Goal: Task Accomplishment & Management: Manage account settings

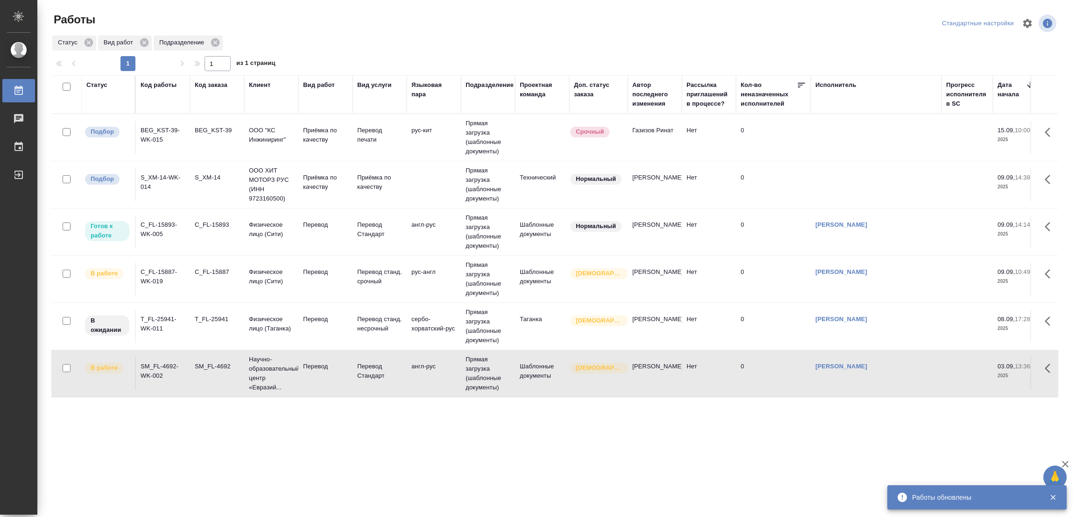
scroll to position [3, 0]
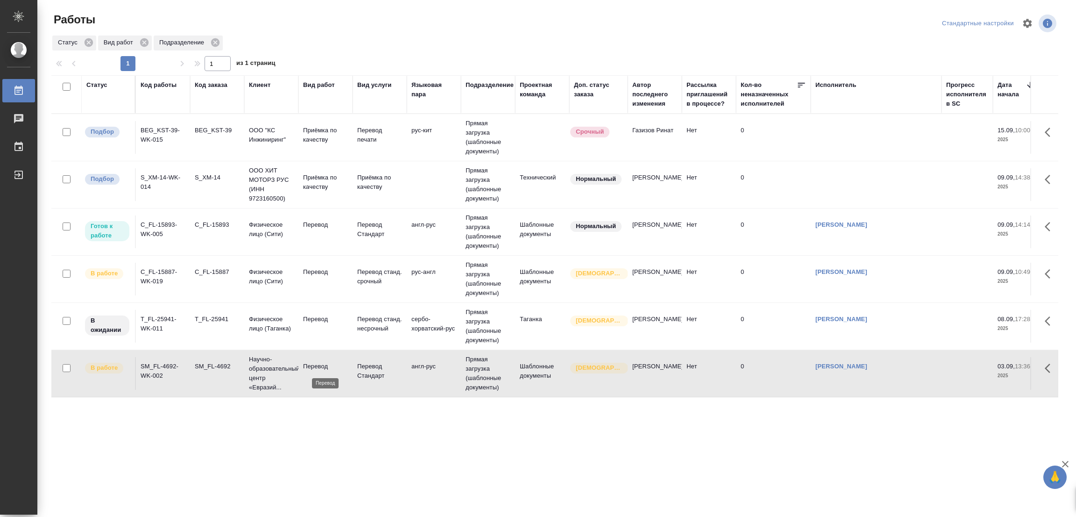
click at [315, 365] on p "Перевод" at bounding box center [325, 366] width 45 height 9
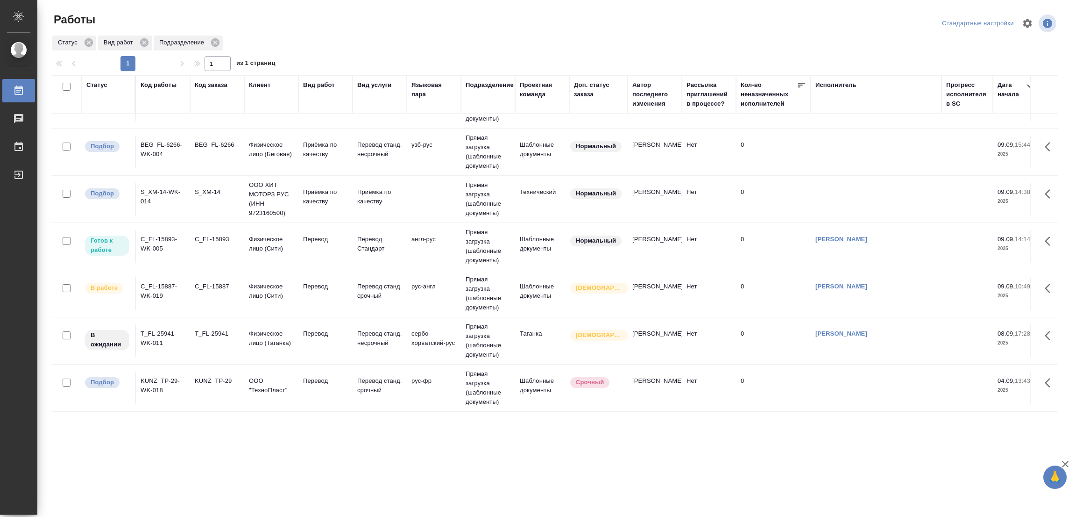
scroll to position [0, 0]
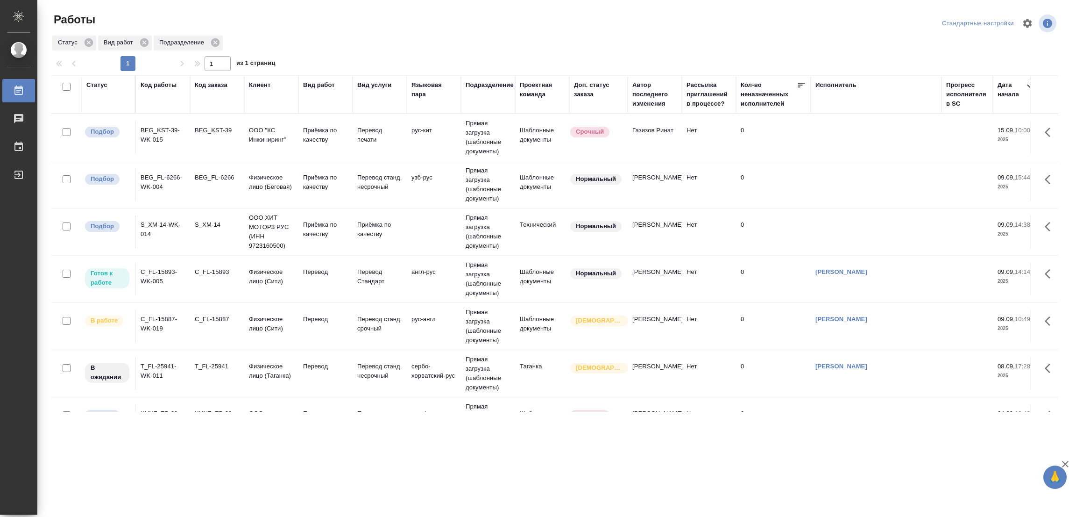
click at [616, 473] on div ".cls-1 fill:#fff; AWATERA Popova Galina Работы 0 Чаты График Выйти Работы Станд…" at bounding box center [538, 258] width 1076 height 517
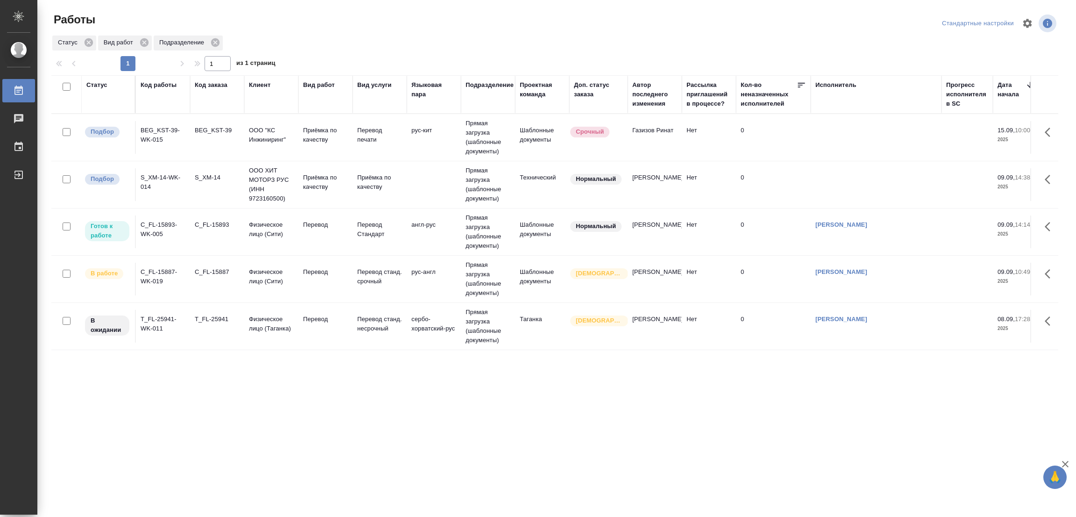
click at [712, 368] on div "Статус Код работы Код заказа Клиент Вид работ Вид услуги Языковая пара Подразде…" at bounding box center [554, 243] width 1007 height 336
click at [568, 372] on div "Статус Код работы Код заказа Клиент Вид работ Вид услуги Языковая пара Подразде…" at bounding box center [554, 243] width 1007 height 336
drag, startPoint x: 413, startPoint y: 474, endPoint x: 468, endPoint y: 399, distance: 92.3
click at [420, 466] on div ".cls-1 fill:#fff; AWATERA Popova Galina Работы 0 Чаты График Выйти Работы Станд…" at bounding box center [538, 258] width 1076 height 517
click at [257, 483] on div ".cls-1 fill:#fff; AWATERA Popova Galina Работы 0 Чаты График Выйти Работы Станд…" at bounding box center [538, 258] width 1076 height 517
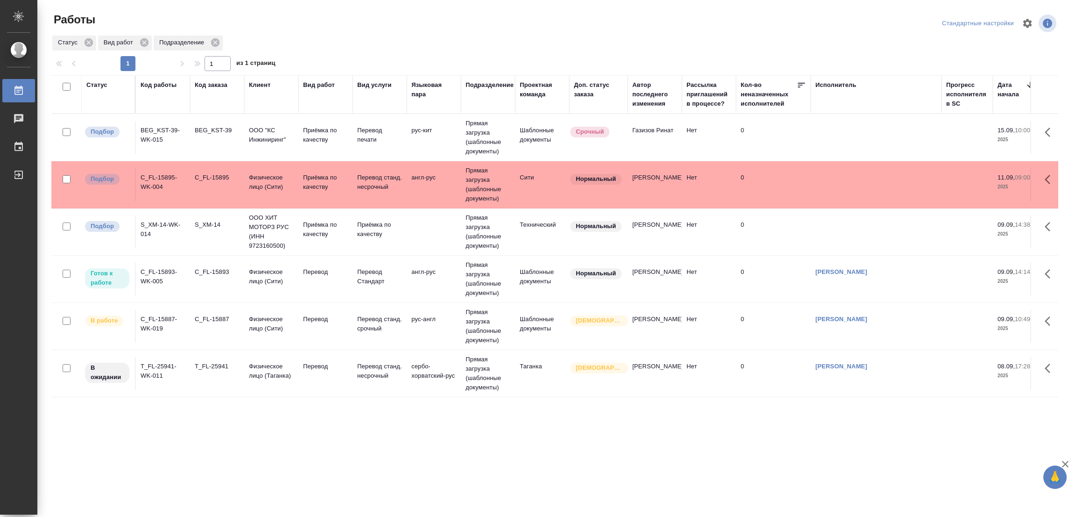
drag, startPoint x: 610, startPoint y: 467, endPoint x: 575, endPoint y: 433, distance: 48.9
click at [610, 467] on div ".cls-1 fill:#fff; AWATERA Popova Galina Работы 0 Чаты График Выйти Работы Станд…" at bounding box center [538, 258] width 1076 height 517
click at [899, 247] on td at bounding box center [876, 231] width 131 height 33
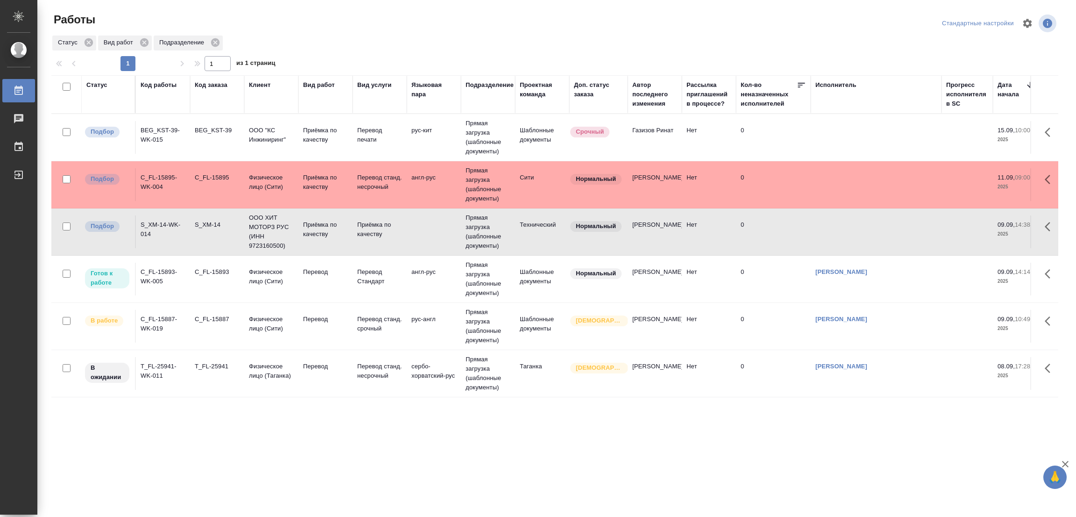
click at [327, 449] on div ".cls-1 fill:#fff; AWATERA Popova Galina Работы 0 Чаты График Выйти Работы Станд…" at bounding box center [538, 258] width 1076 height 517
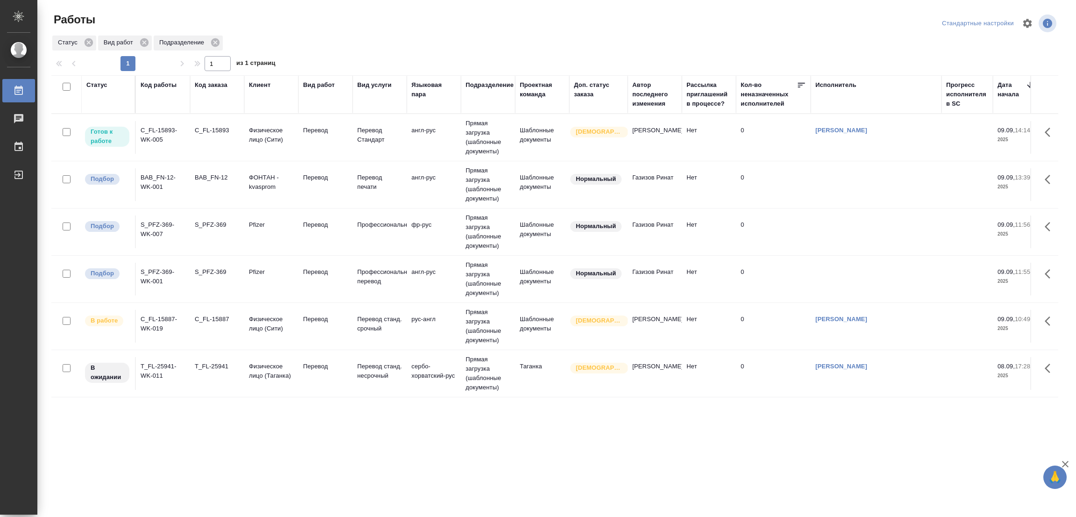
click at [272, 452] on div ".cls-1 fill:#fff; AWATERA Popova Galina Работы 0 Чаты График Выйти Работы Станд…" at bounding box center [538, 258] width 1076 height 517
click at [312, 273] on p "Перевод" at bounding box center [325, 271] width 45 height 9
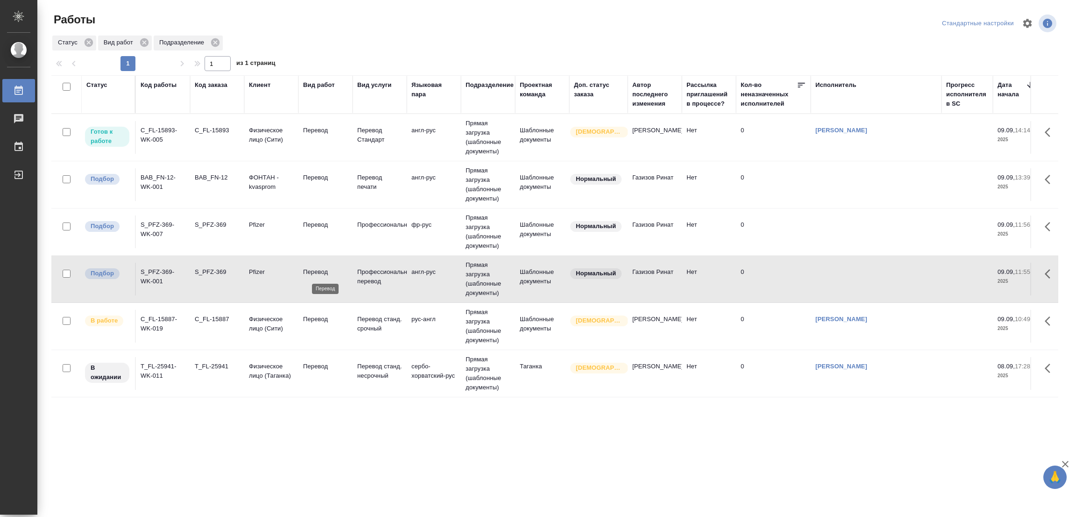
click at [312, 273] on p "Перевод" at bounding box center [325, 271] width 45 height 9
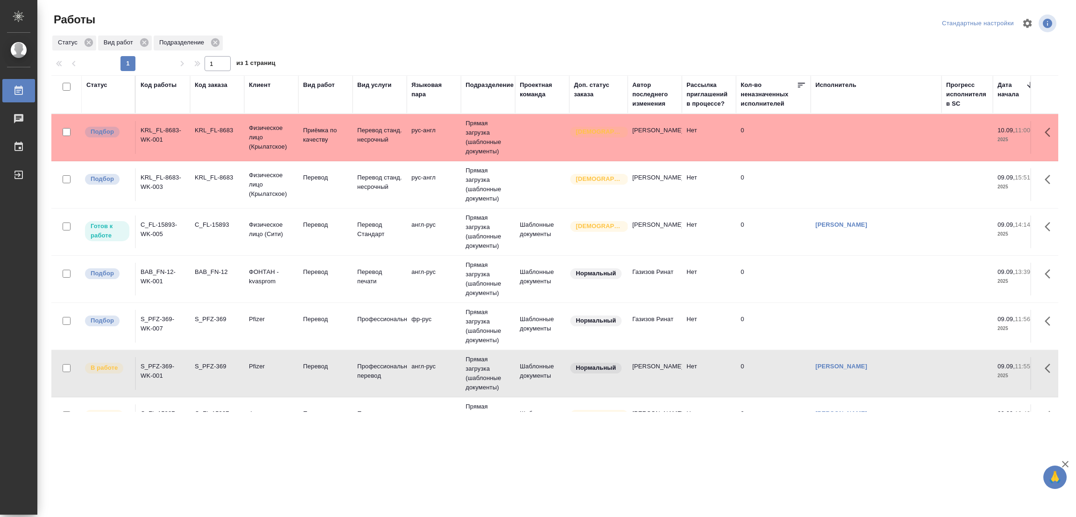
click at [315, 168] on tr "Подбор KRL_FL-8683-WK-003 KRL_FL-8683 Физическое лицо (Крылатское) Перевод Пере…" at bounding box center [1008, 184] width 1915 height 47
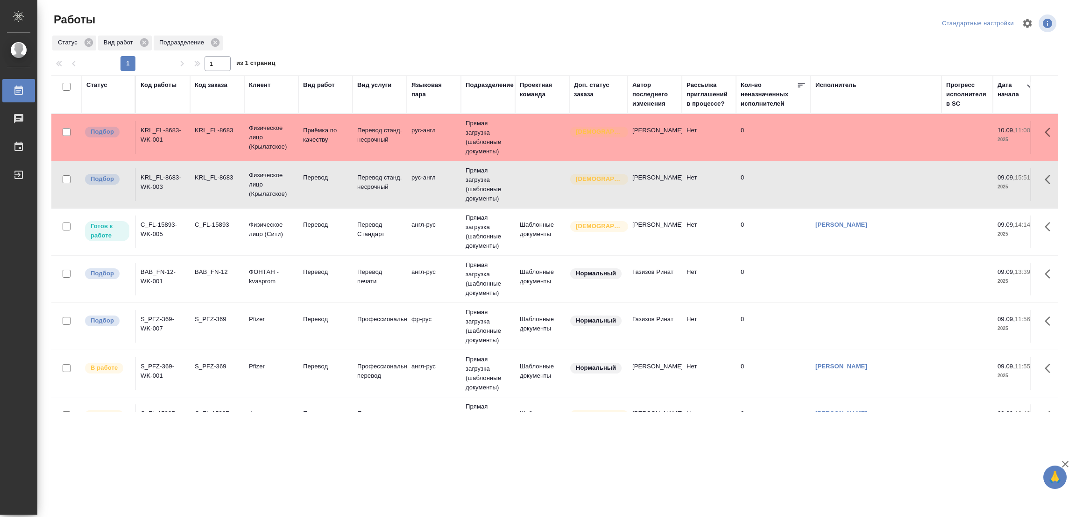
click at [315, 168] on tr "Подбор KRL_FL-8683-WK-003 KRL_FL-8683 Физическое лицо (Крылатское) Перевод Пере…" at bounding box center [1008, 184] width 1915 height 47
click at [320, 273] on p "Перевод" at bounding box center [325, 271] width 45 height 9
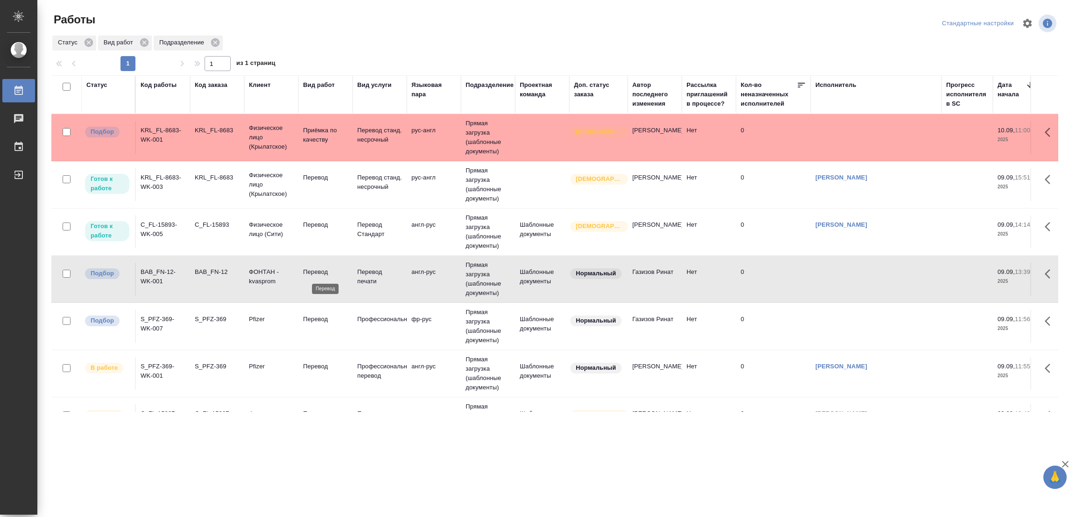
click at [317, 272] on p "Перевод" at bounding box center [325, 271] width 45 height 9
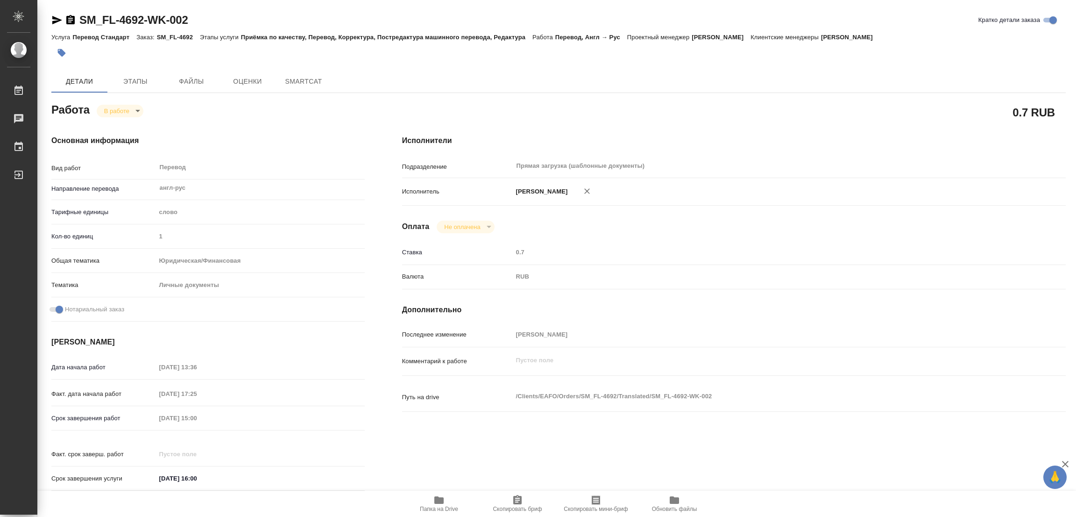
type textarea "x"
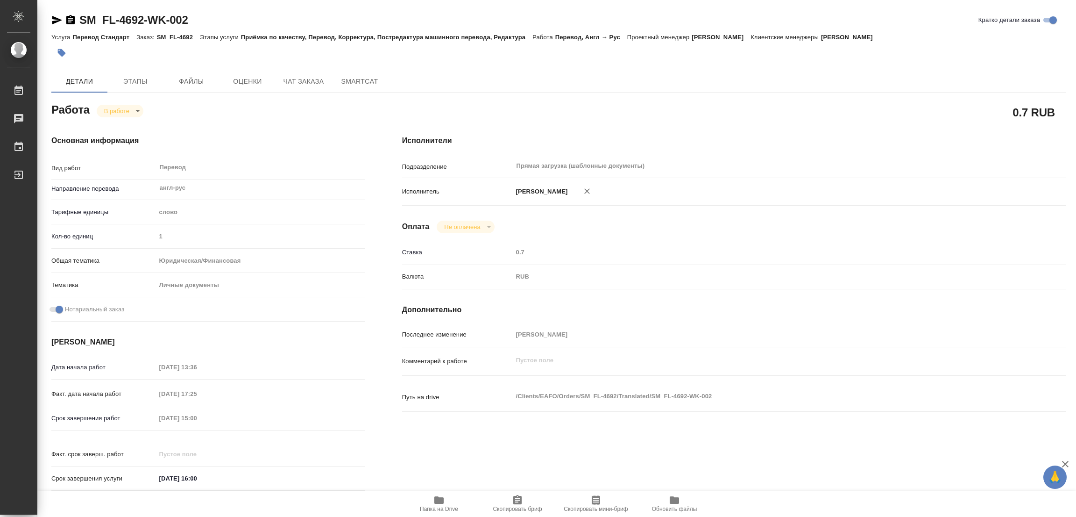
type textarea "x"
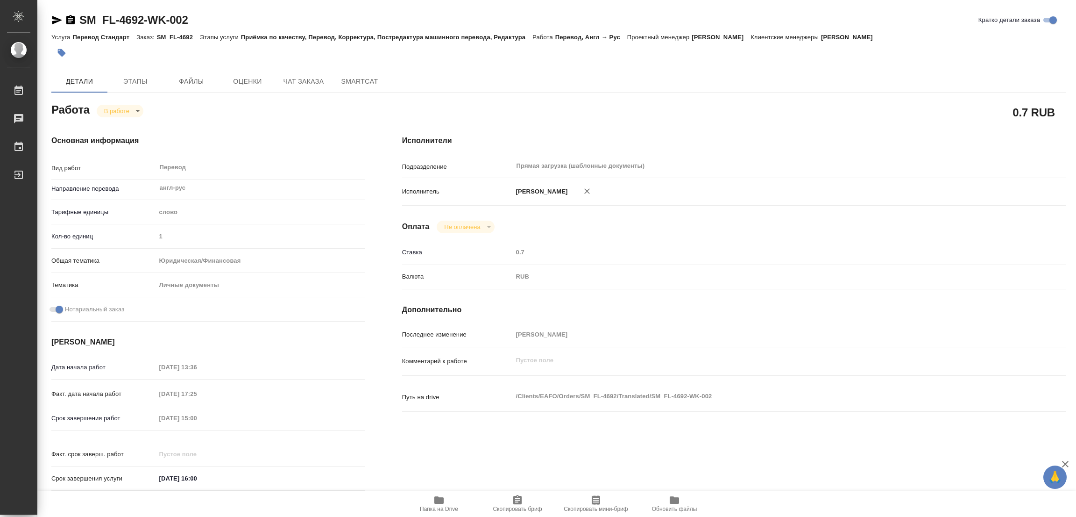
type textarea "x"
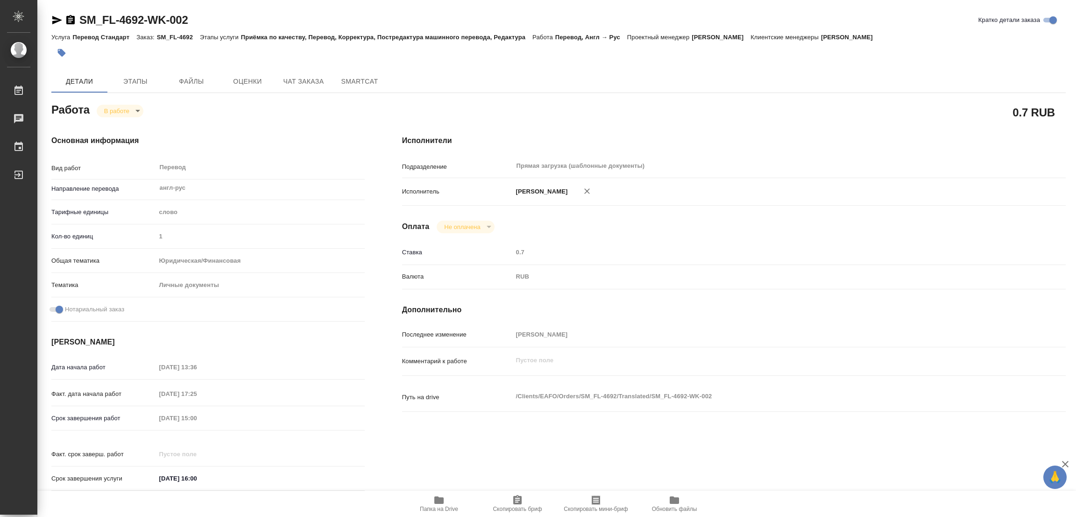
type textarea "x"
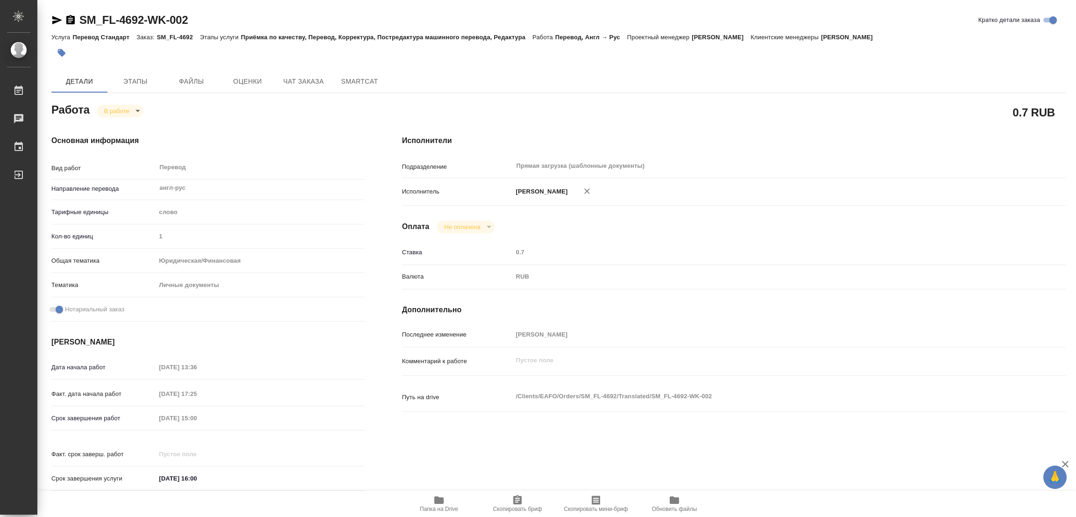
type textarea "x"
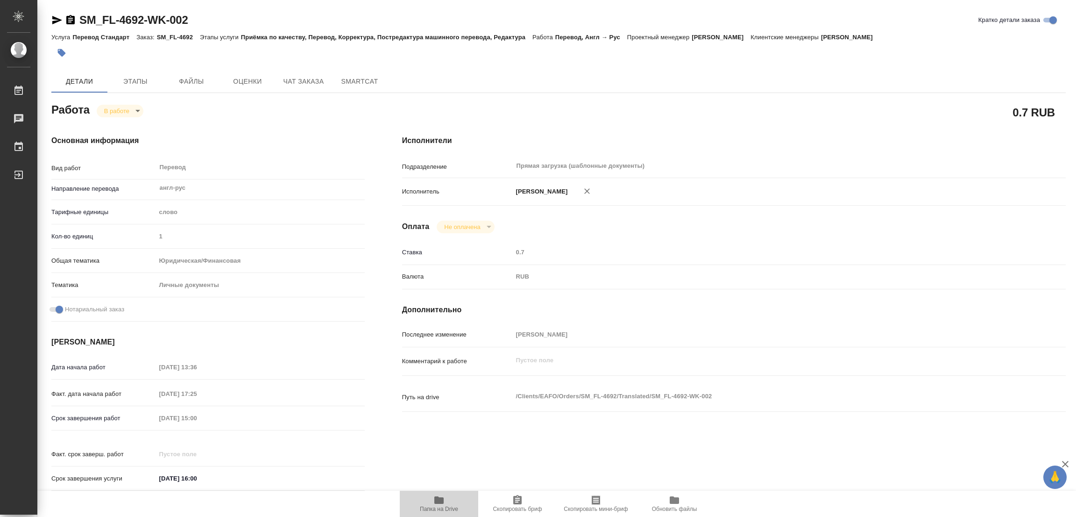
click at [440, 497] on icon "button" at bounding box center [438, 499] width 9 height 7
type textarea "x"
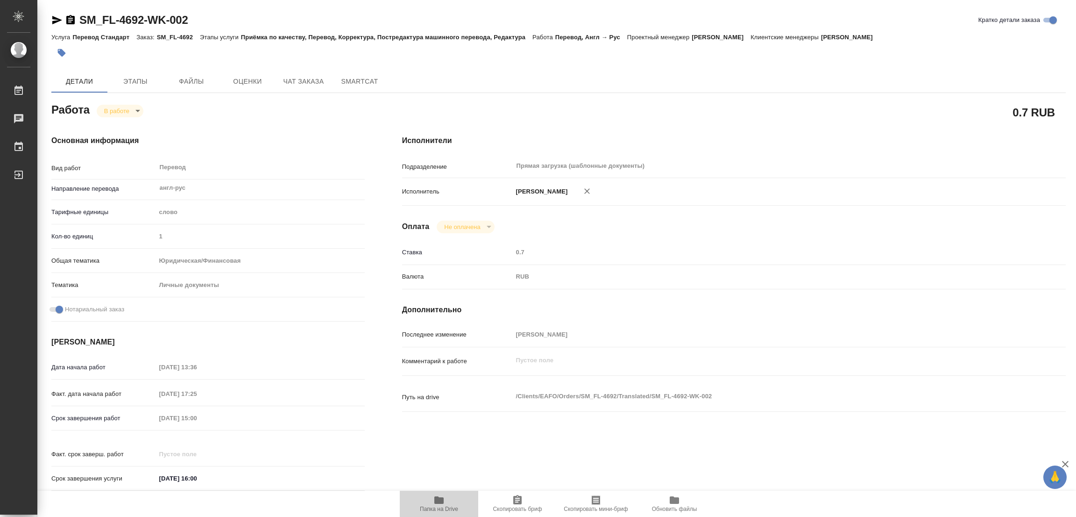
type textarea "x"
click at [142, 73] on button "Этапы" at bounding box center [135, 81] width 56 height 22
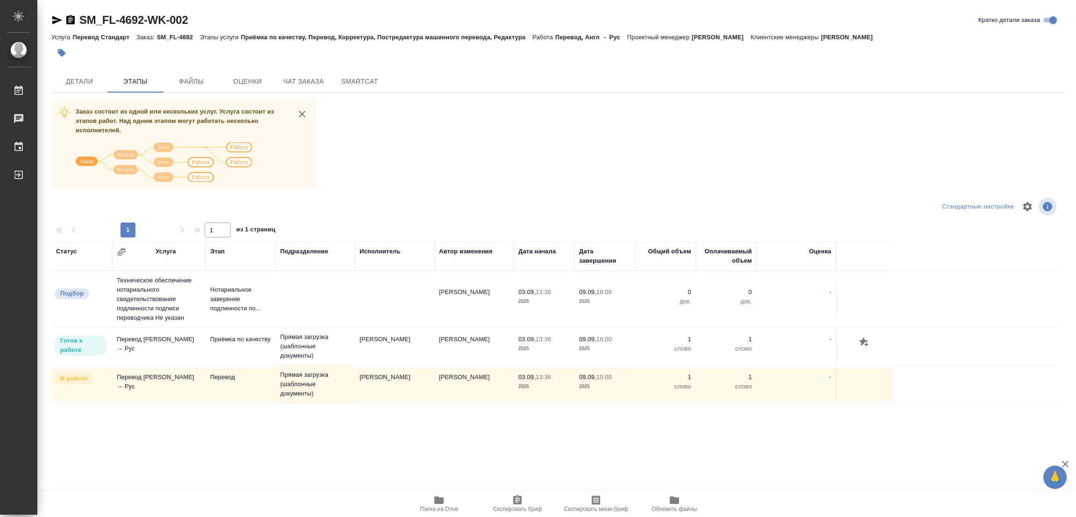
click at [493, 113] on div "Заказ состоит из одной или нескольких услуг. Услуга состоит из этапов работ. На…" at bounding box center [558, 275] width 1014 height 351
click at [74, 78] on span "Детали" at bounding box center [79, 82] width 45 height 12
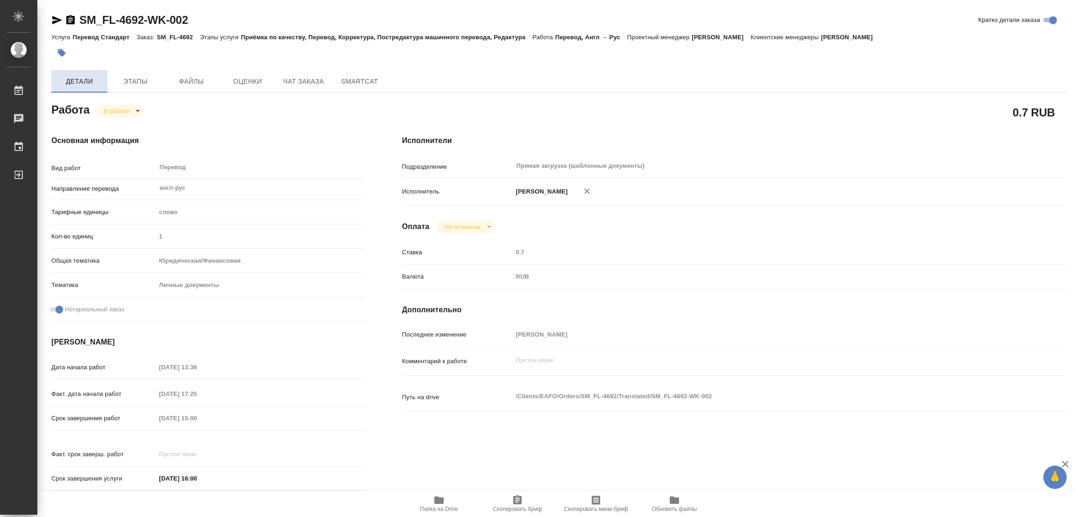
type textarea "x"
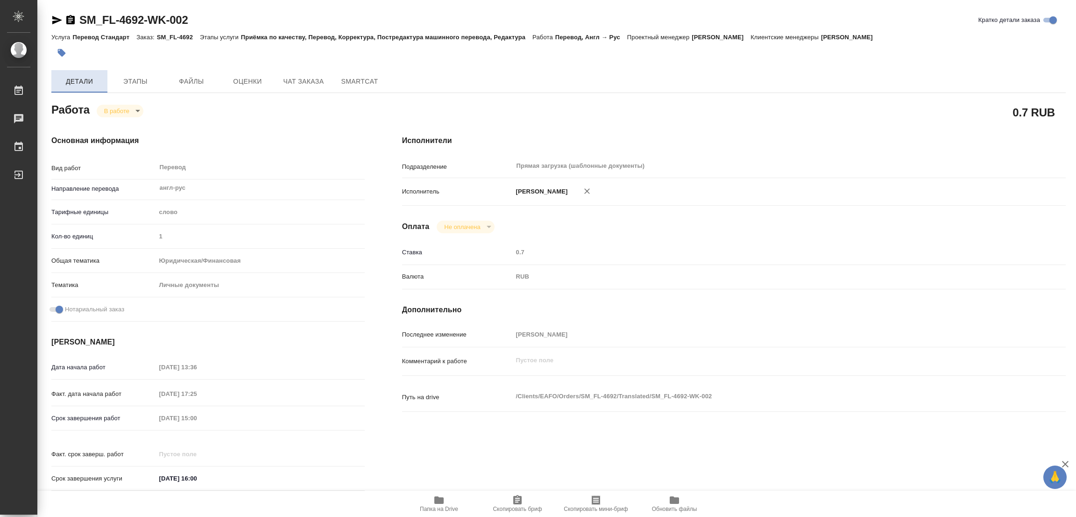
type textarea "x"
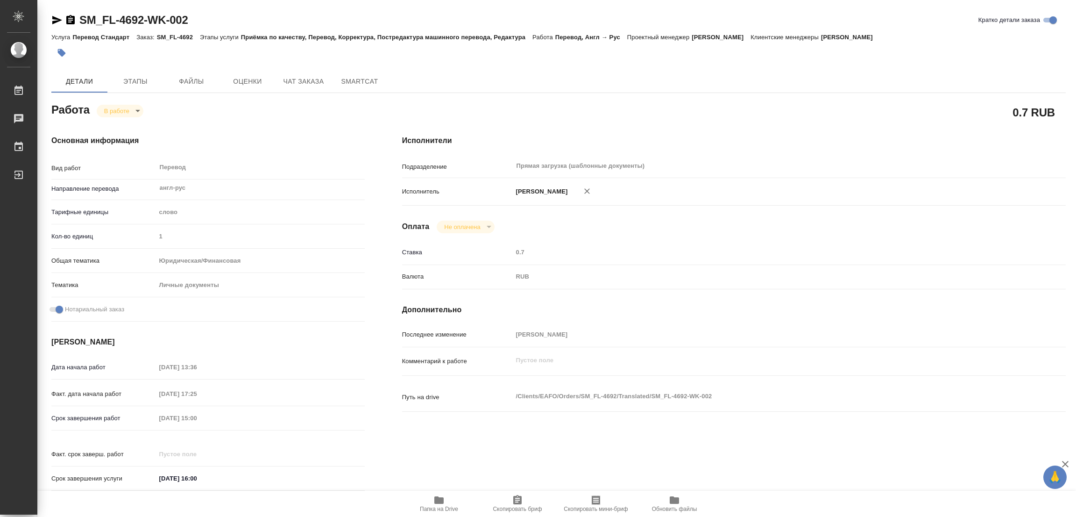
type textarea "x"
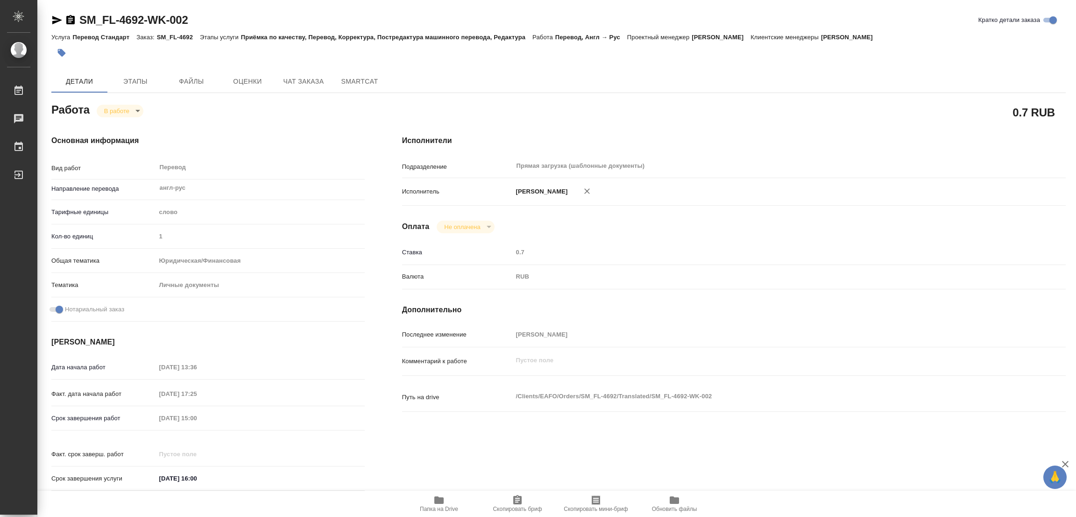
click at [252, 20] on div "SM_FL-4692-WK-002 Кратко детали заказа" at bounding box center [558, 20] width 1014 height 15
click at [110, 106] on body "🙏 .cls-1 fill:#fff; AWATERA Popova Galina Работы 0 Чаты График Выйти SM_FL-4692…" at bounding box center [538, 258] width 1076 height 517
click at [108, 122] on button "Выполнен" at bounding box center [121, 126] width 34 height 10
type textarea "x"
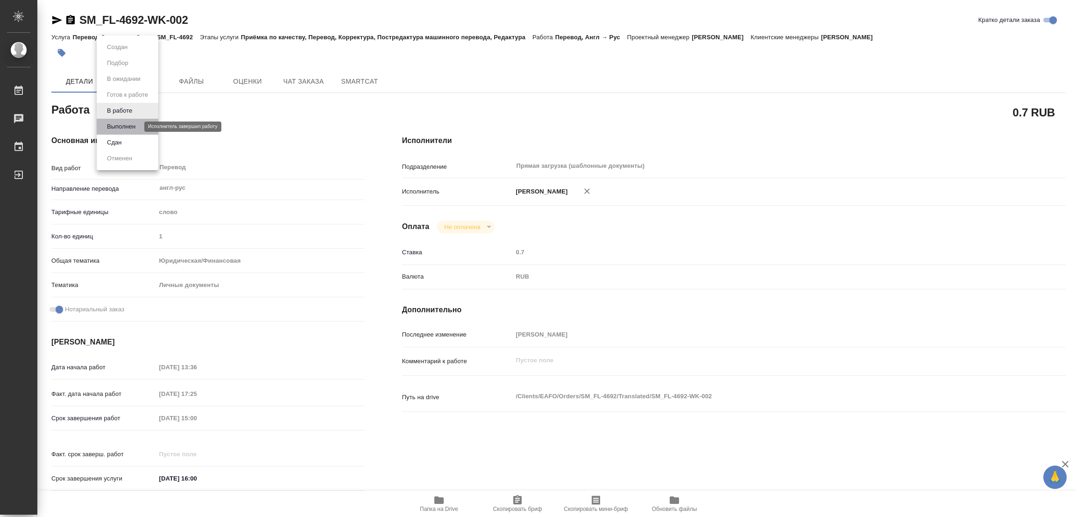
type textarea "x"
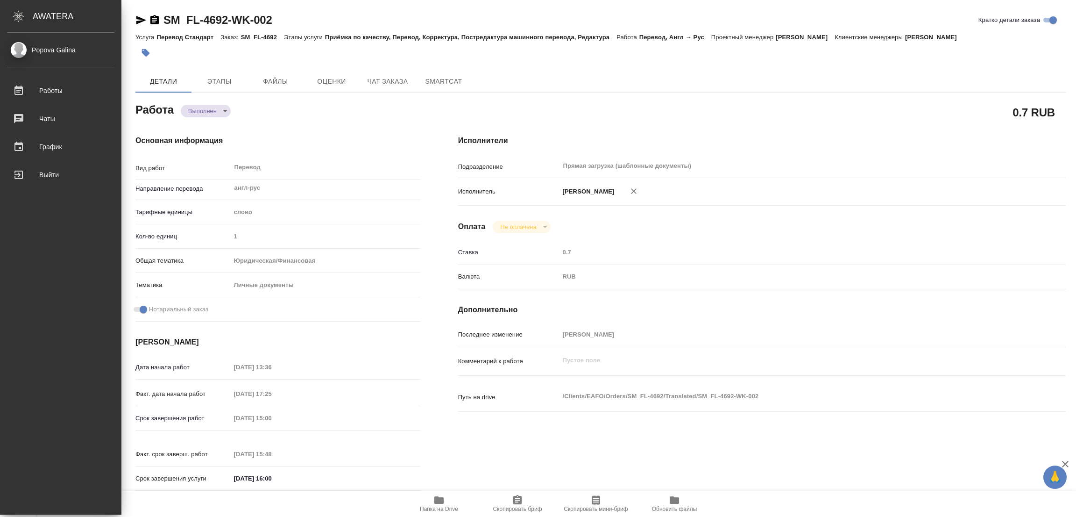
type textarea "x"
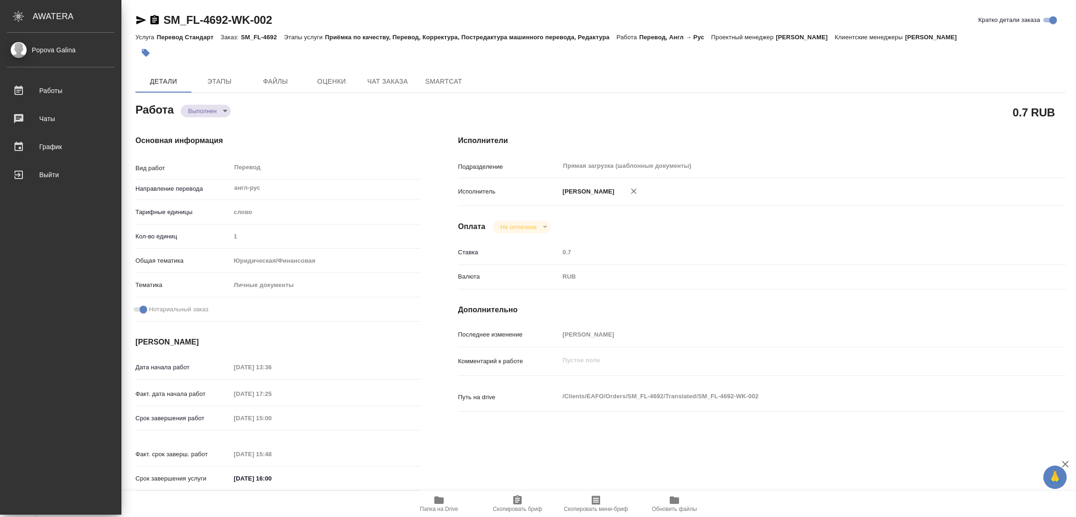
type textarea "x"
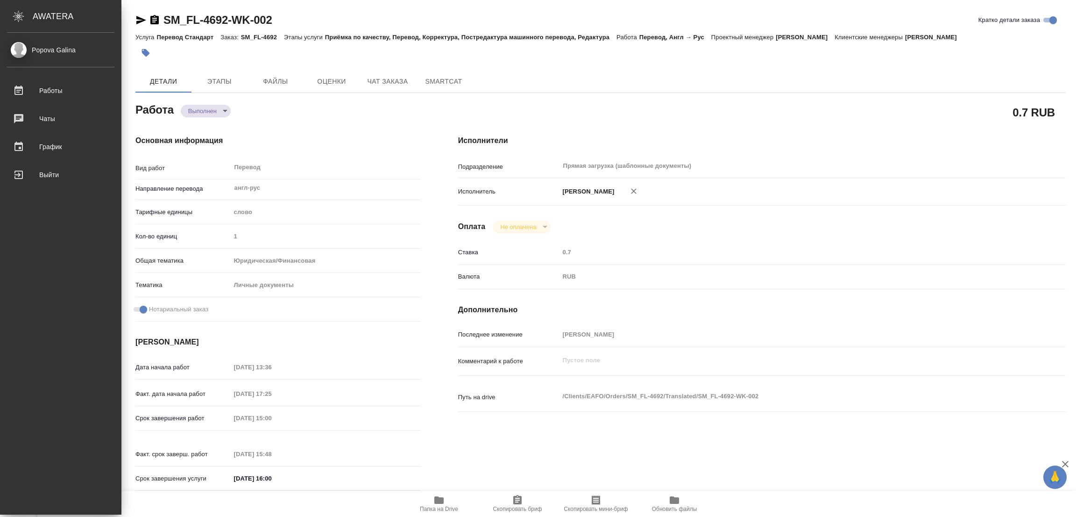
type textarea "x"
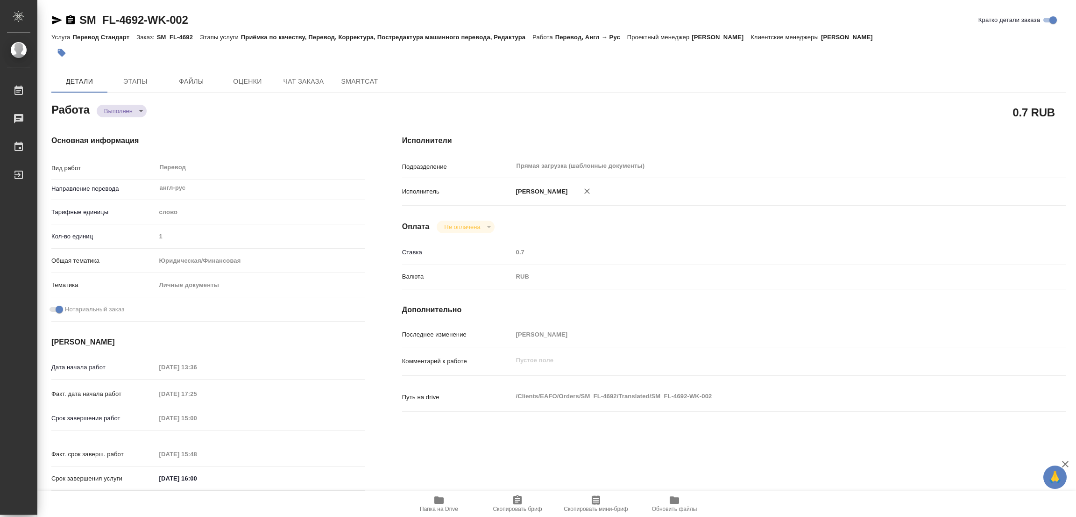
type textarea "x"
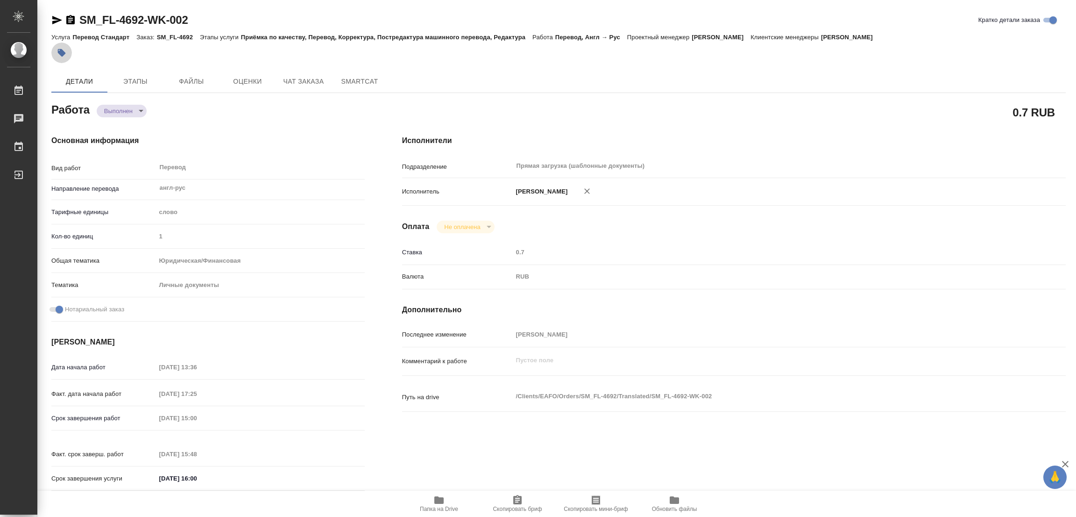
click at [60, 54] on icon "button" at bounding box center [62, 53] width 8 height 8
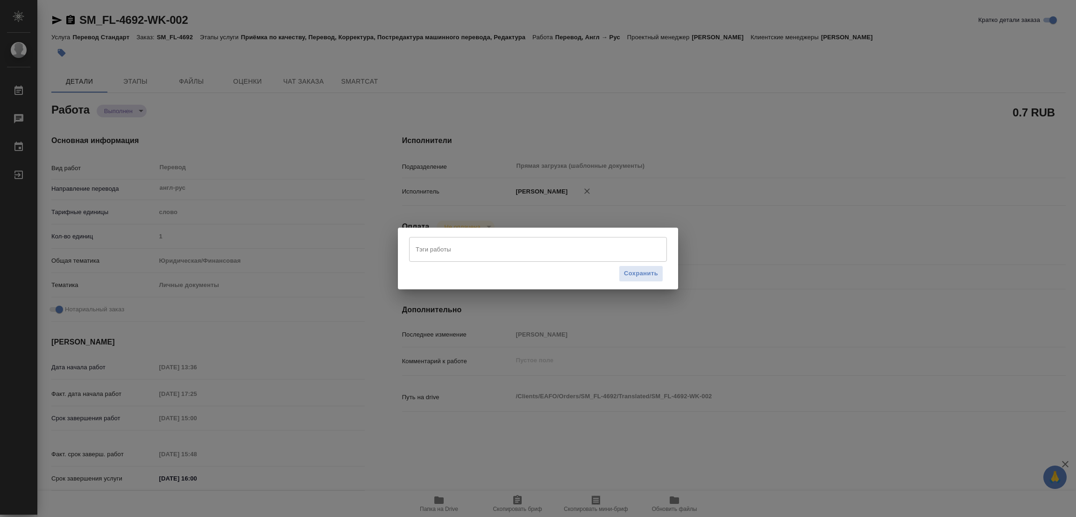
click at [439, 245] on input "Тэги работы" at bounding box center [529, 249] width 232 height 16
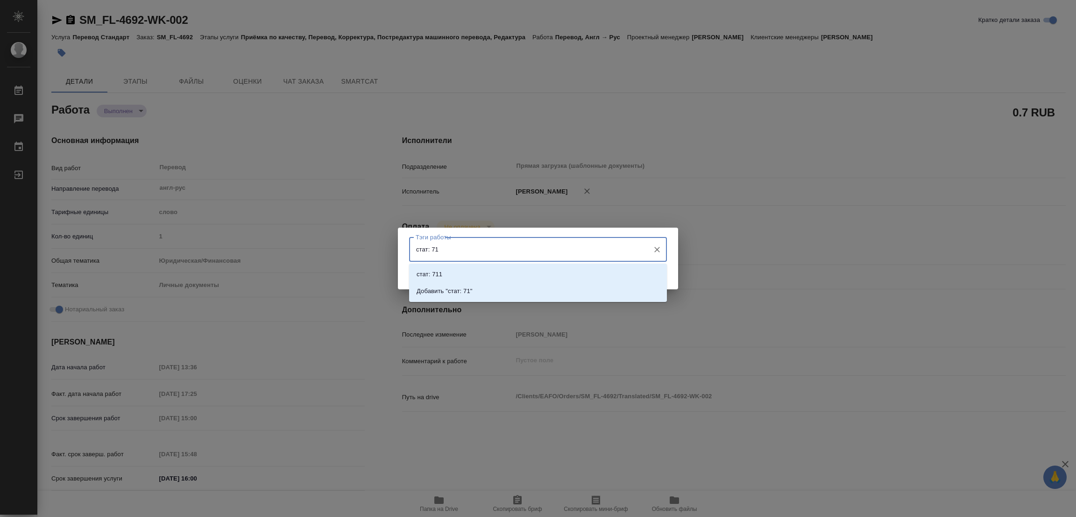
type input "стат: 717"
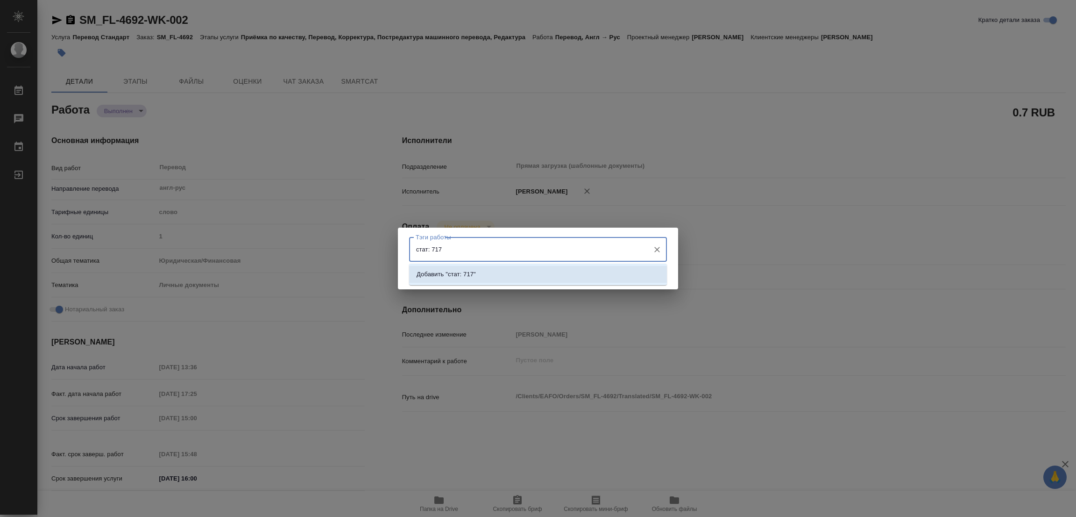
click at [461, 273] on p "Добавить "стат: 717"" at bounding box center [446, 274] width 59 height 9
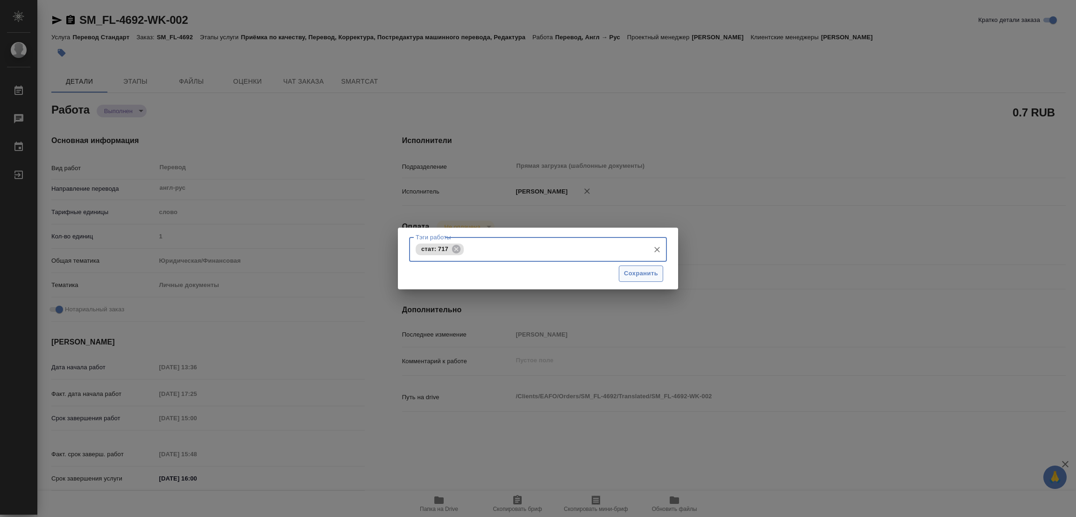
click at [646, 266] on button "Сохранить" at bounding box center [641, 273] width 44 height 16
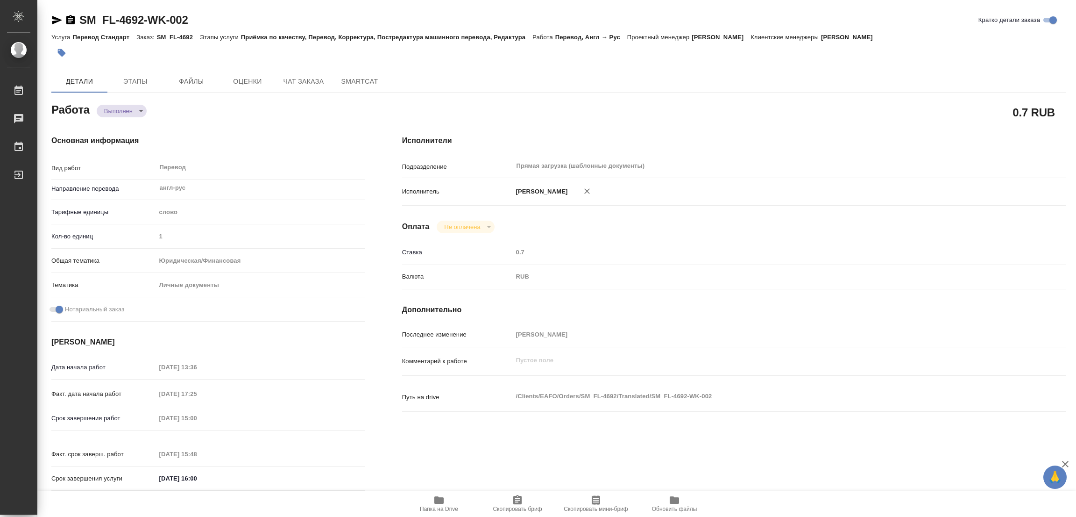
click at [644, 280] on div "RUB" at bounding box center [762, 277] width 498 height 16
type input "completed"
type textarea "Перевод"
type textarea "x"
type input "англ-рус"
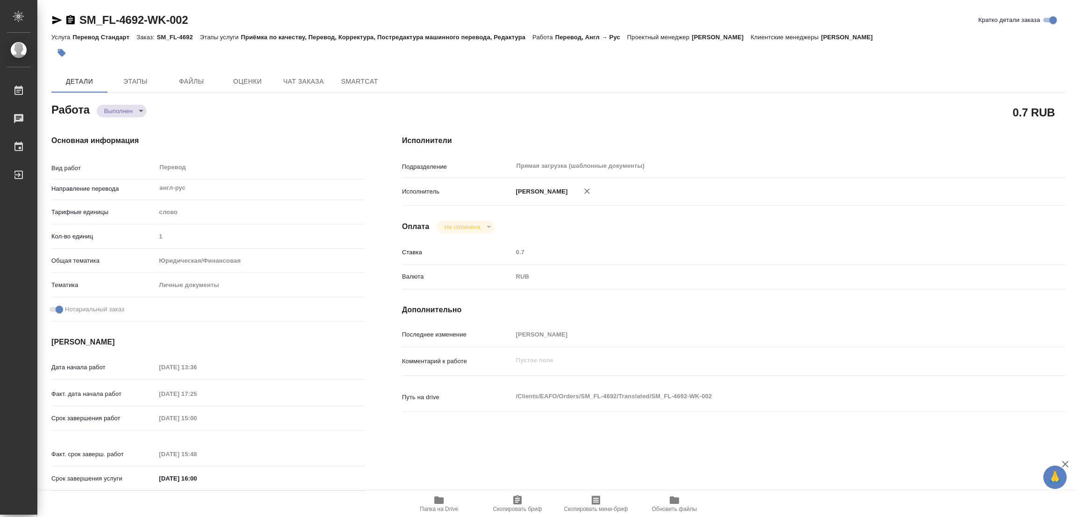
type input "5a8b1489cc6b4906c91bfd90"
type input "1"
type input "yr-fn"
type input "5a8b8b956a9677013d343cfe"
checkbox input "true"
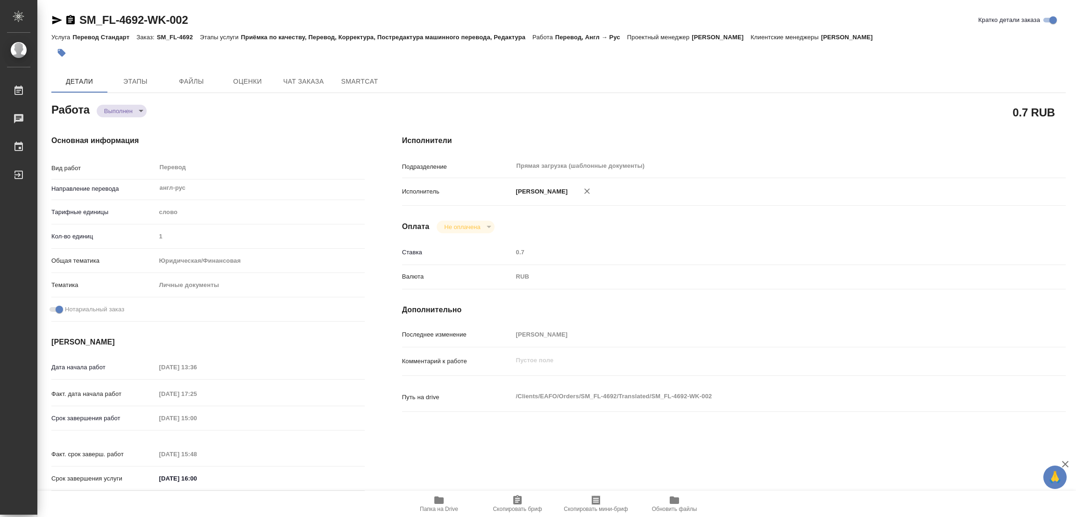
type input "03.09.2025 13:36"
type input "[DATE] 17:25"
type input "[DATE] 15:00"
type input "[DATE] 15:48"
type input "[DATE] 16:00"
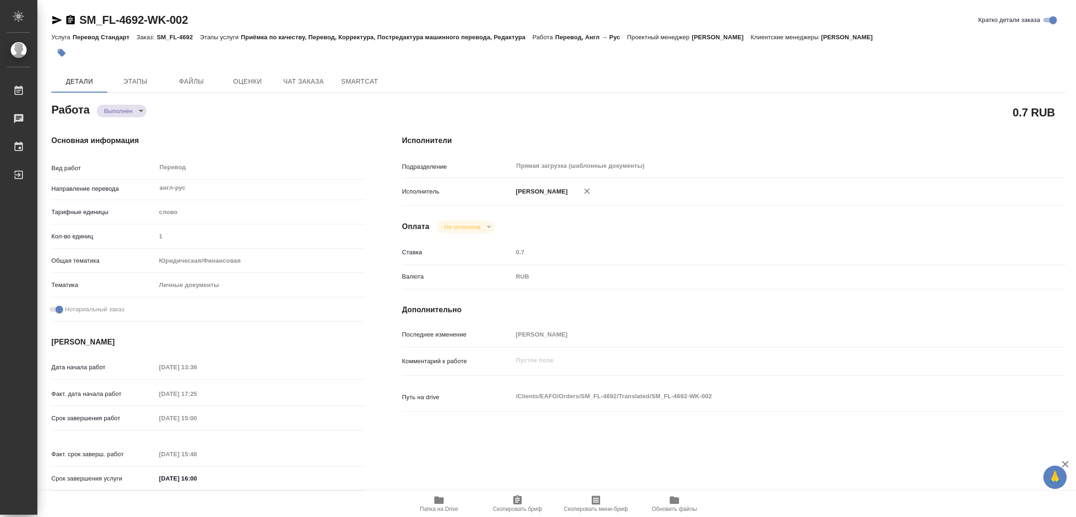
type input "Прямая загрузка (шаблонные документы)"
type input "notPayed"
type input "0.7"
type input "RUB"
type input "[PERSON_NAME]"
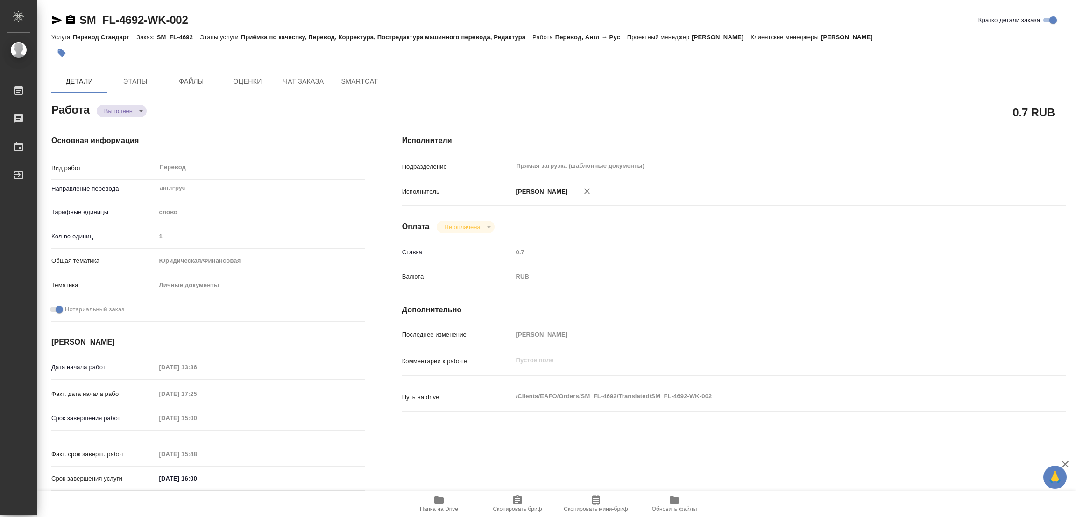
type textarea "x"
type textarea "/Clients/EAFO/Orders/SM_FL-4692/Translated/SM_FL-4692-WK-002"
type textarea "x"
type input "SM_FL-4692"
type input "Перевод Стандарт"
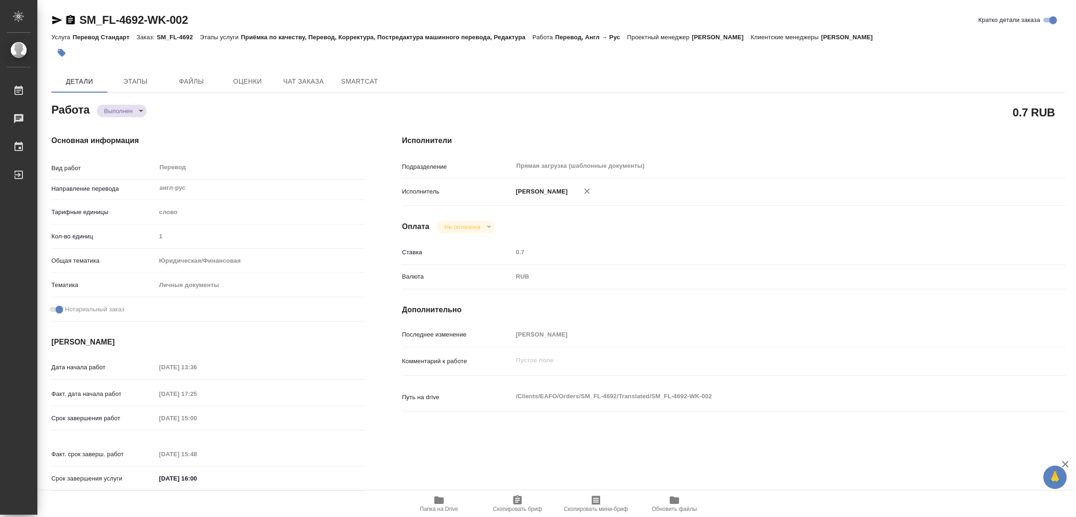
type input "Приёмка по качеству, Перевод, Корректура, Постредактура машинного перевода, Ред…"
type input "Козлова Мария"
type input "Заборова Александра"
type input "/Clients/EAFO/Orders/SM_FL-4692"
type textarea "x"
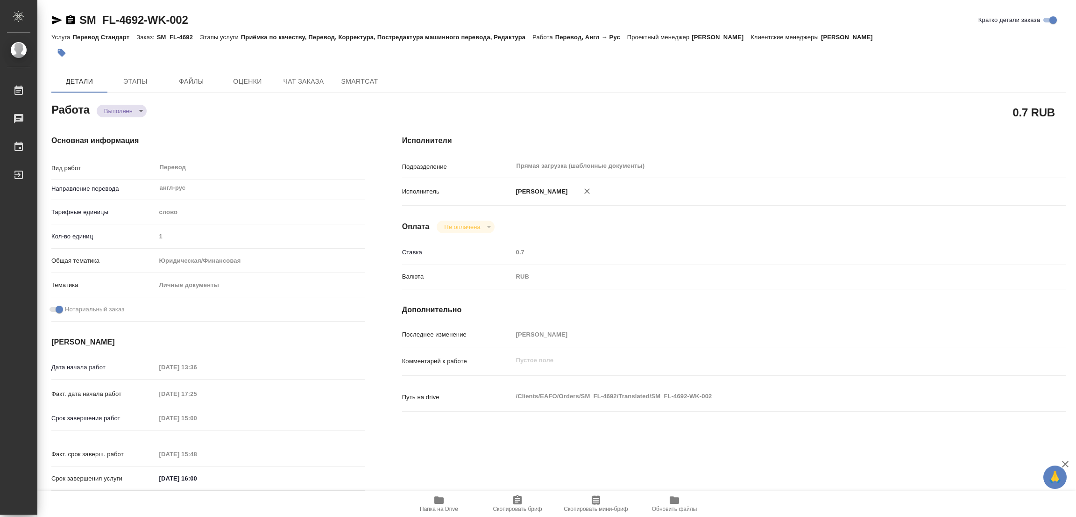
type textarea "англ ру, диплом, паспорт, справка о несуд под нот"
type textarea "x"
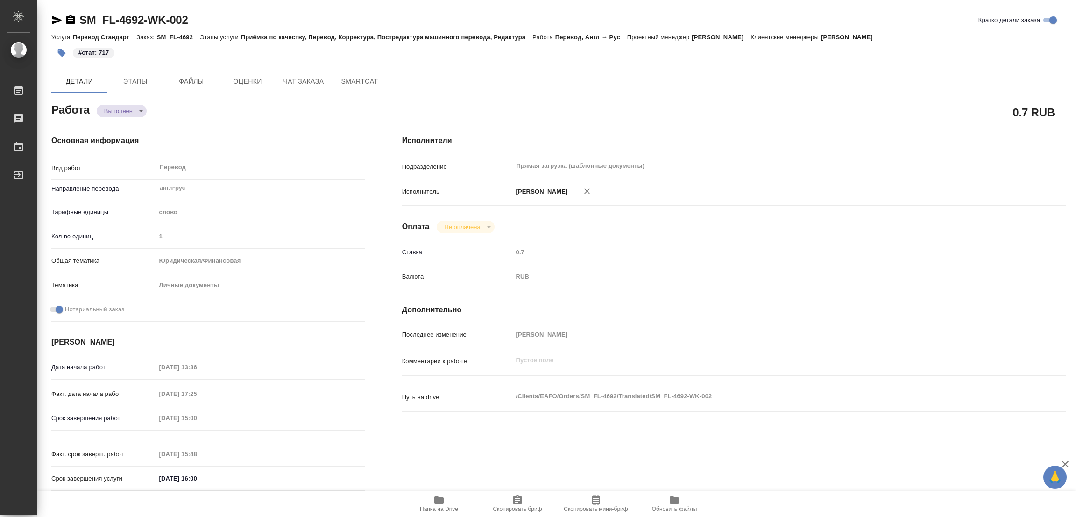
type textarea "x"
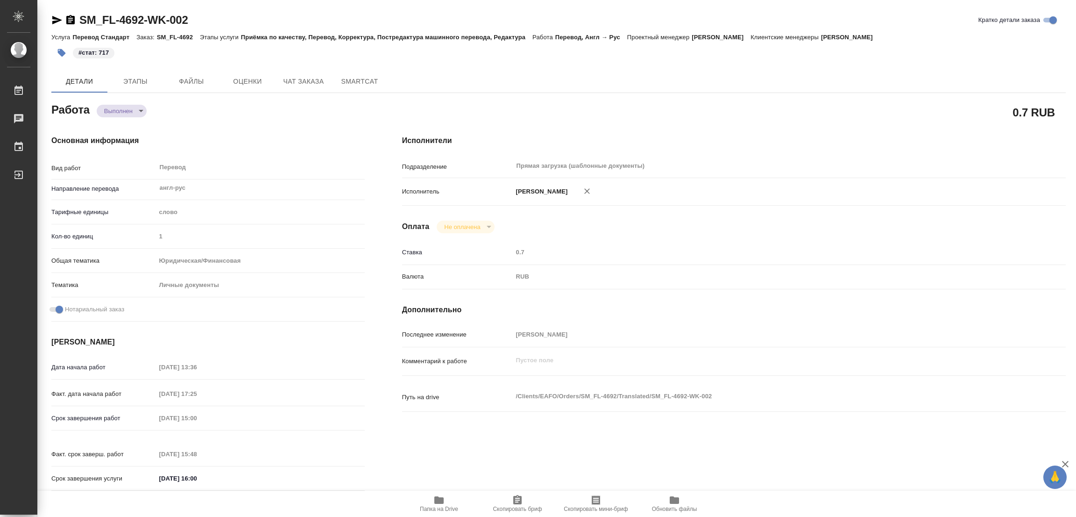
type textarea "x"
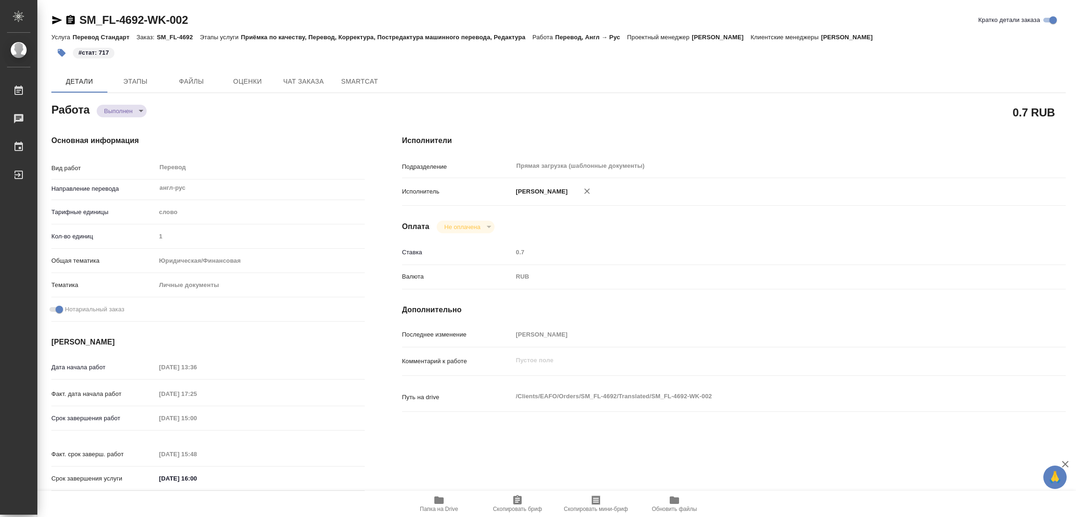
type textarea "x"
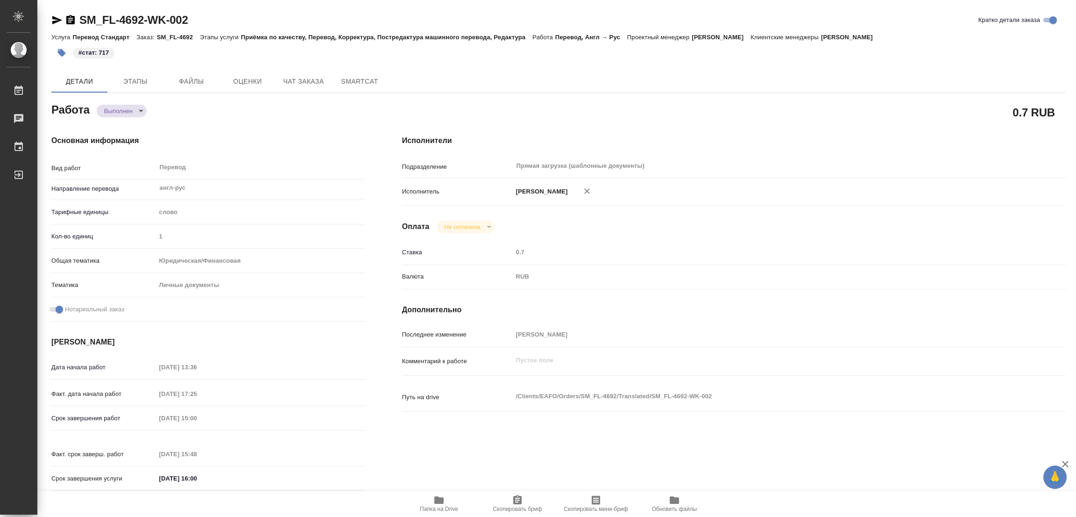
type textarea "x"
click at [362, 77] on span "SmartCat" at bounding box center [359, 82] width 45 height 12
type textarea "x"
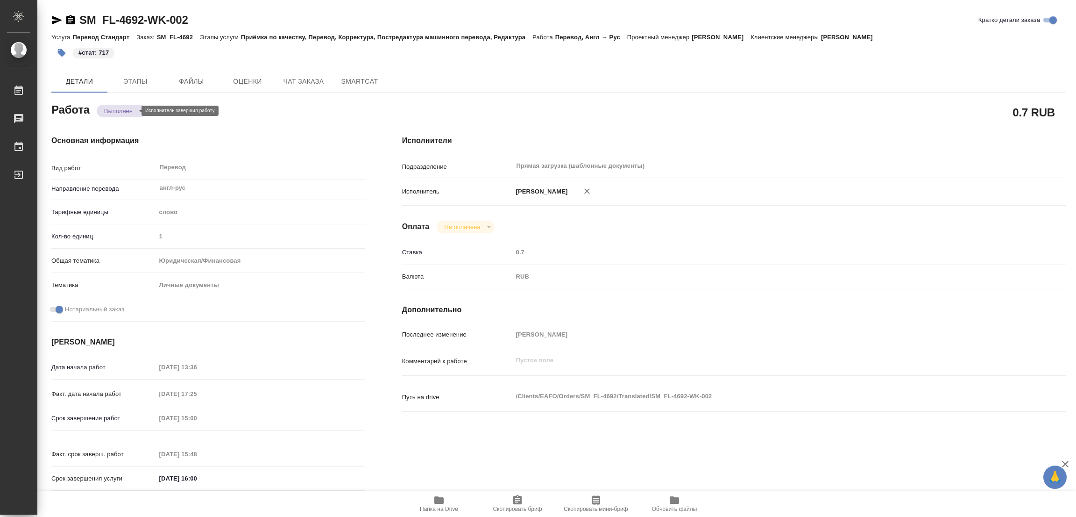
type textarea "x"
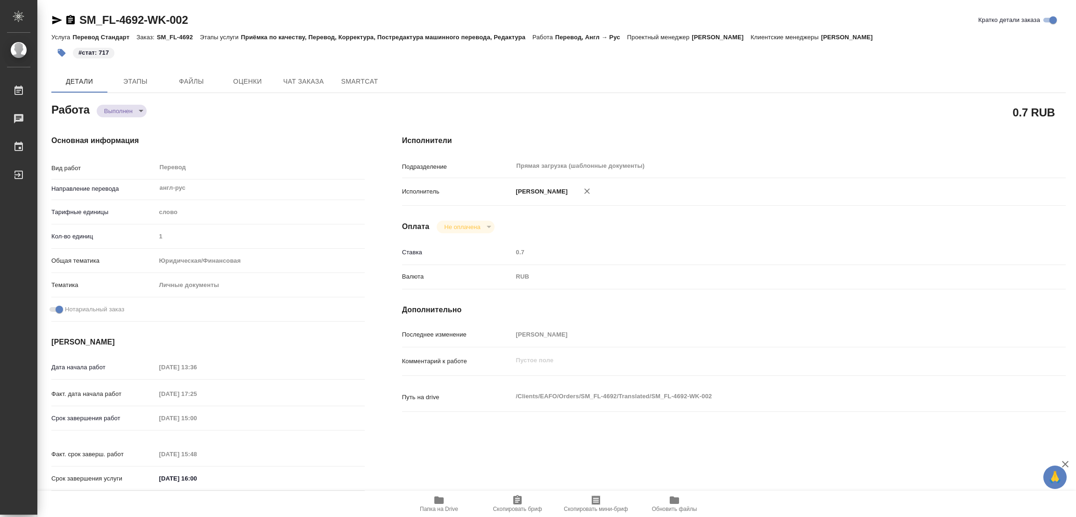
type textarea "x"
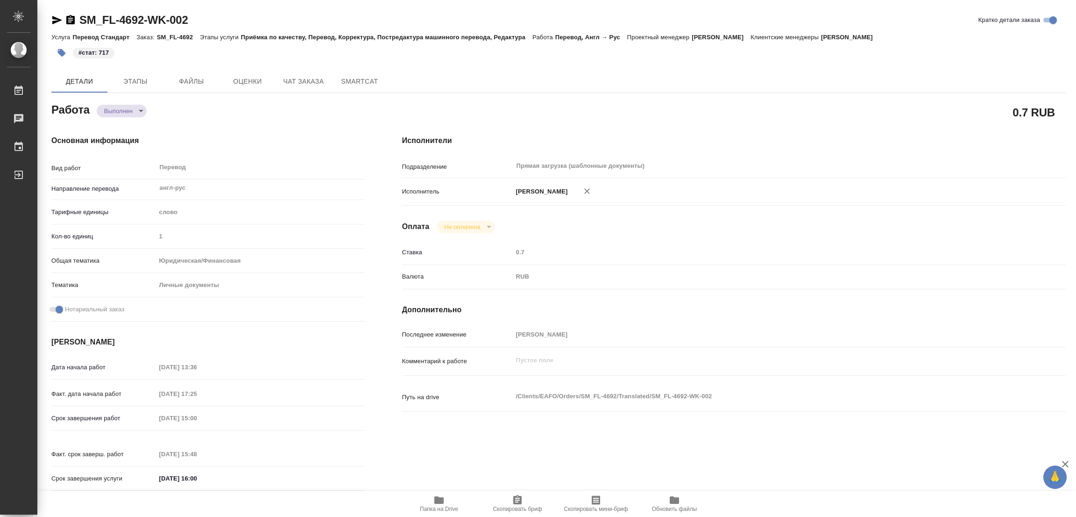
type textarea "x"
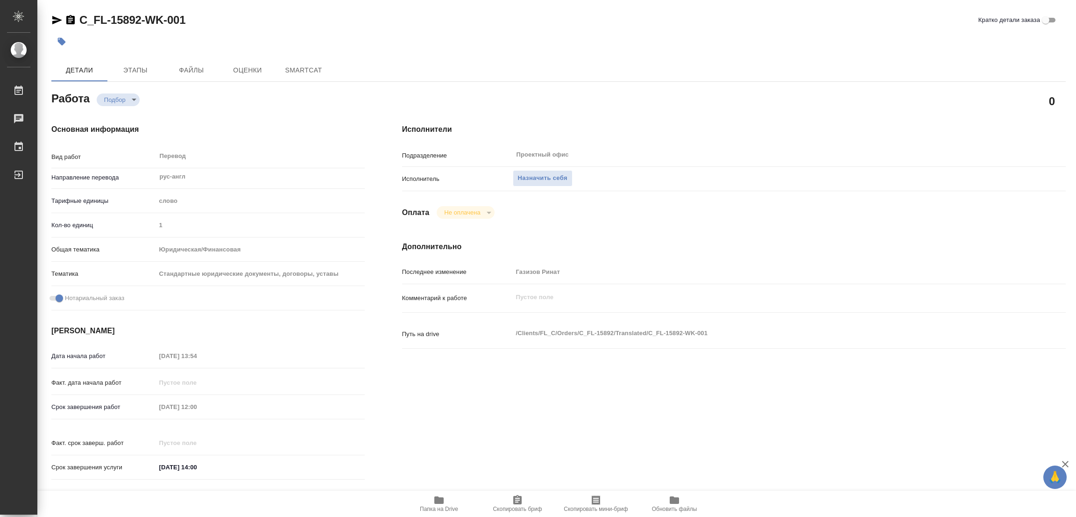
type textarea "x"
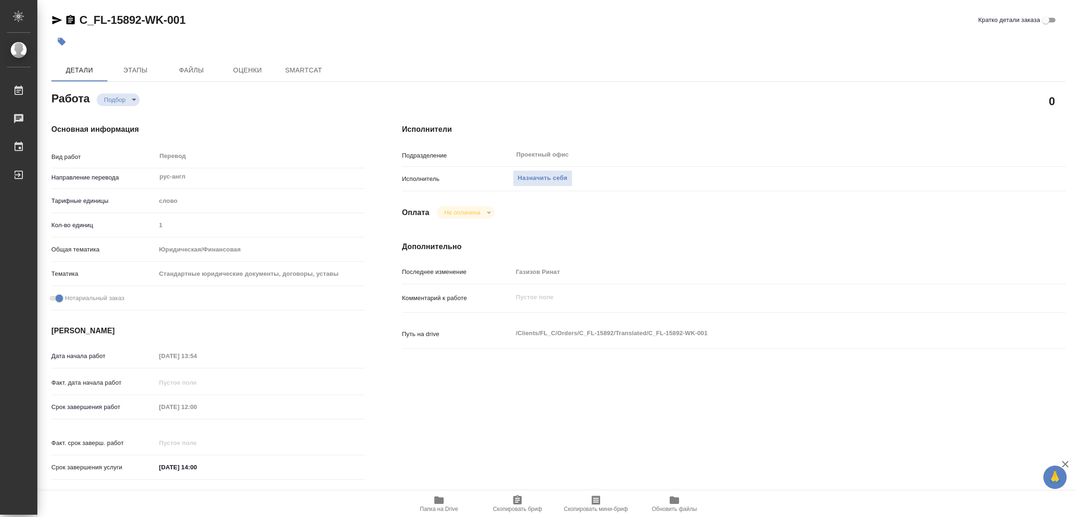
type textarea "x"
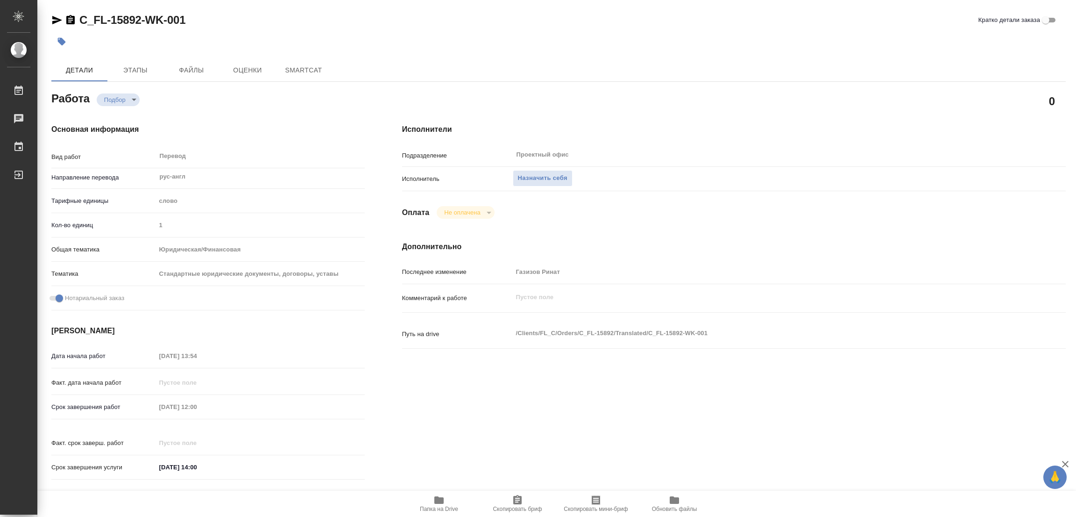
type textarea "x"
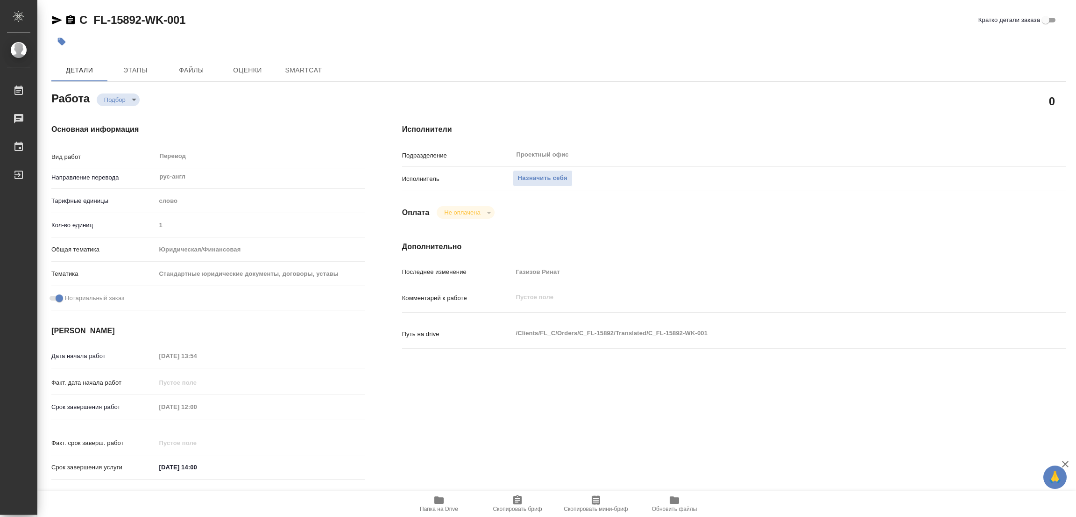
type textarea "x"
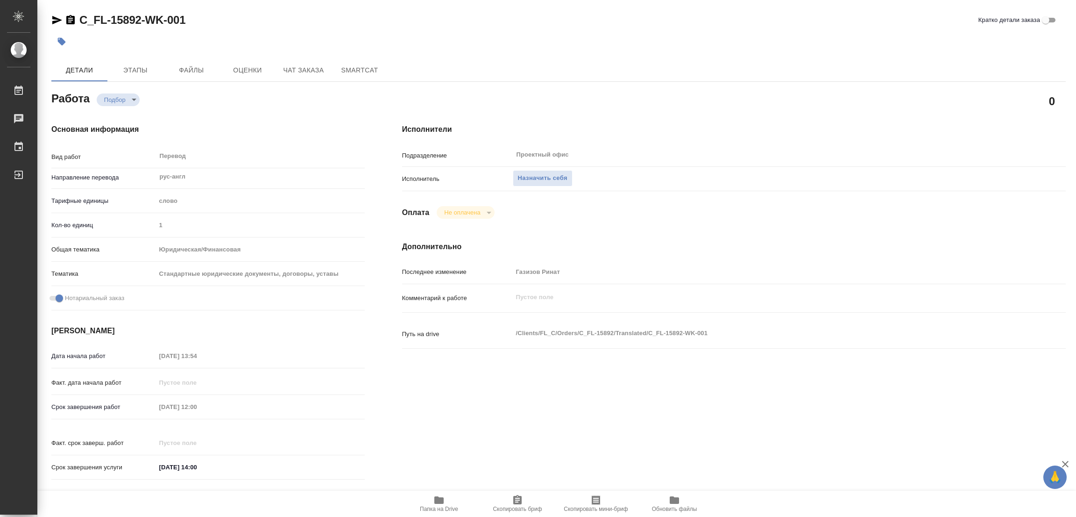
type textarea "x"
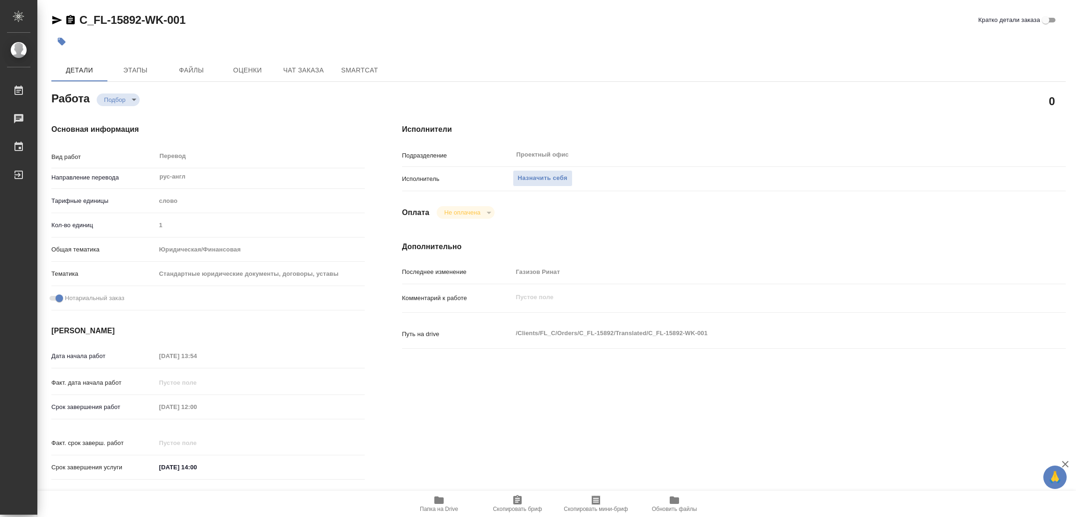
type textarea "x"
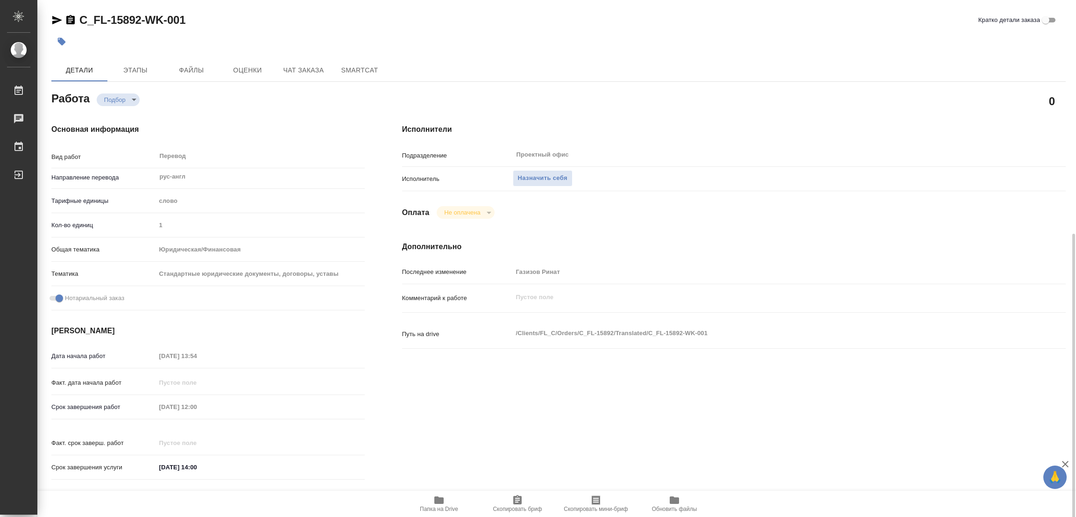
scroll to position [140, 0]
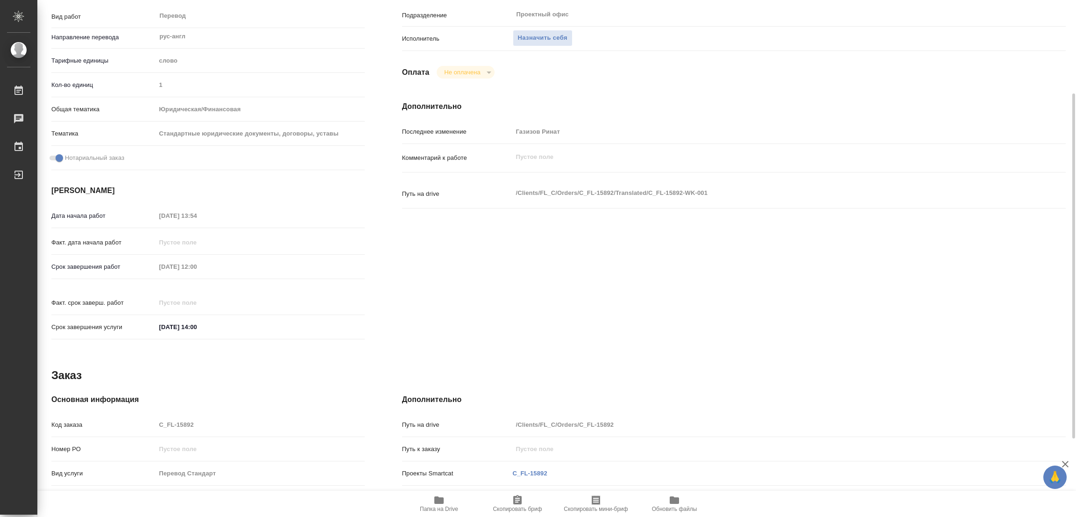
click at [441, 508] on span "Папка на Drive" at bounding box center [439, 508] width 38 height 7
click at [533, 36] on span "Назначить себя" at bounding box center [543, 38] width 50 height 11
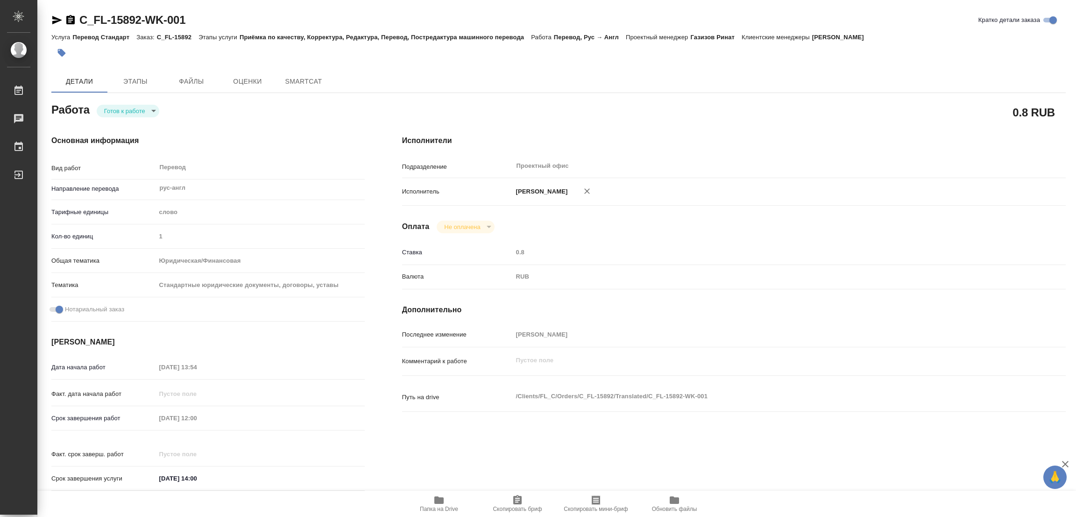
type textarea "x"
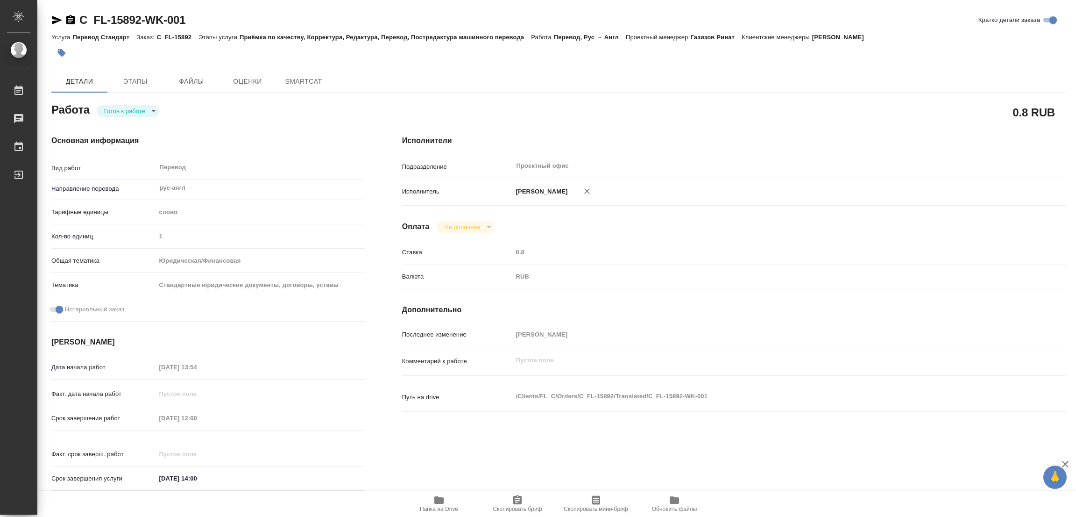
type textarea "x"
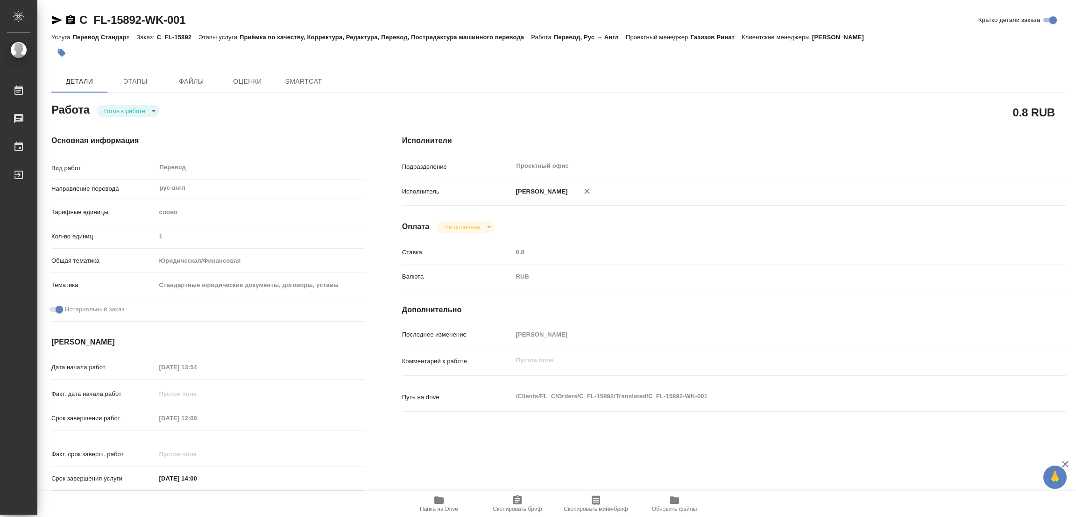
type textarea "x"
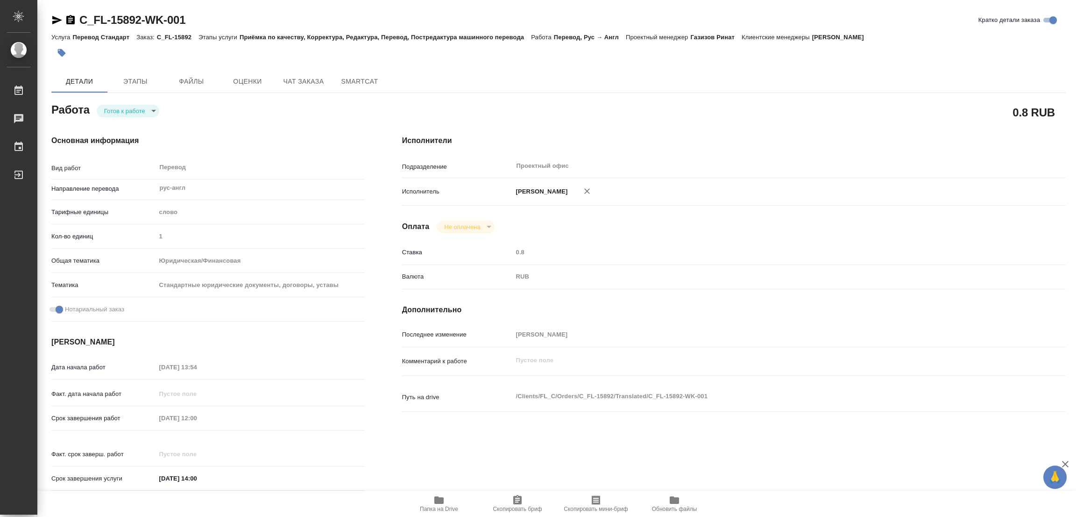
type textarea "x"
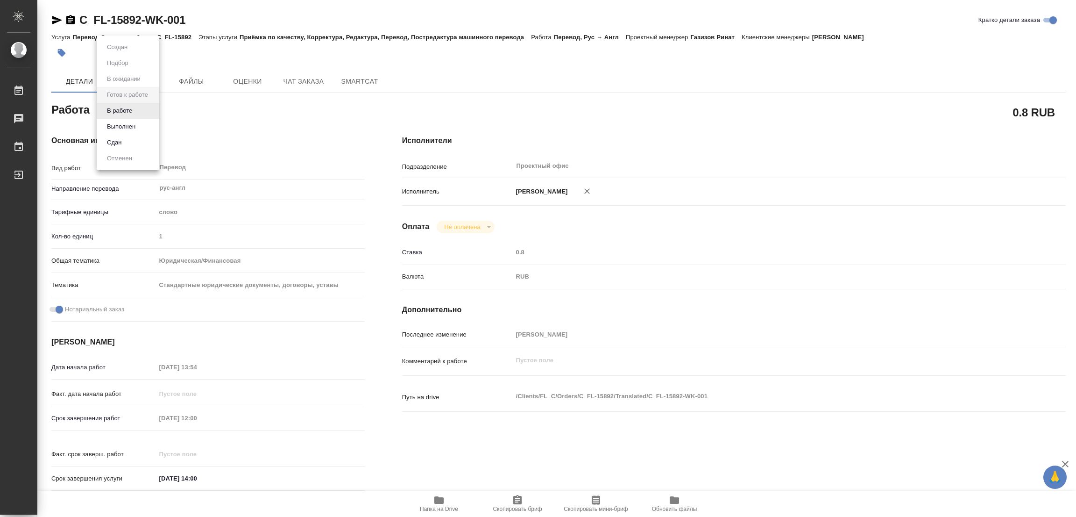
click at [127, 106] on body "🙏 .cls-1 fill:#fff; AWATERA [PERSON_NAME] Работы Чаты График Выйти C_FL-15892-W…" at bounding box center [538, 258] width 1076 height 517
type textarea "x"
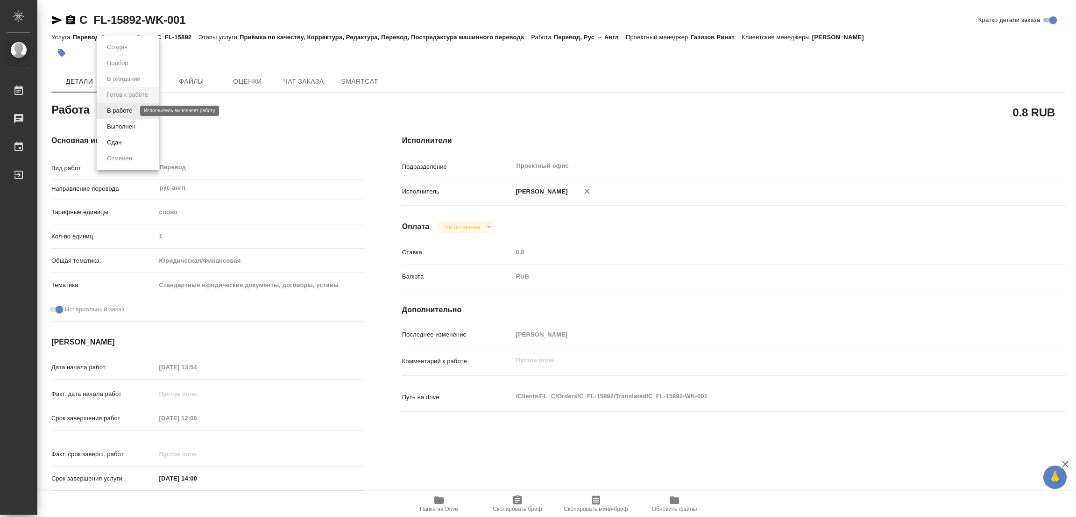
type textarea "x"
click at [127, 106] on button "В работе" at bounding box center [119, 111] width 31 height 10
type textarea "x"
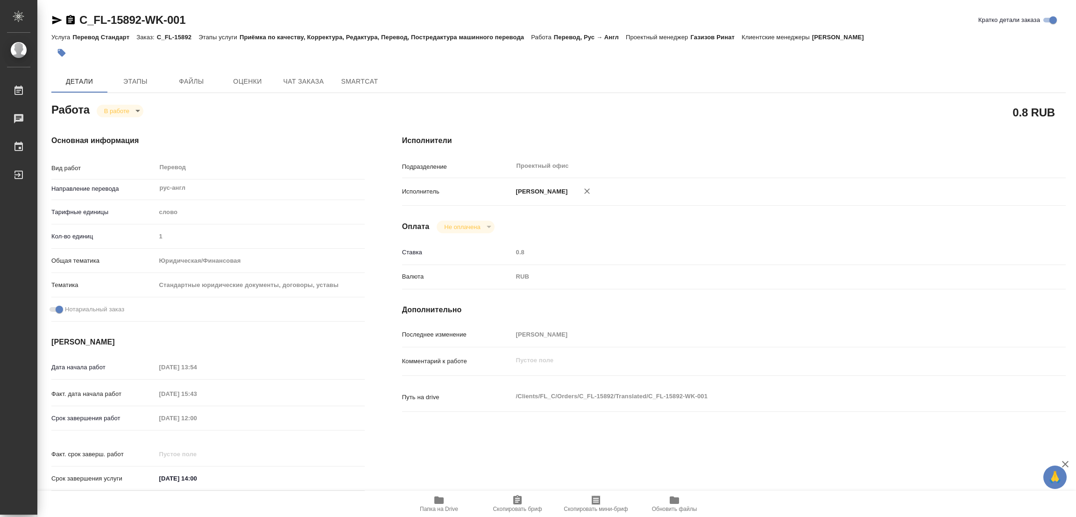
type textarea "x"
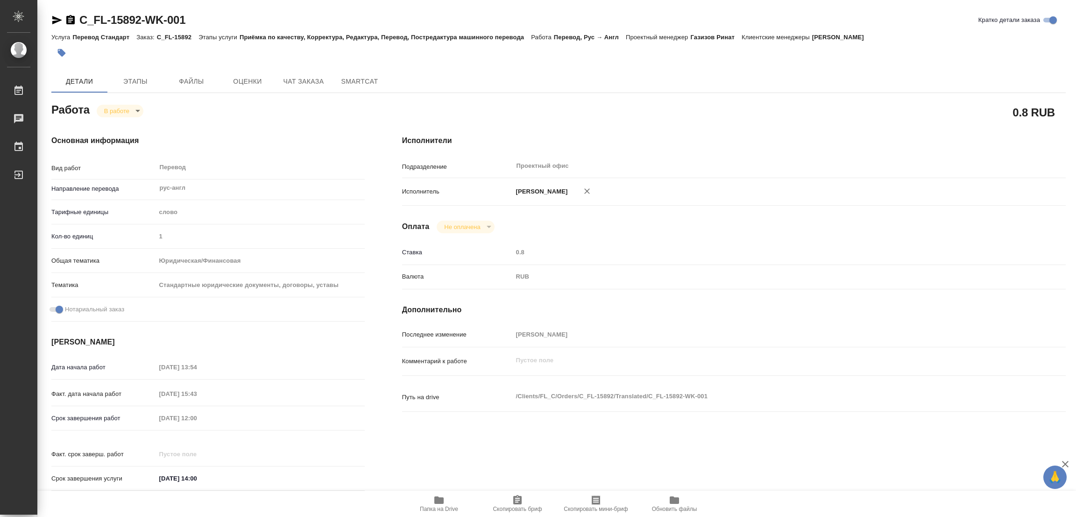
type textarea "x"
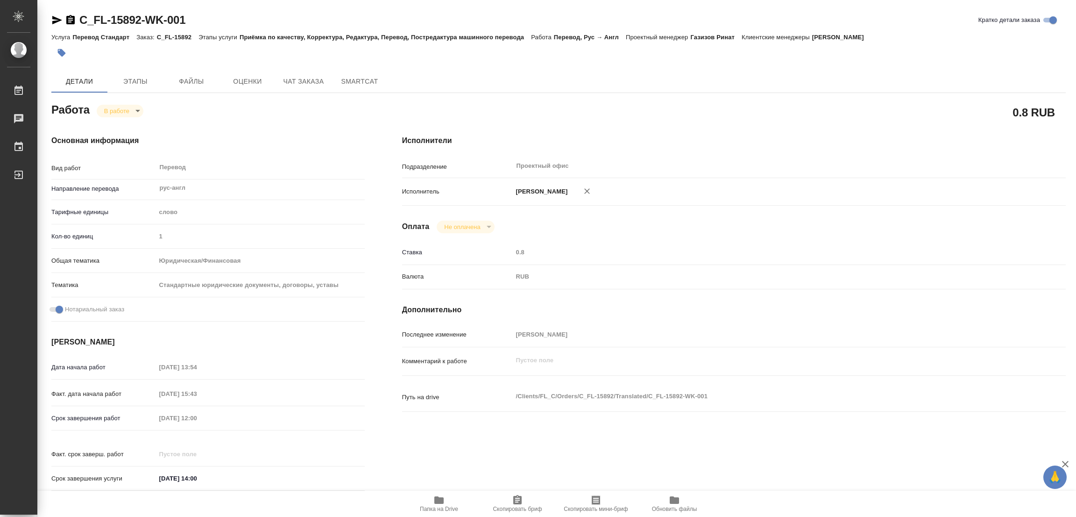
type textarea "x"
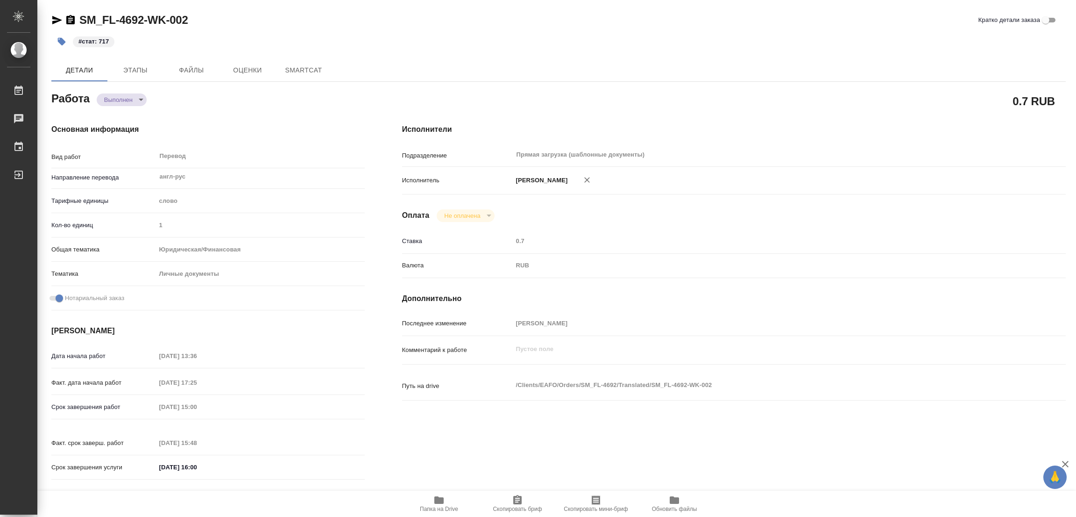
type textarea "x"
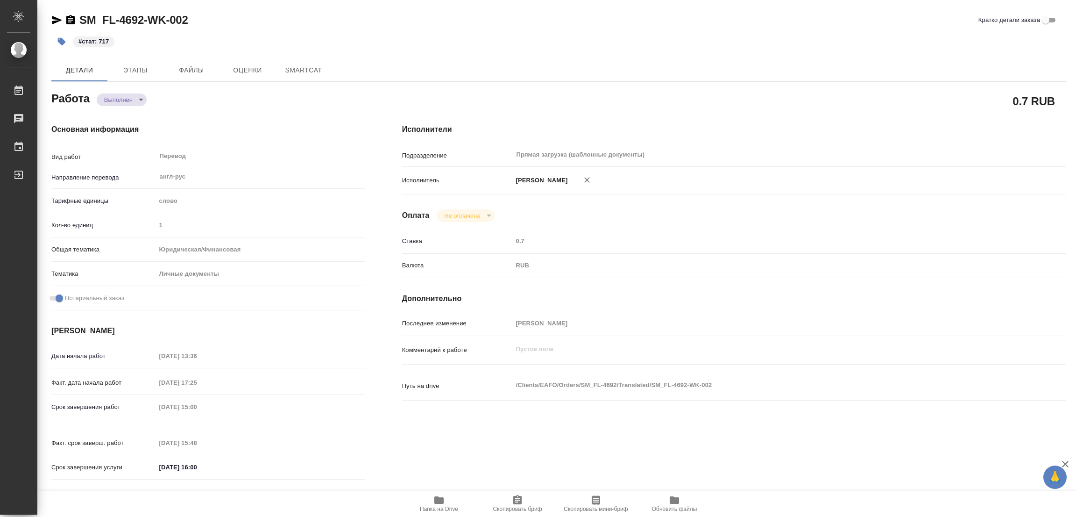
type textarea "x"
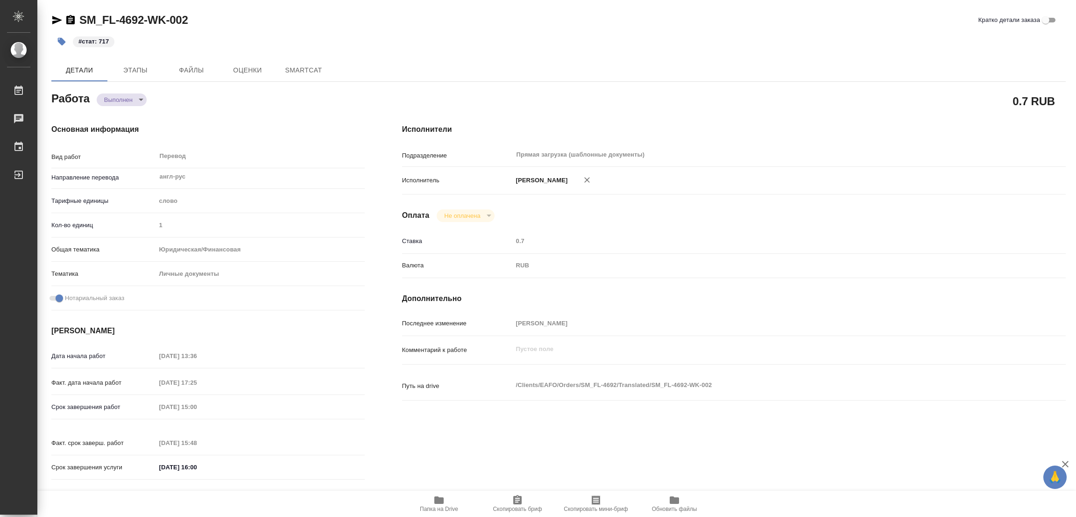
type textarea "x"
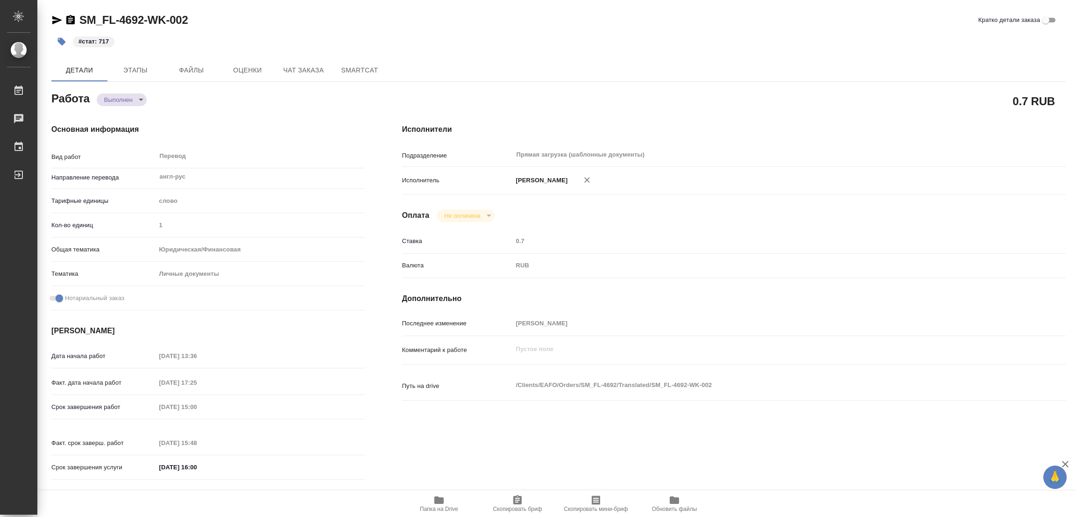
type textarea "x"
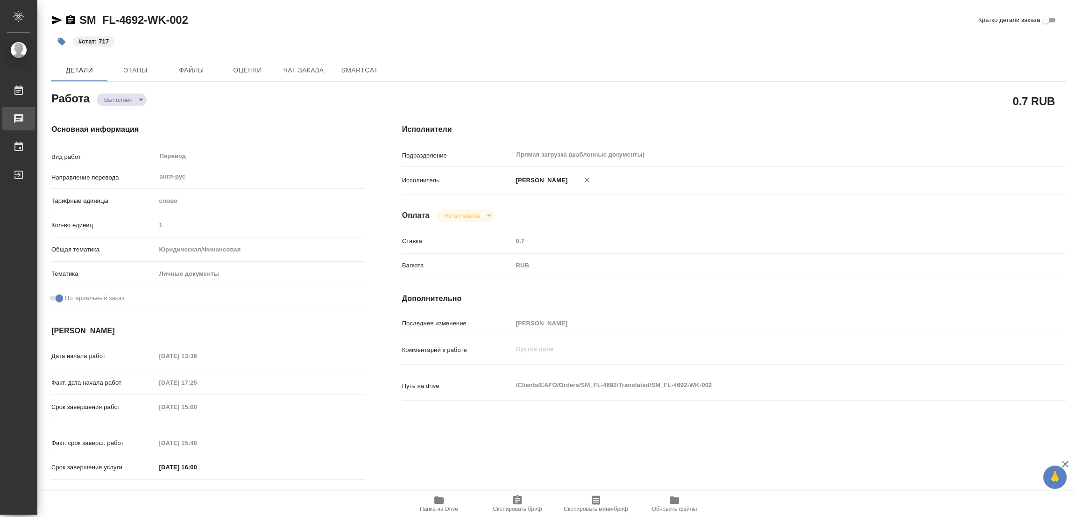
type textarea "x"
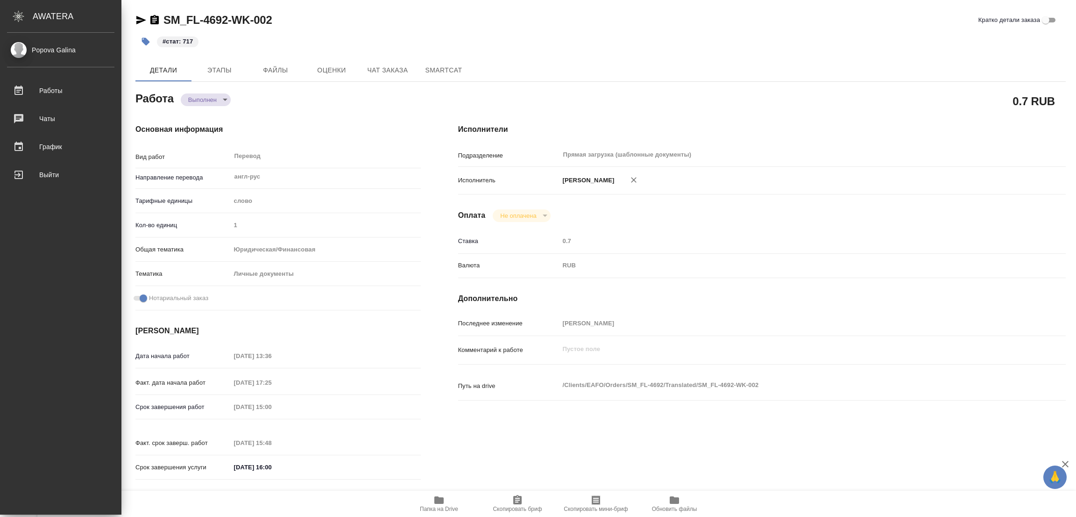
type textarea "x"
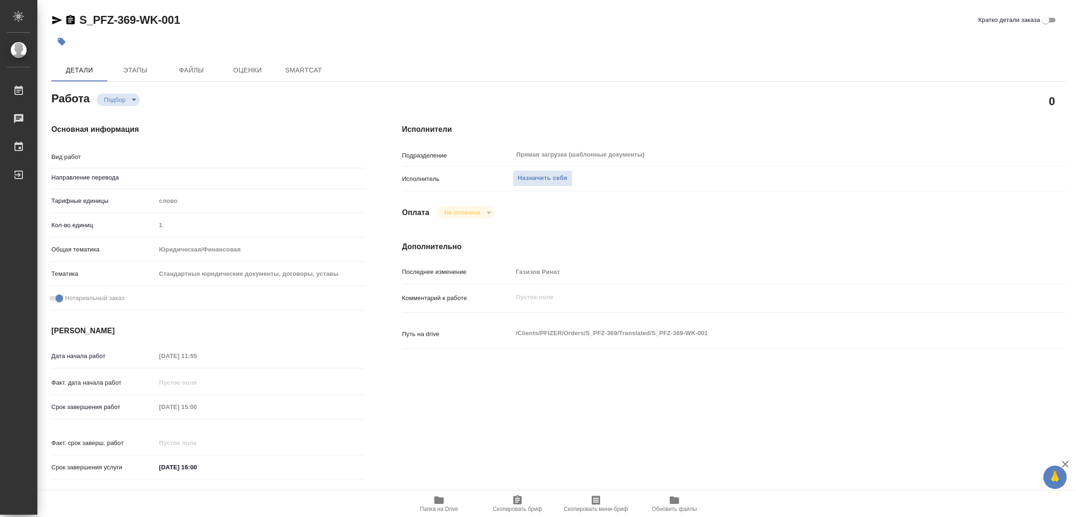
type textarea "x"
type textarea "Перевод"
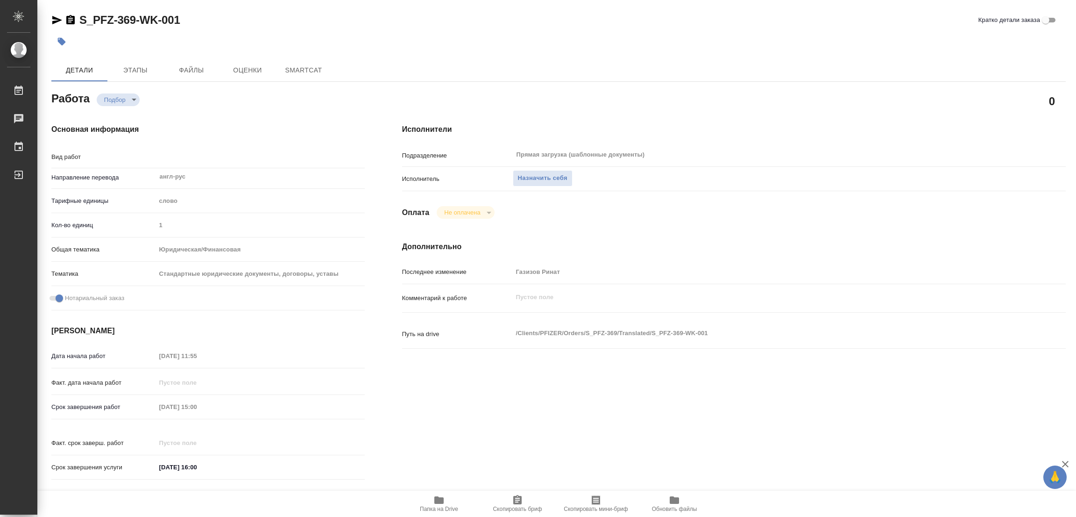
type textarea "x"
type input "англ-рус"
type textarea "x"
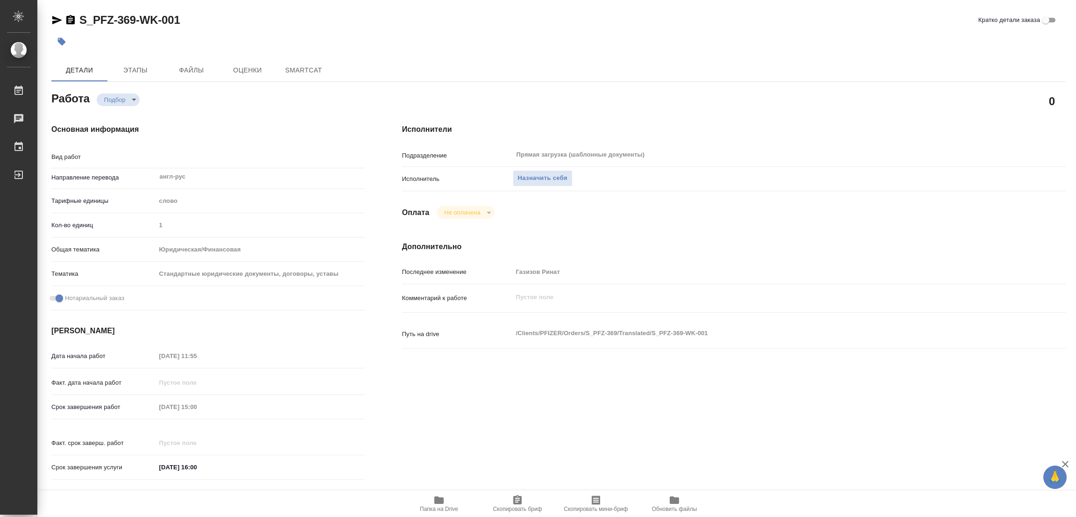
type textarea "x"
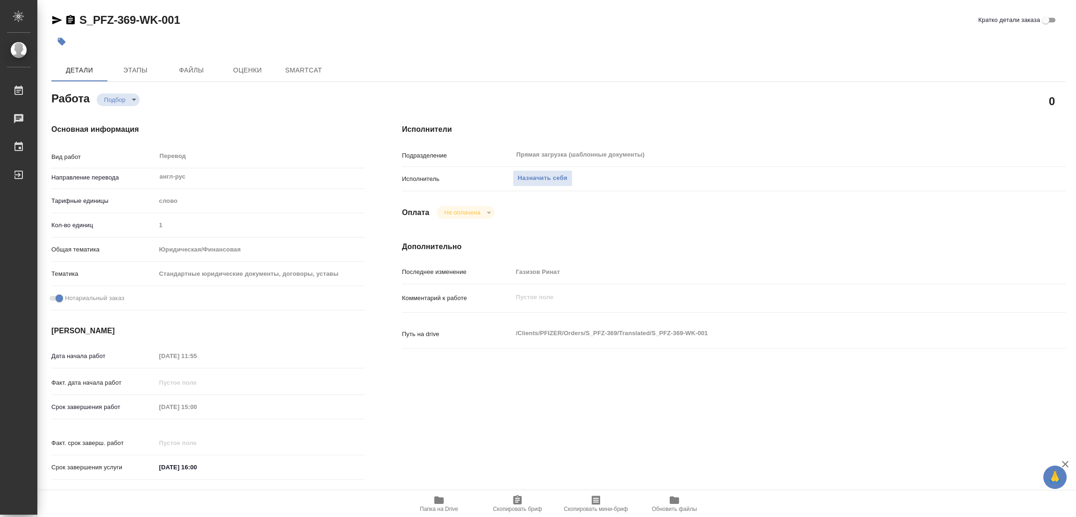
type textarea "x"
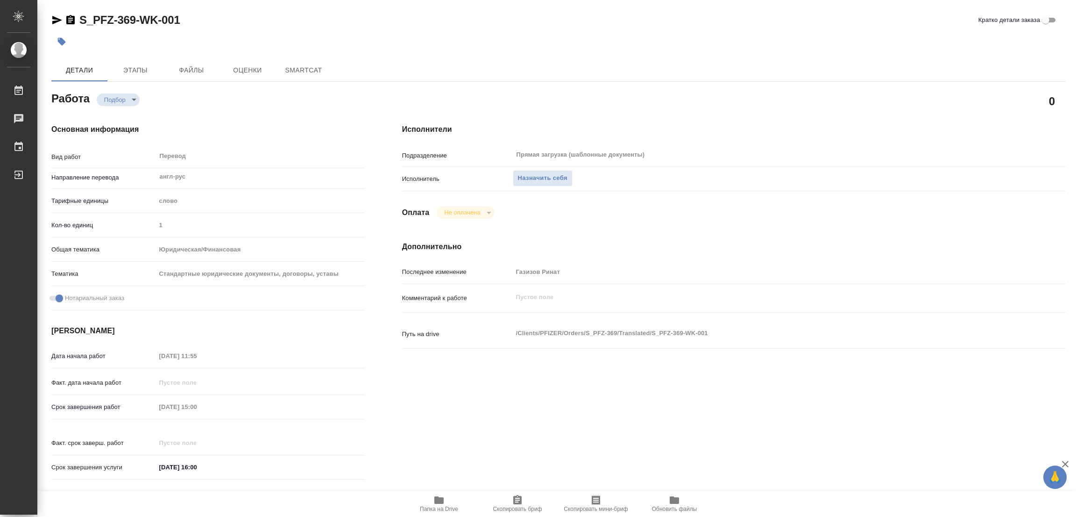
type textarea "x"
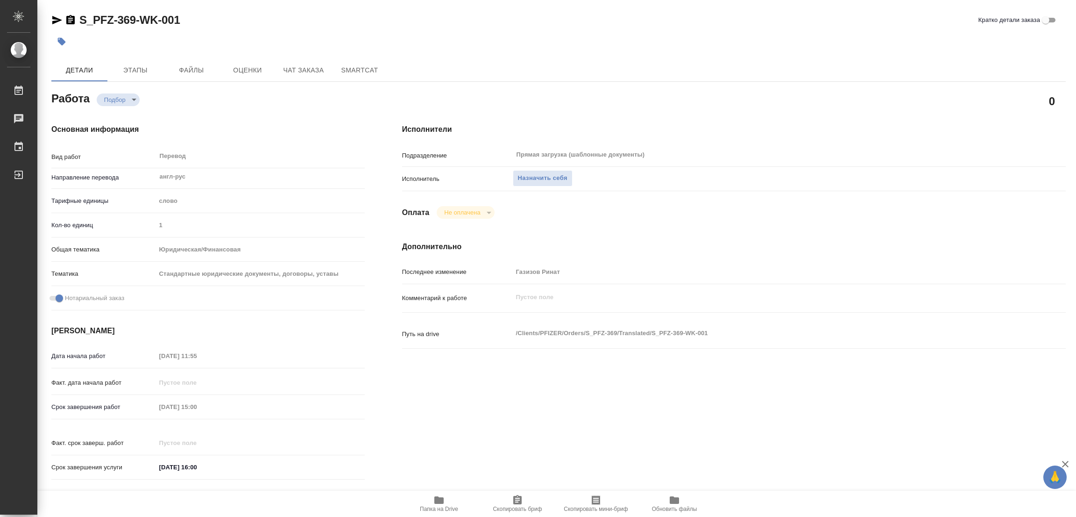
type textarea "x"
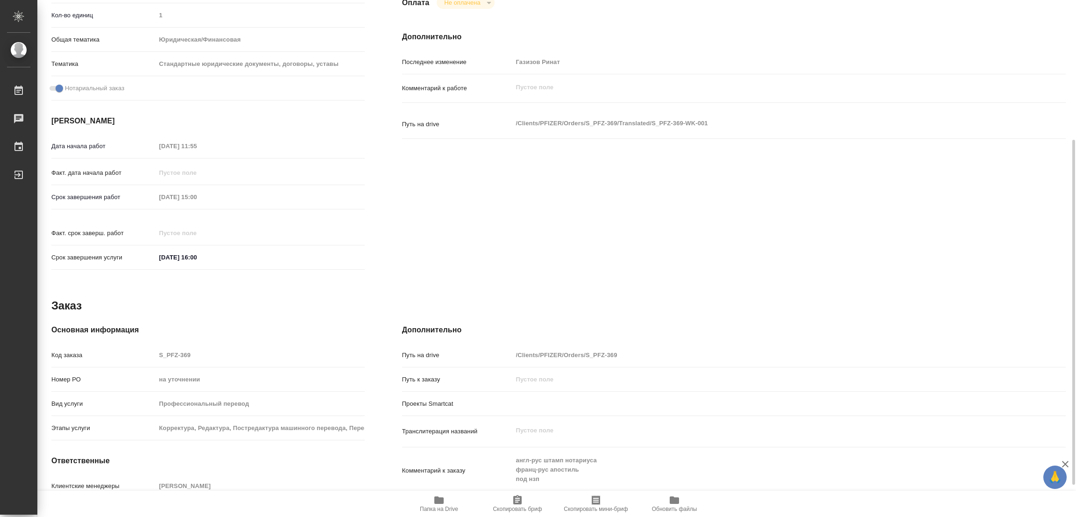
type textarea "x"
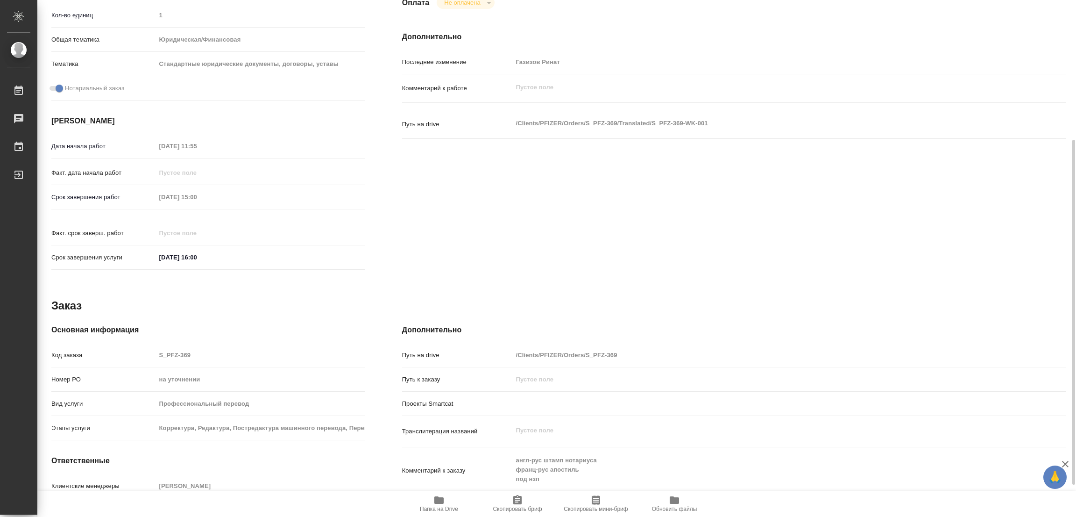
scroll to position [257, 0]
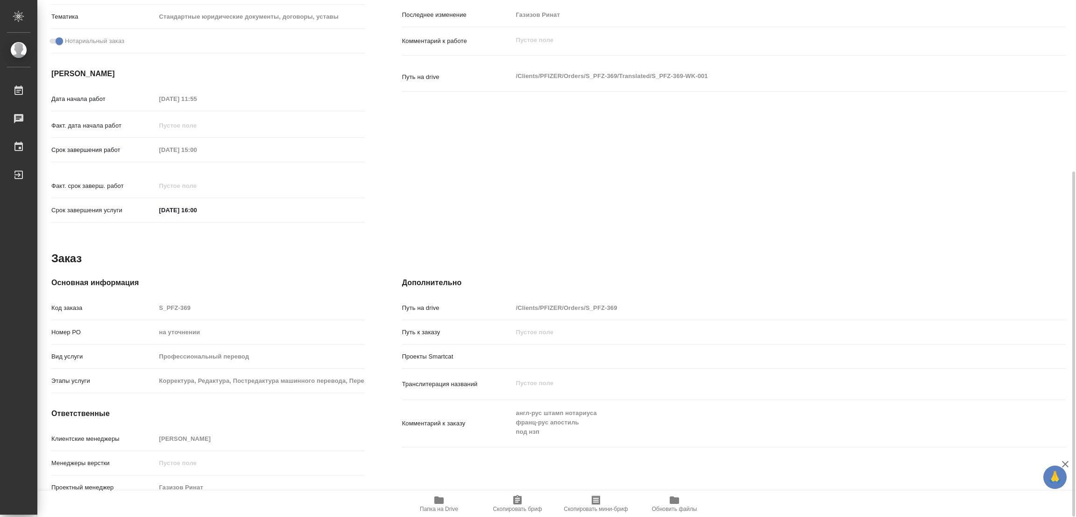
click at [442, 502] on icon "button" at bounding box center [438, 499] width 9 height 7
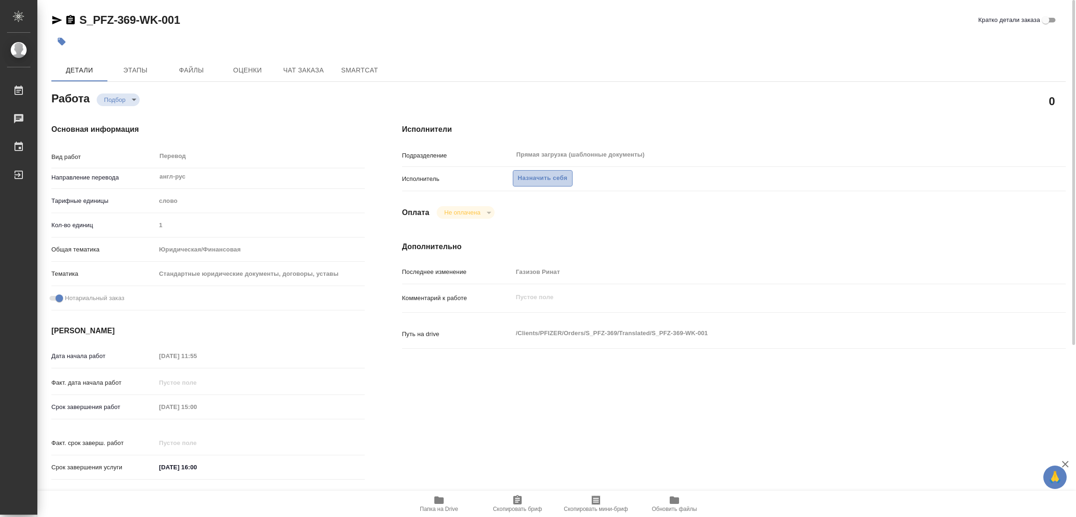
click at [523, 177] on span "Назначить себя" at bounding box center [543, 178] width 50 height 11
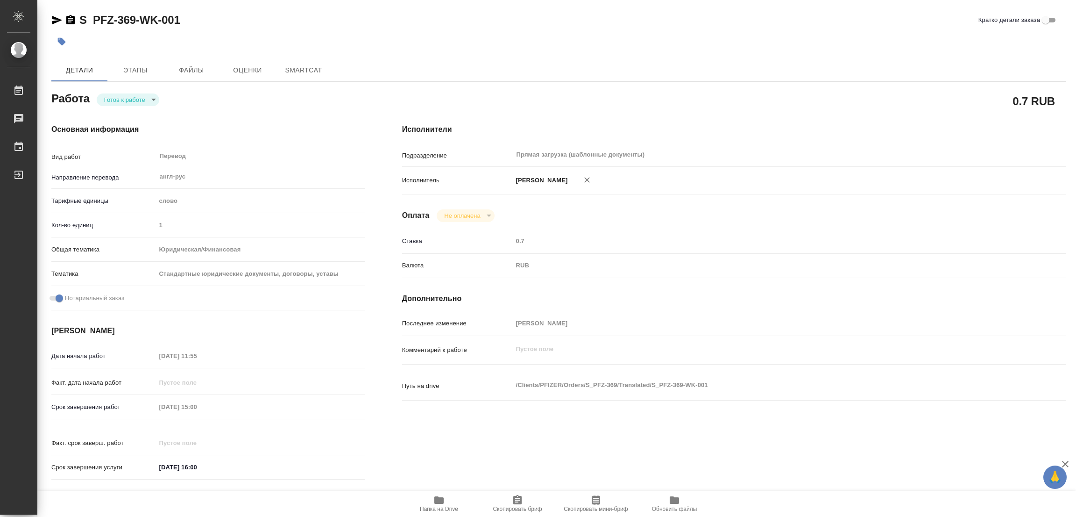
type textarea "x"
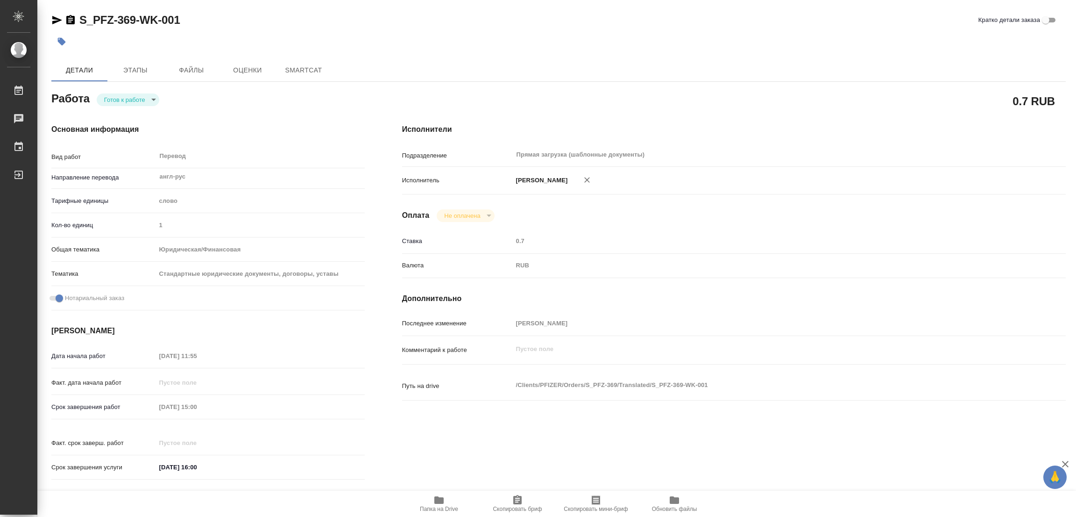
type textarea "x"
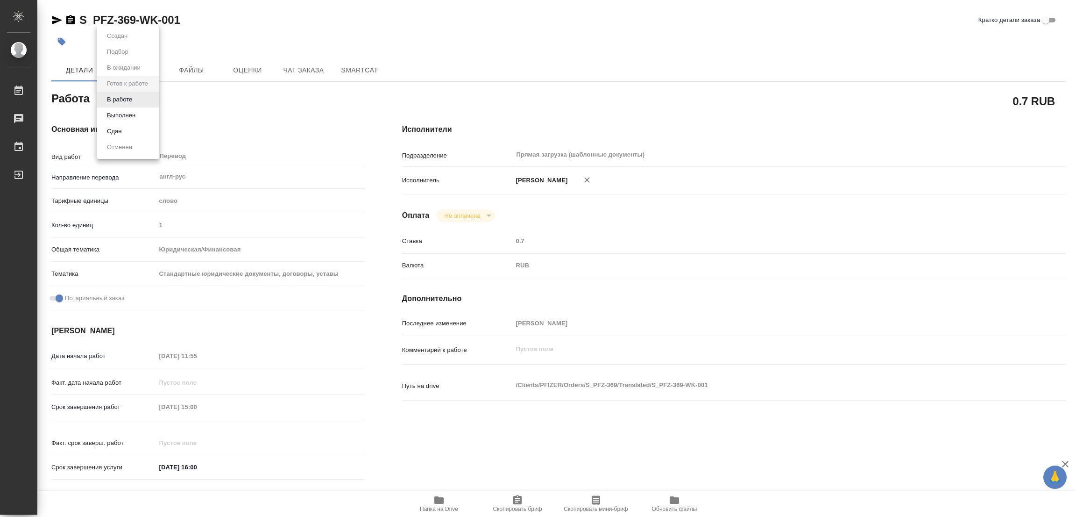
click at [127, 96] on body "🙏 .cls-1 fill:#fff; AWATERA [PERSON_NAME] Работы Чаты График Выйти S_PFZ-369-WK…" at bounding box center [538, 258] width 1076 height 517
click at [127, 96] on button "В работе" at bounding box center [119, 99] width 31 height 10
type textarea "x"
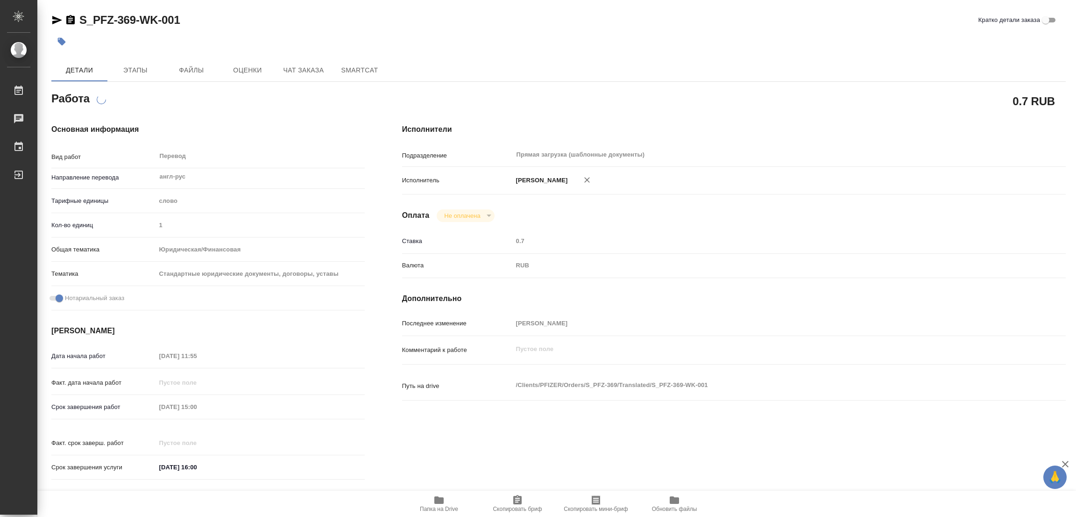
type textarea "x"
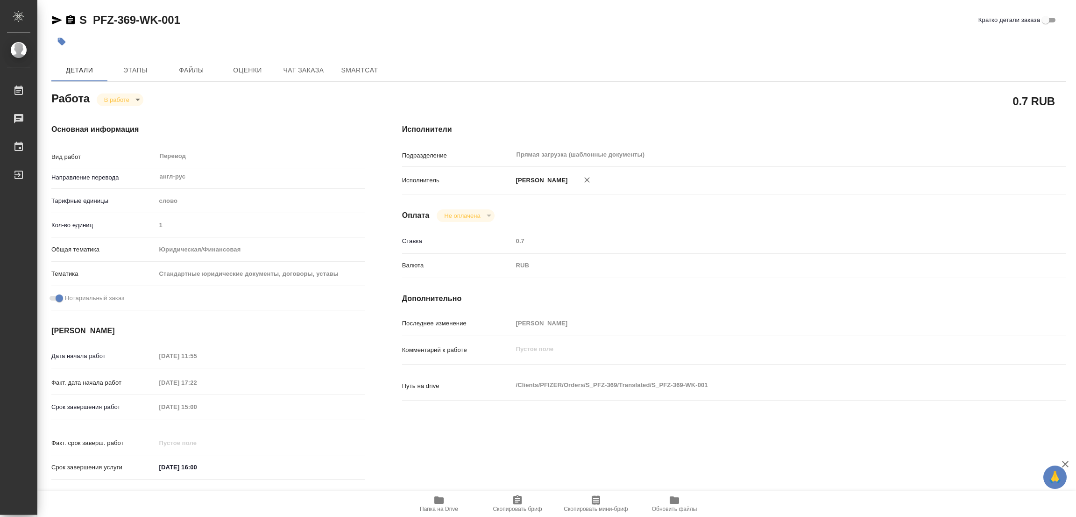
type textarea "x"
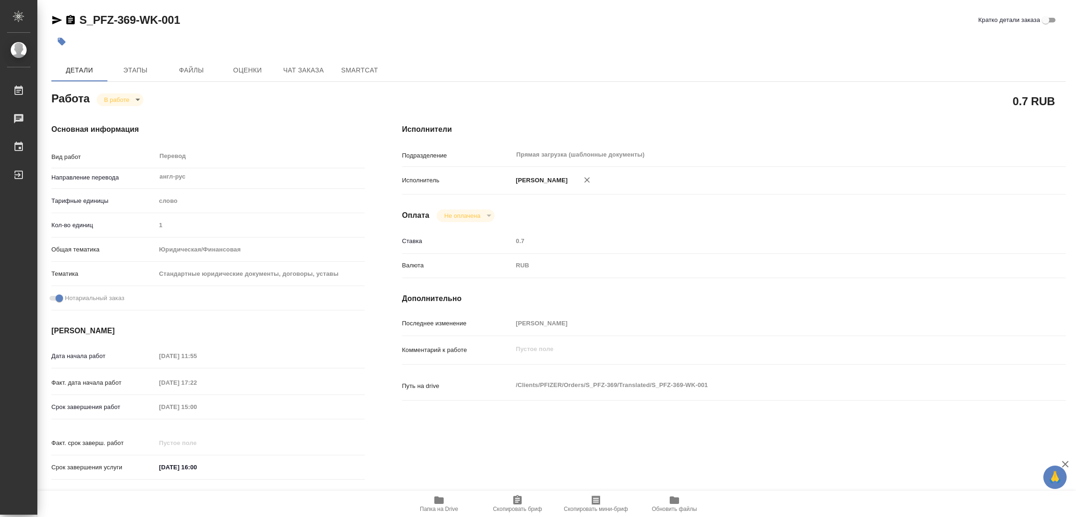
type textarea "x"
drag, startPoint x: 75, startPoint y: 9, endPoint x: 135, endPoint y: 12, distance: 60.8
click at [135, 12] on div "S_PFZ-369-WK-001 Кратко детали заказа Детали Этапы Файлы Оценки Чат заказа Smar…" at bounding box center [558, 392] width 1025 height 784
copy link "S_PFZ-369"
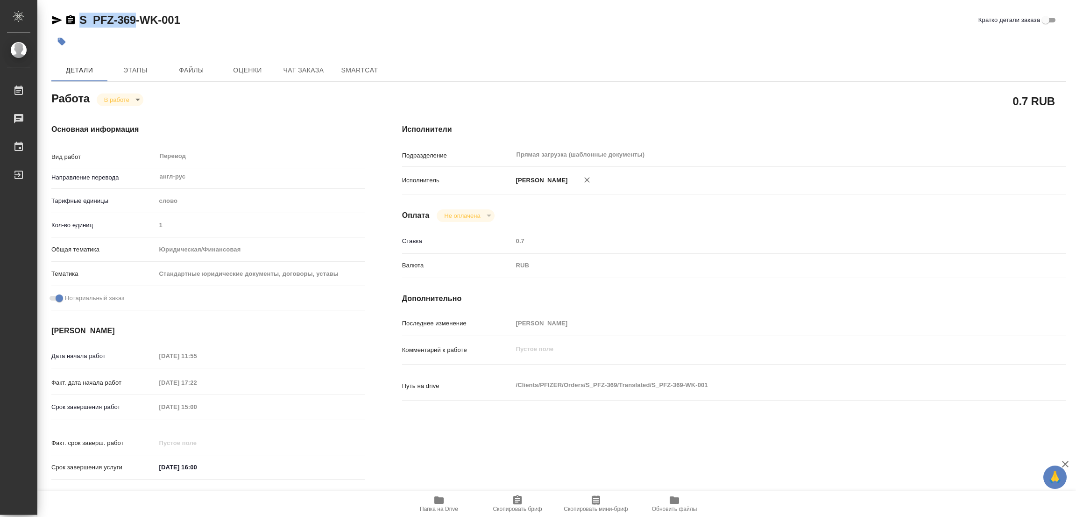
click at [527, 505] on span "Скопировать бриф" at bounding box center [517, 508] width 49 height 7
copy link "S_PFZ-369"
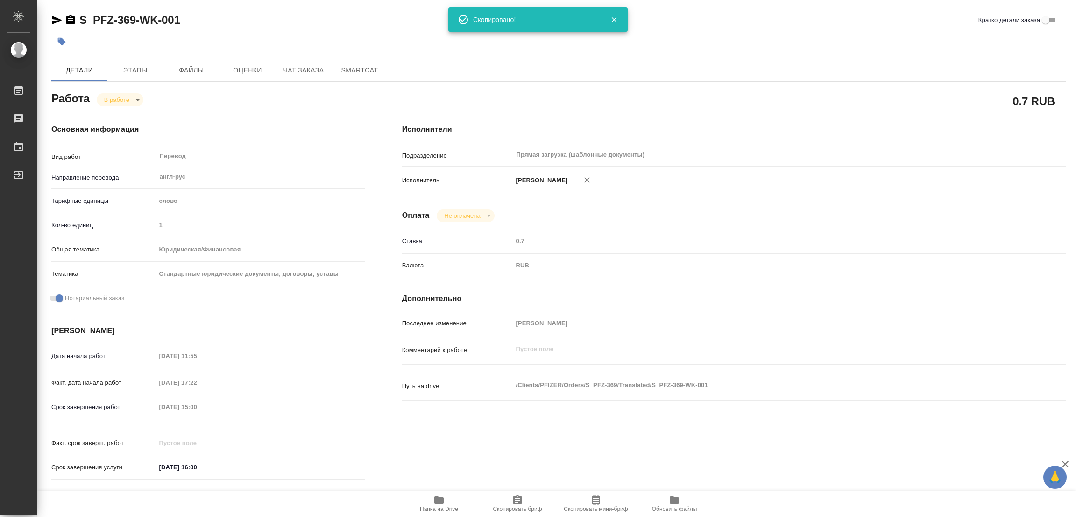
click at [623, 138] on div "Исполнители Подразделение Прямая загрузка (шаблонные документы) ​ Исполнитель П…" at bounding box center [733, 304] width 701 height 399
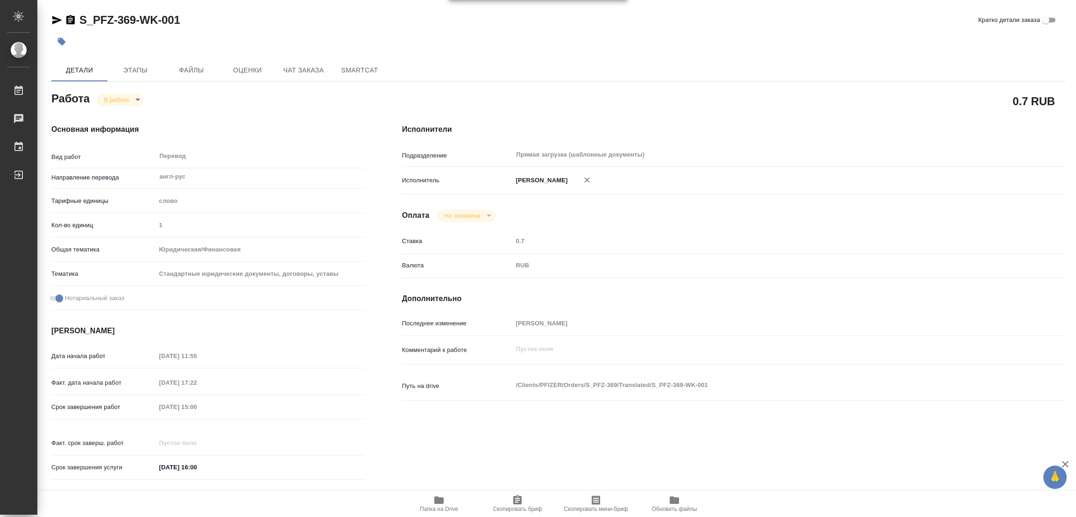
type textarea "x"
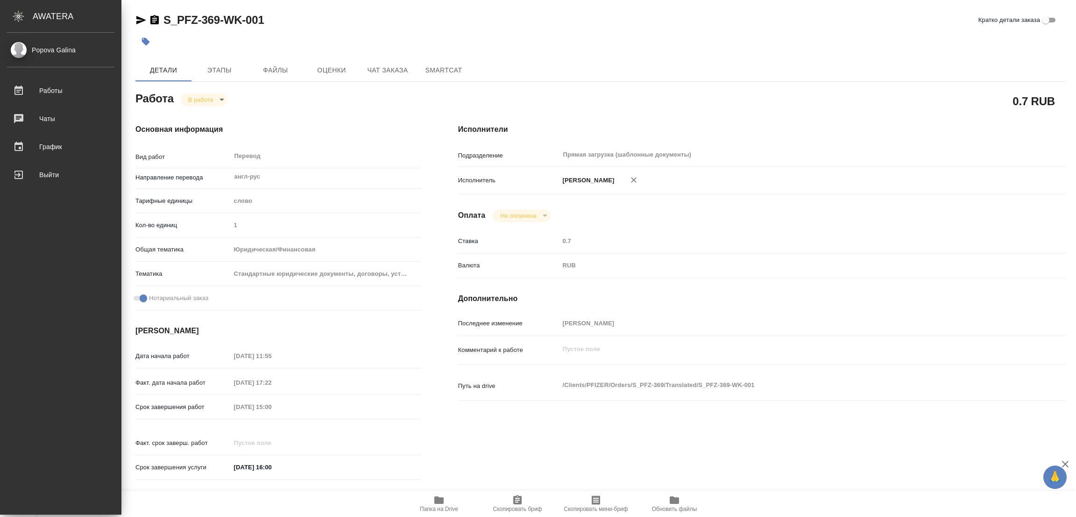
type textarea "x"
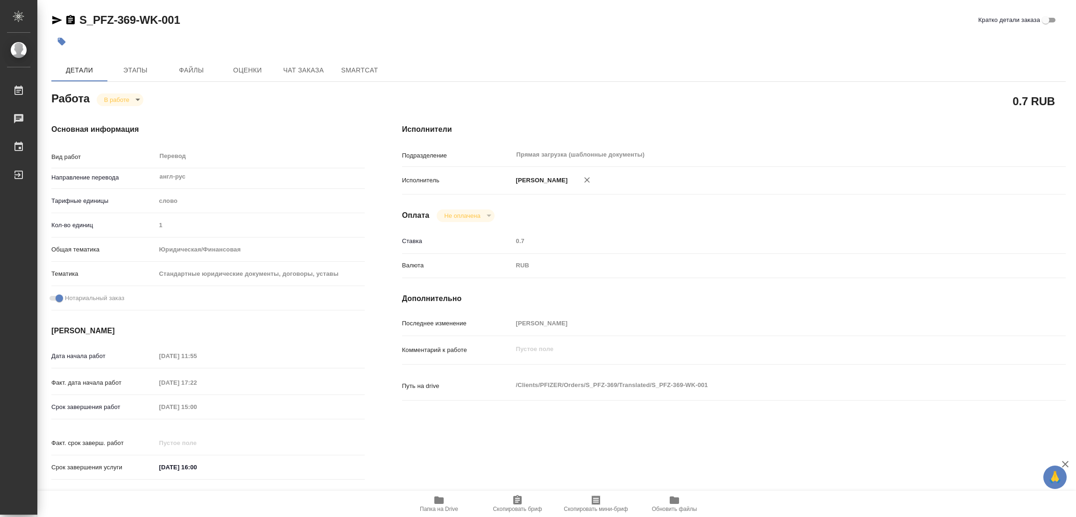
click at [111, 404] on div "Срок завершения работ 10.09.2025 15:00" at bounding box center [207, 406] width 313 height 16
drag, startPoint x: 323, startPoint y: 32, endPoint x: 505, endPoint y: 7, distance: 184.4
click at [323, 32] on div at bounding box center [389, 41] width 676 height 21
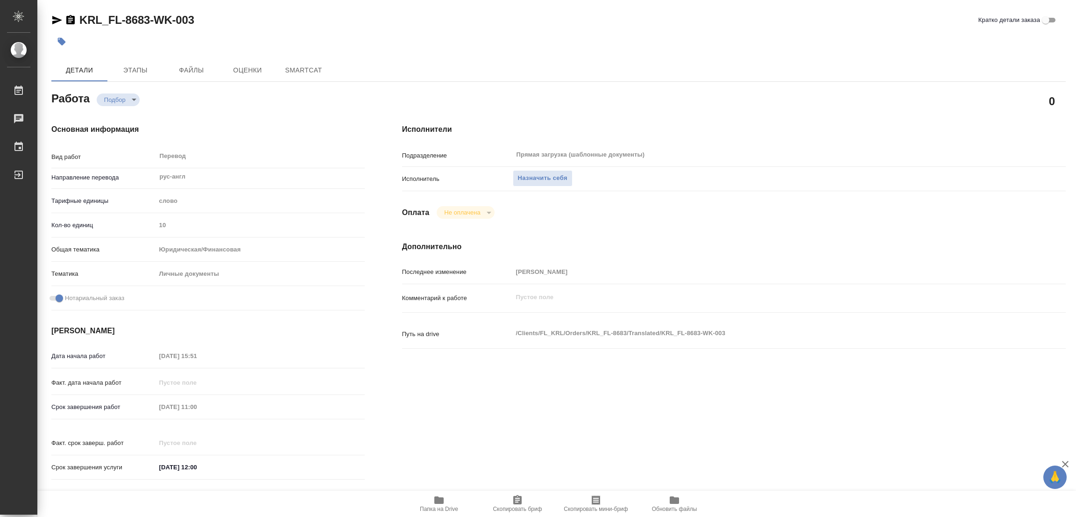
type textarea "x"
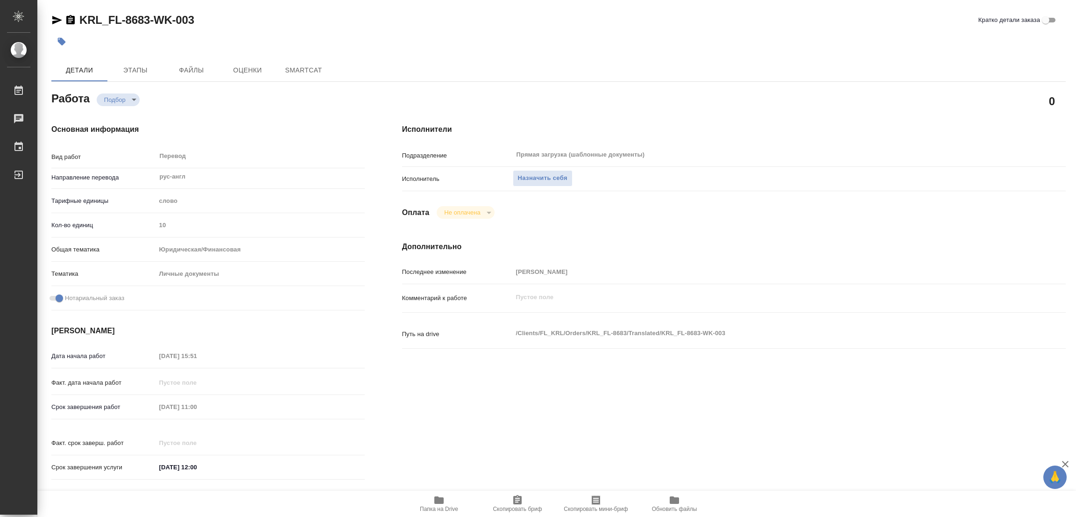
type textarea "x"
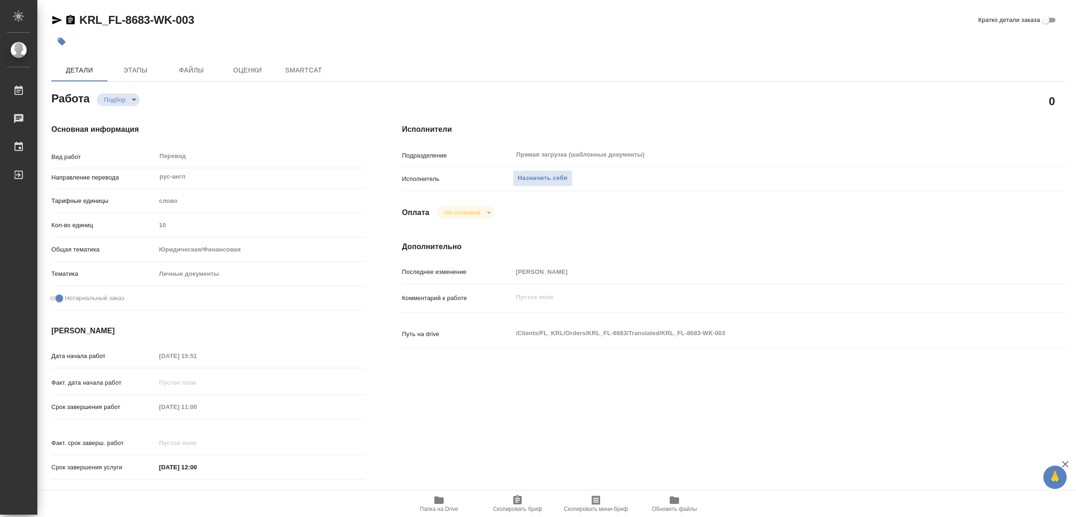
type textarea "x"
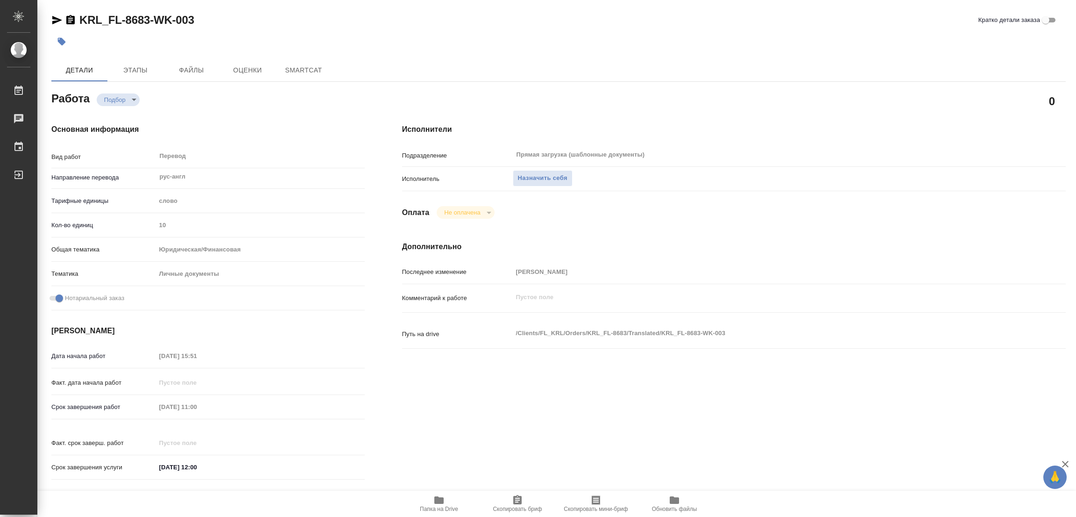
type textarea "x"
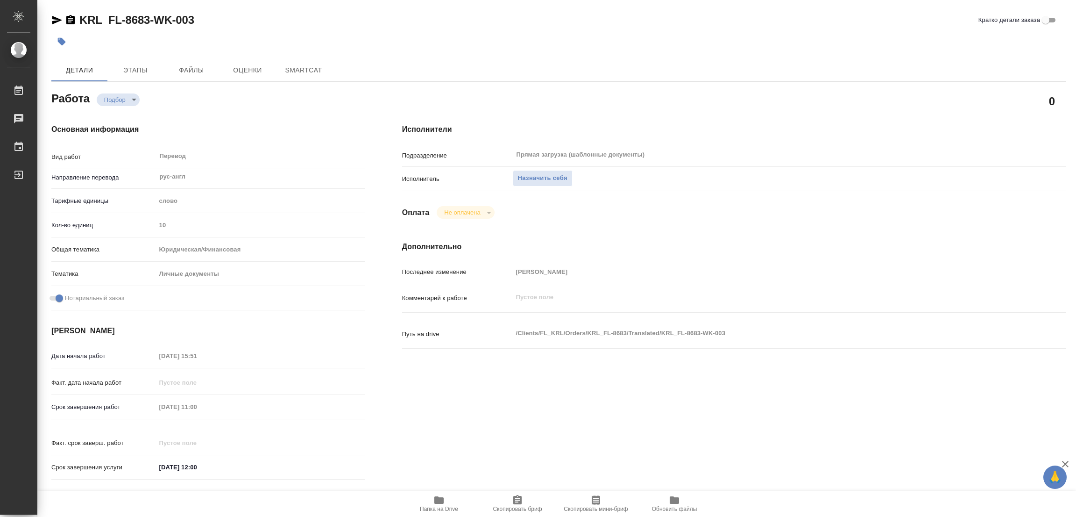
type textarea "x"
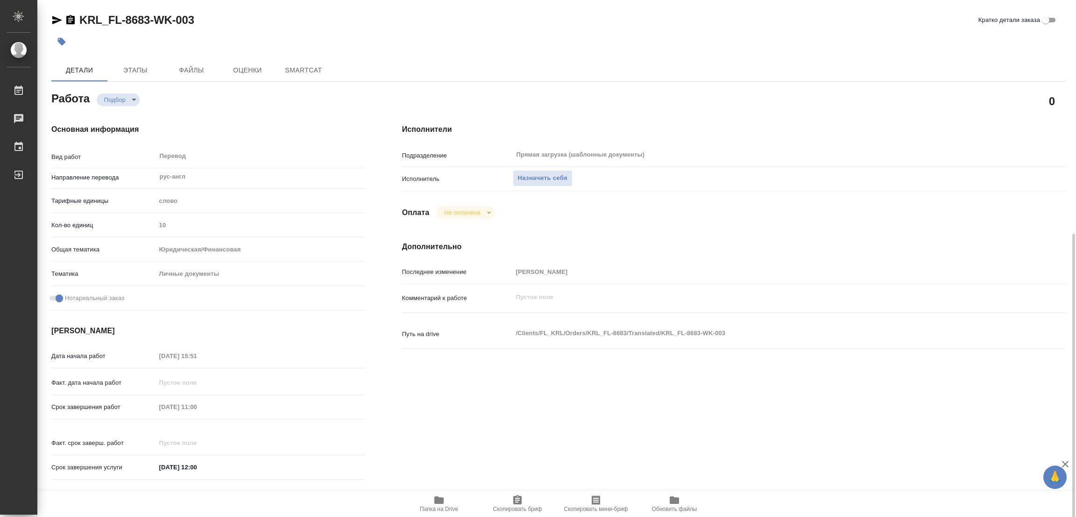
scroll to position [140, 0]
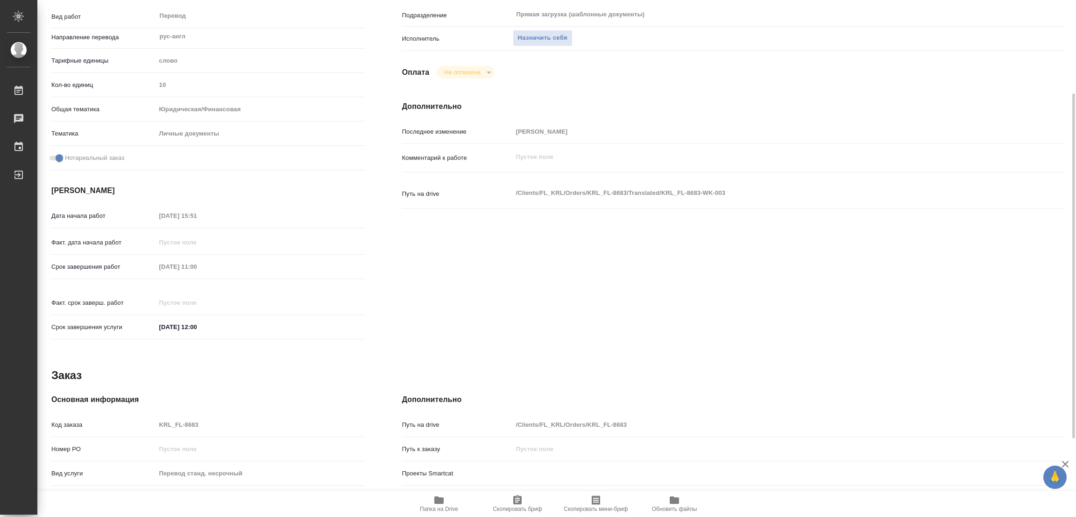
type textarea "x"
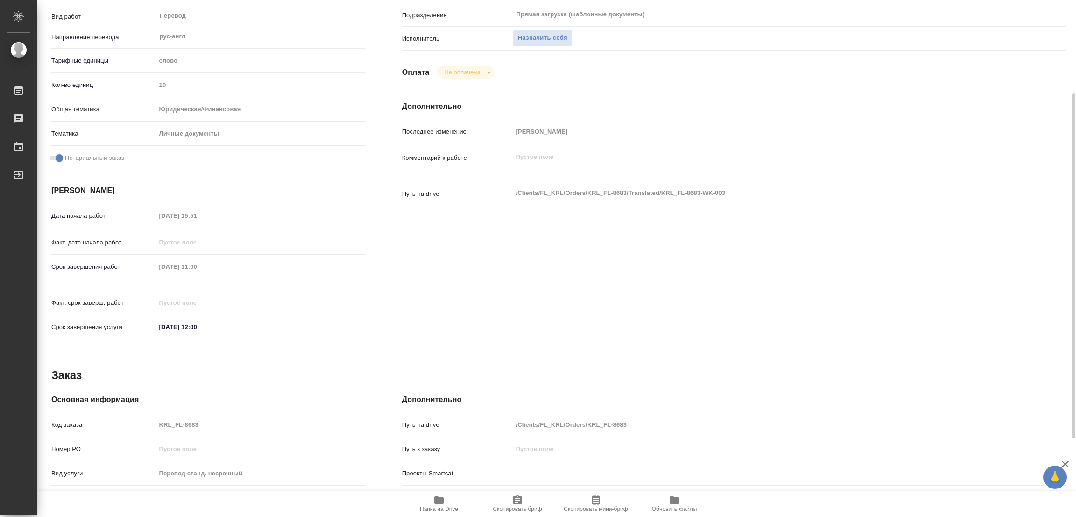
type textarea "x"
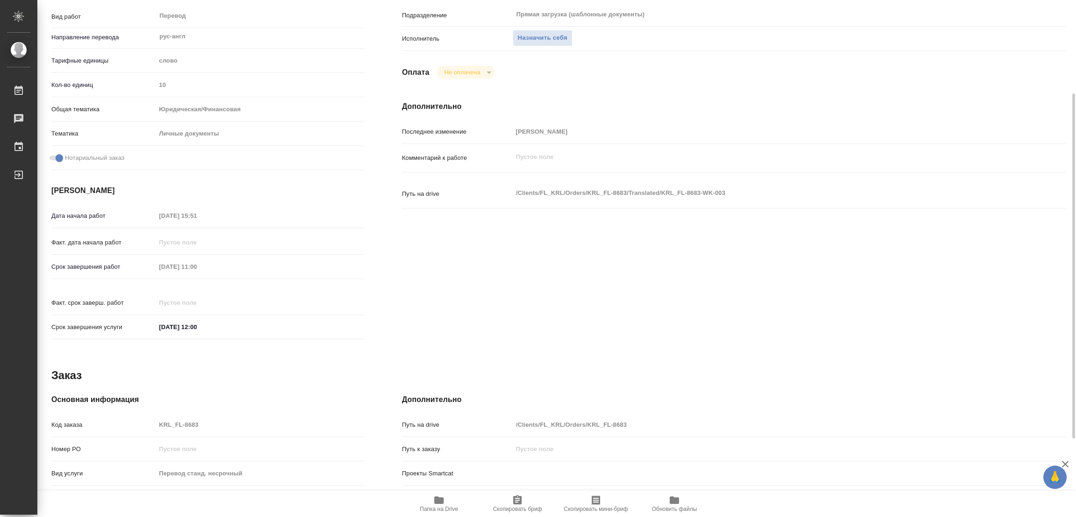
scroll to position [0, 0]
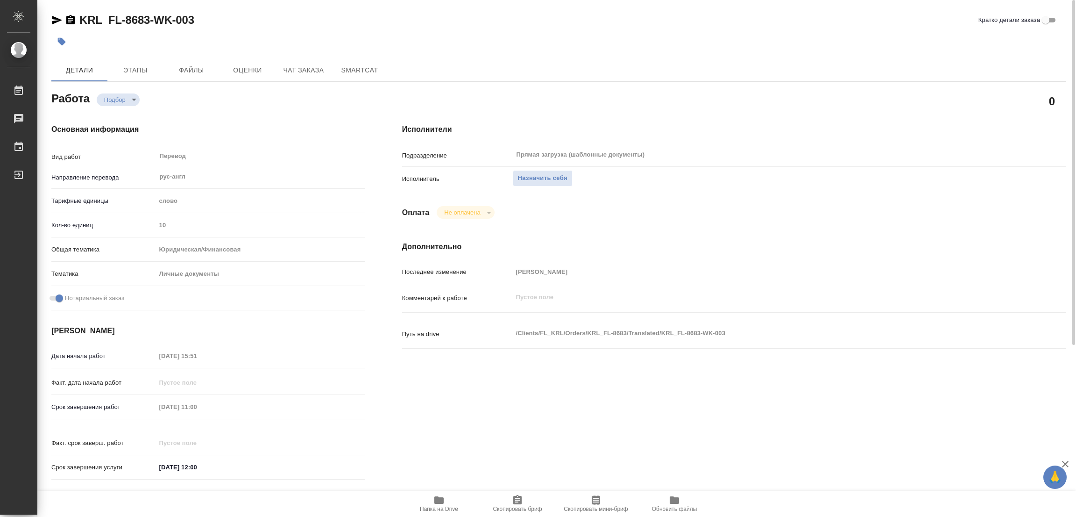
type textarea "x"
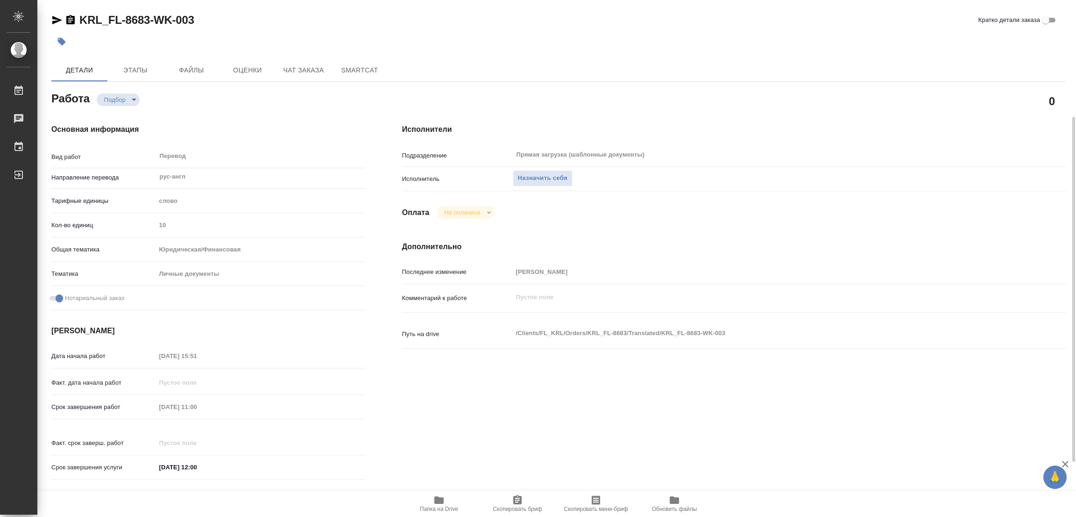
scroll to position [257, 0]
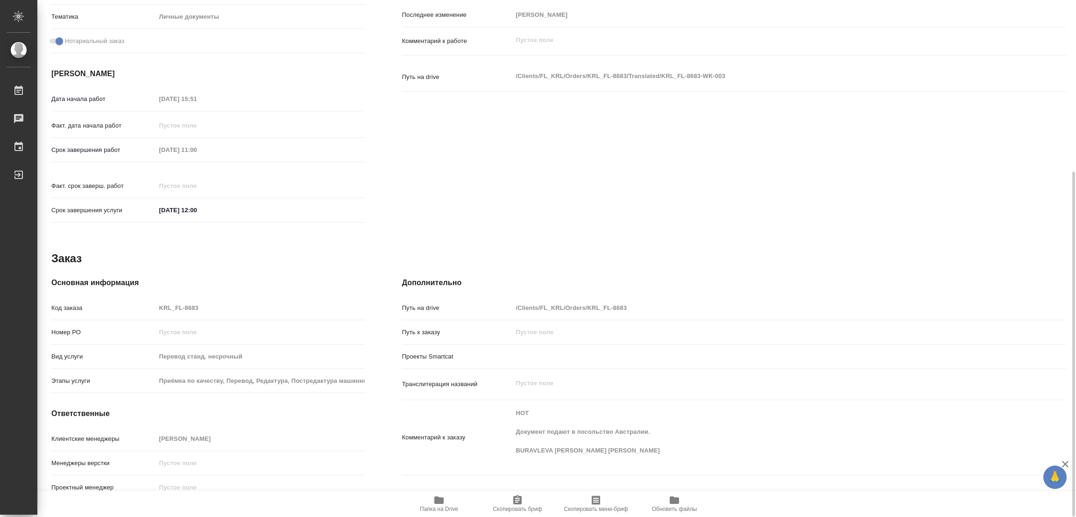
click at [438, 502] on icon "button" at bounding box center [438, 499] width 9 height 7
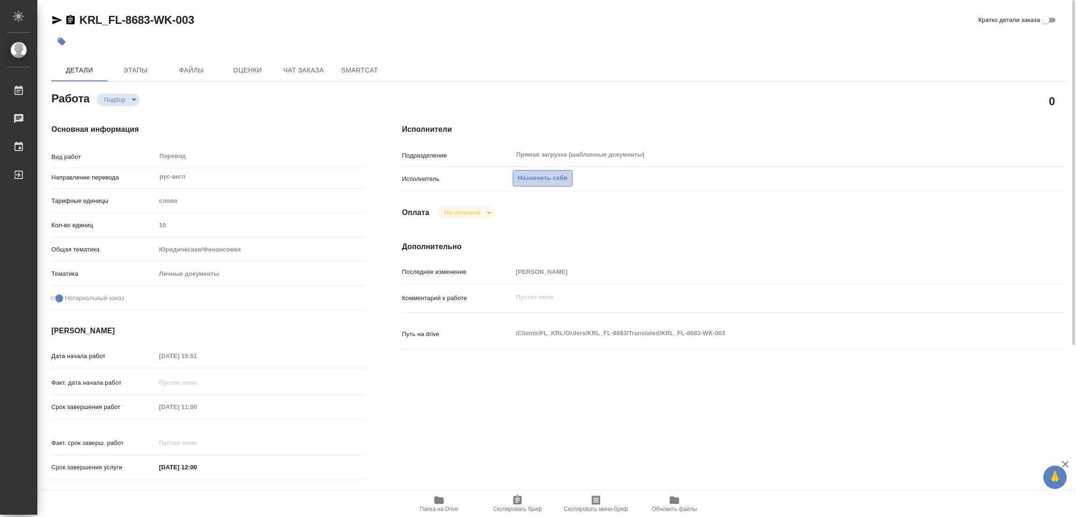
click at [549, 174] on span "Назначить себя" at bounding box center [543, 178] width 50 height 11
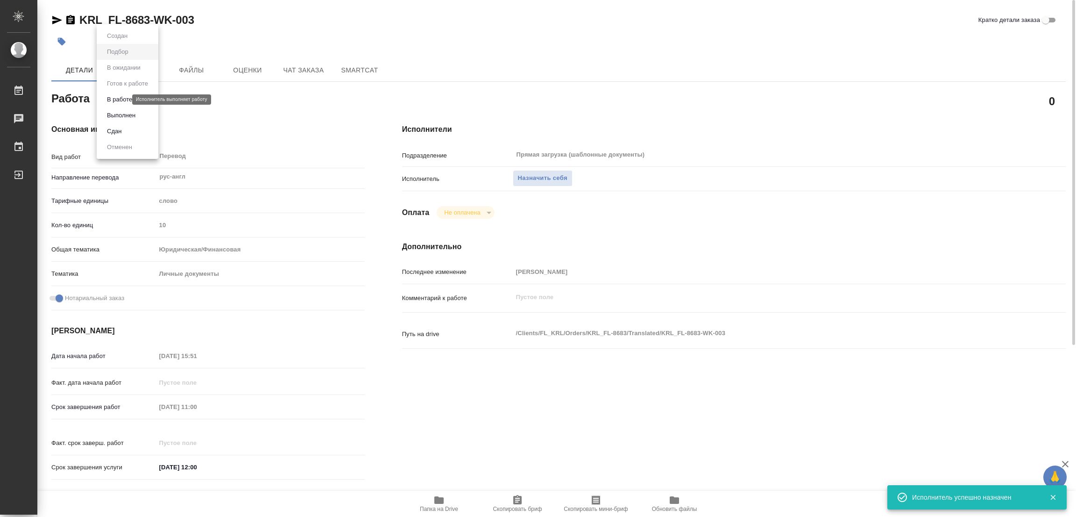
click at [121, 96] on body "🙏 .cls-1 fill:#fff; AWATERA Popova Galina Работы 0 Чаты График Выйти KRL_FL-868…" at bounding box center [538, 258] width 1076 height 517
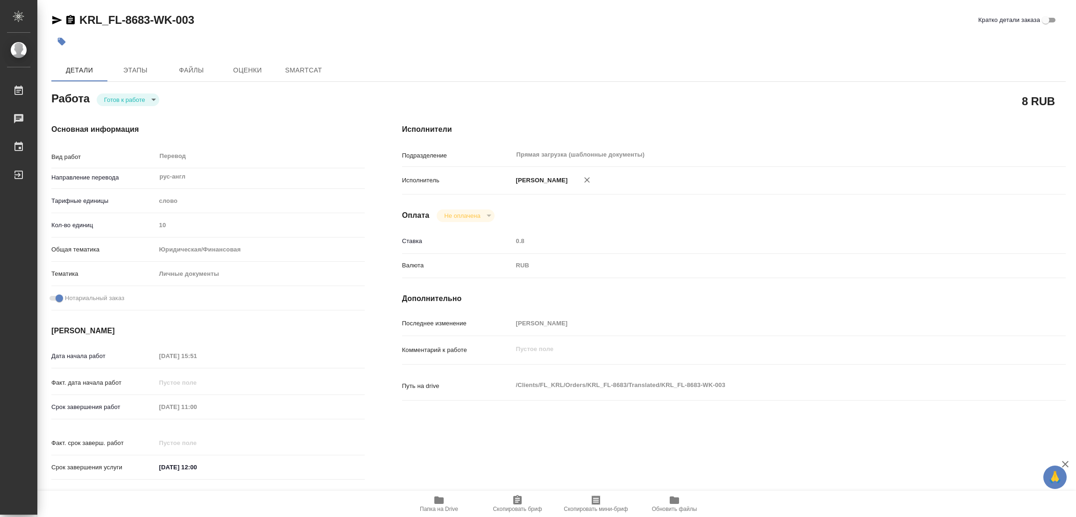
type textarea "x"
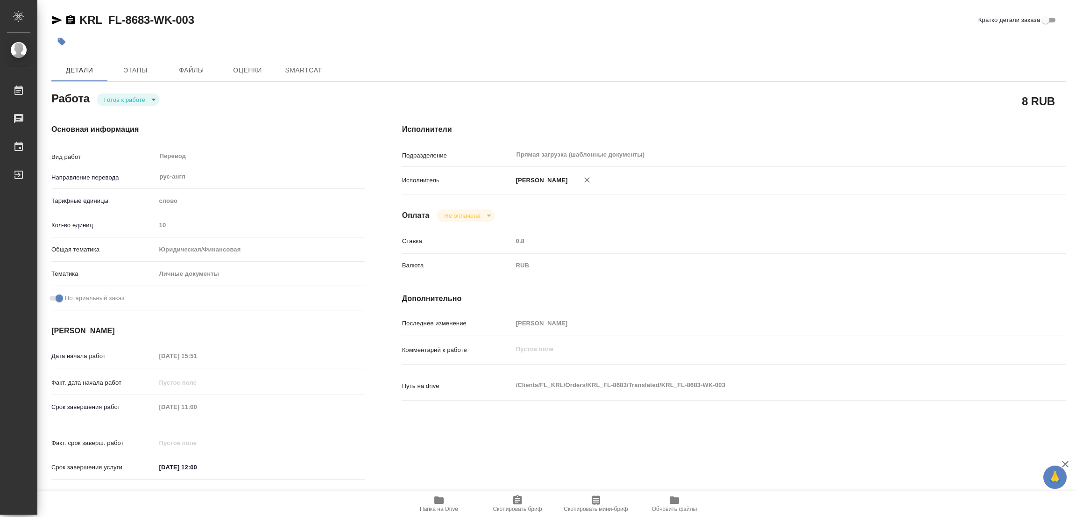
type textarea "x"
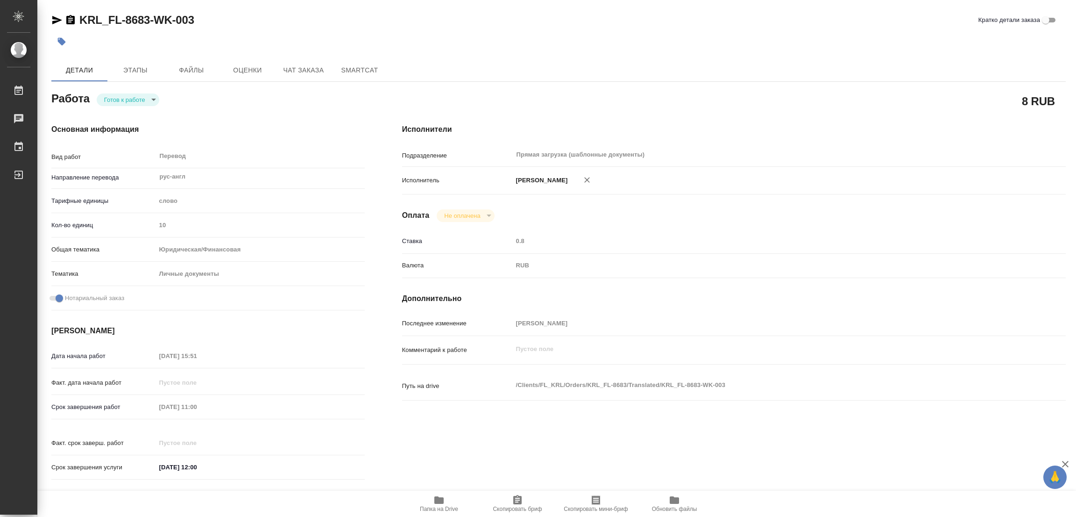
type textarea "x"
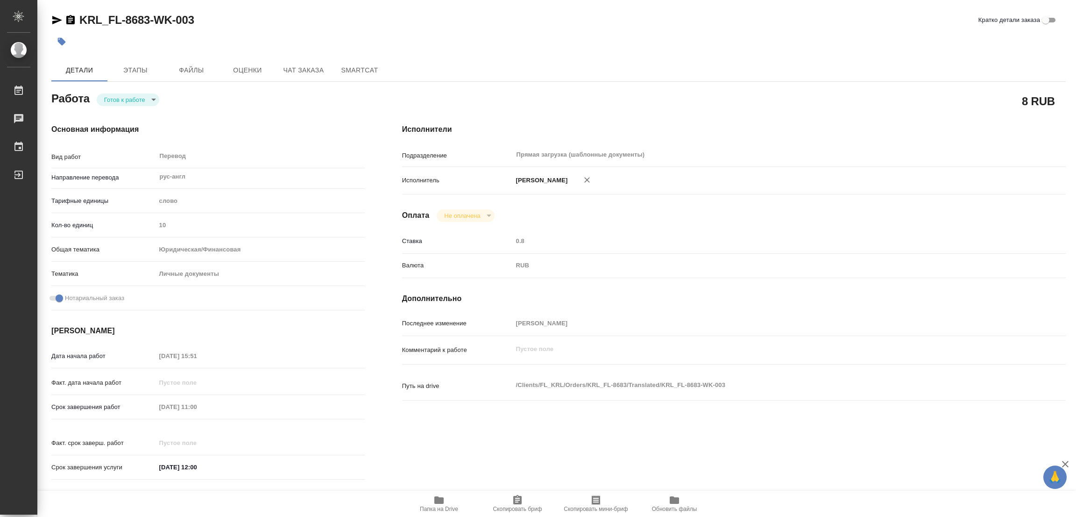
type textarea "x"
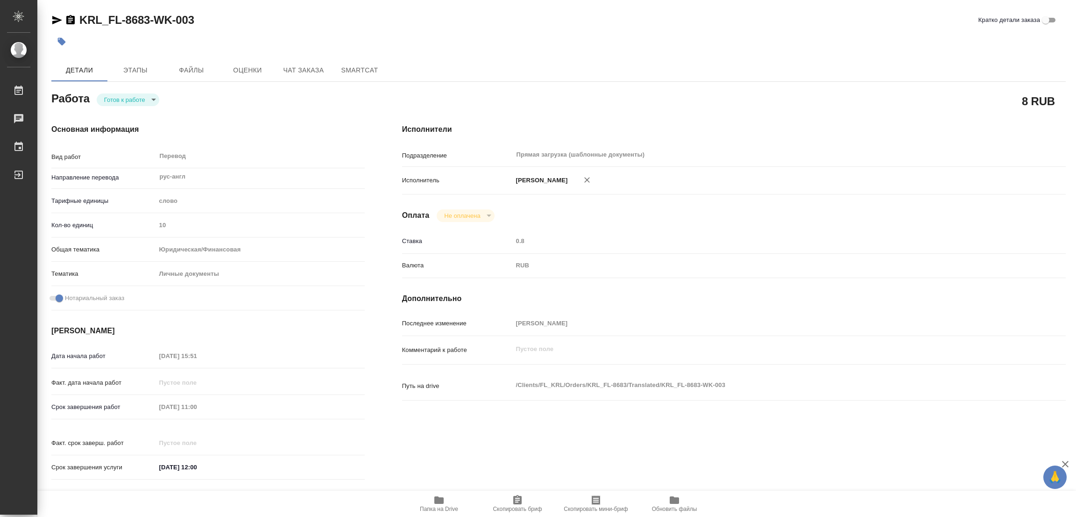
type textarea "x"
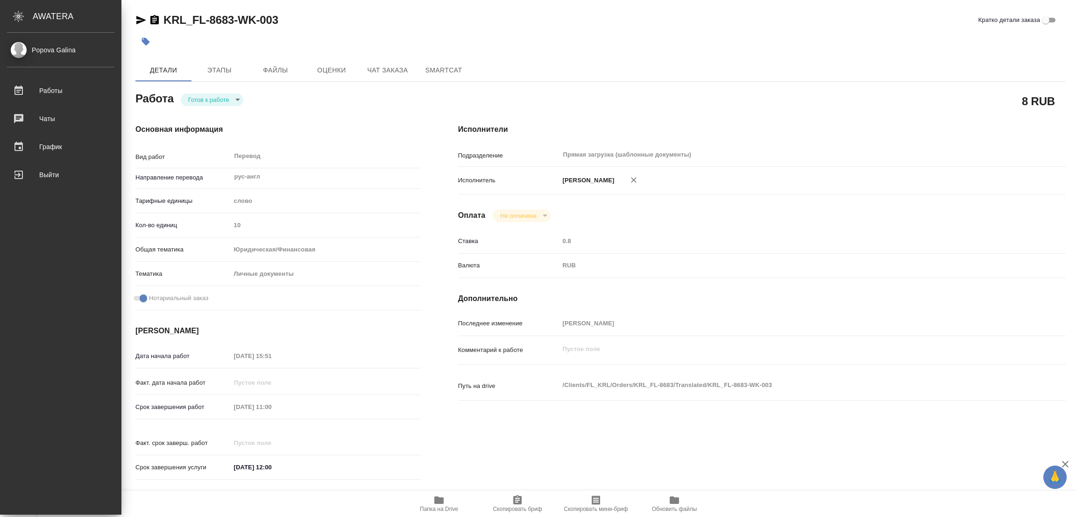
type textarea "x"
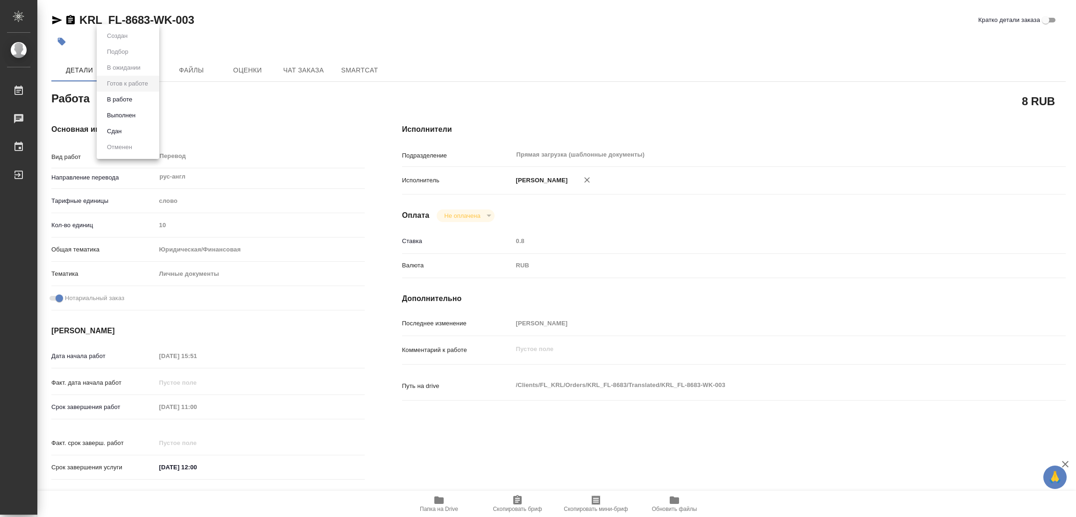
click at [126, 104] on body "🙏 .cls-1 fill:#fff; AWATERA [PERSON_NAME] Работы 0 Чаты График Выйти KRL_FL-868…" at bounding box center [538, 258] width 1076 height 517
click at [120, 98] on button "В работе" at bounding box center [119, 99] width 31 height 10
type textarea "x"
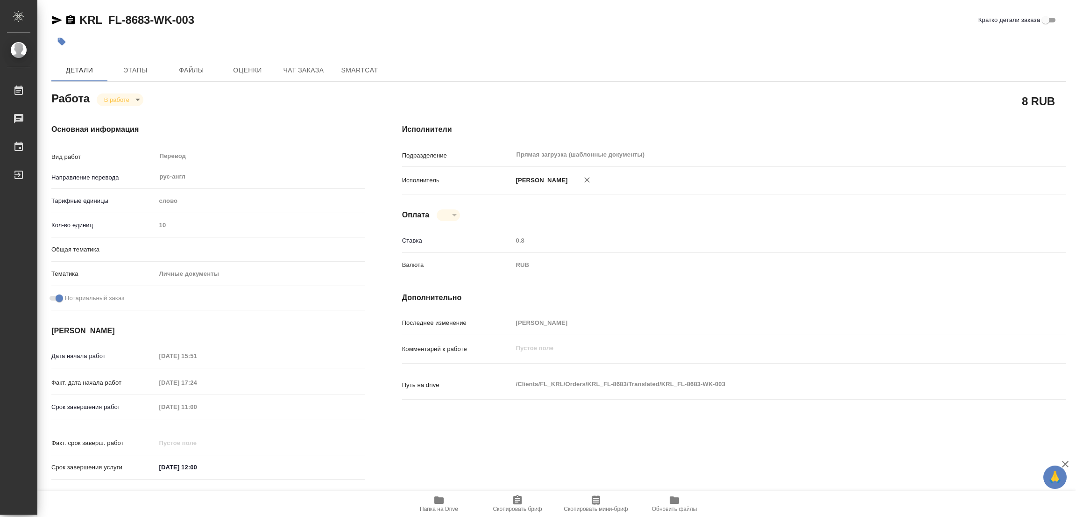
type textarea "x"
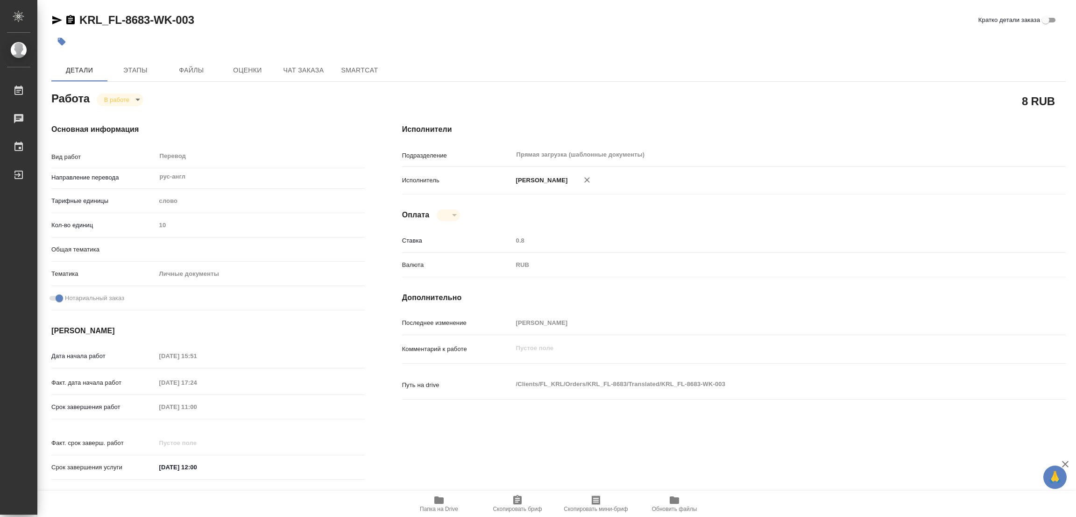
type textarea "x"
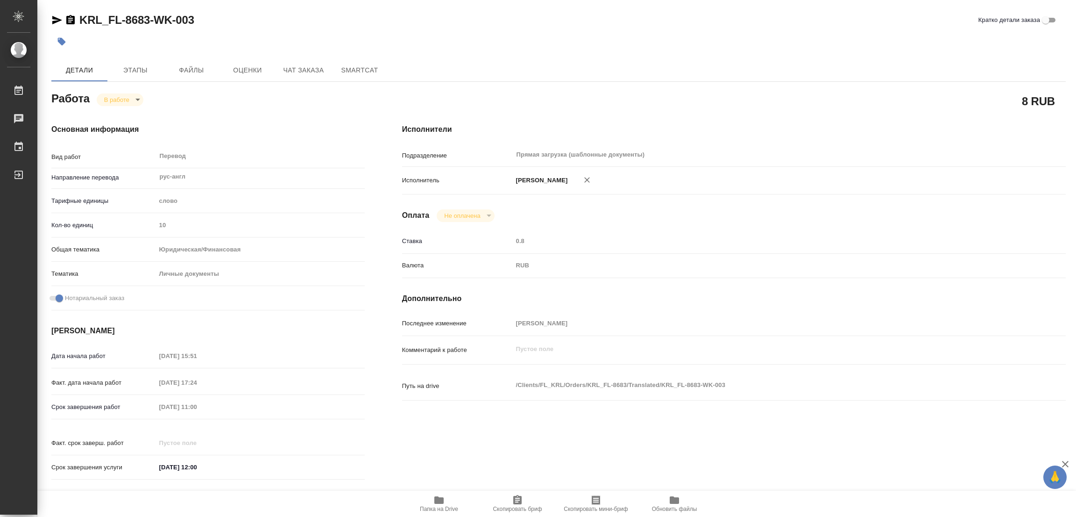
type textarea "x"
drag, startPoint x: 73, startPoint y: 10, endPoint x: 148, endPoint y: 17, distance: 75.1
click at [148, 17] on div "KRL_FL-8683-WK-003 Кратко детали заказа Детали Этапы Файлы Оценки Чат заказа Sm…" at bounding box center [558, 392] width 1025 height 784
copy link "KRL_FL-8683"
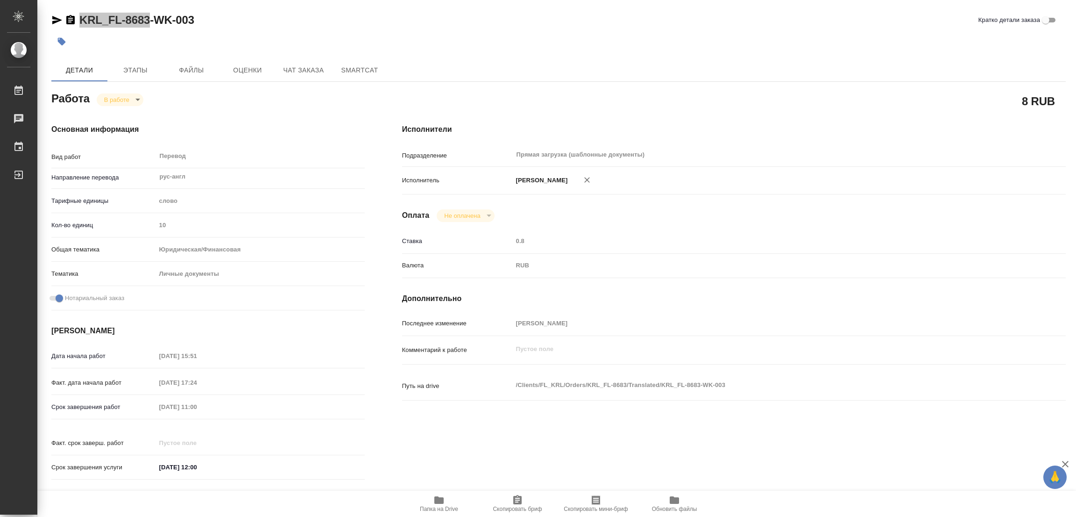
type textarea "x"
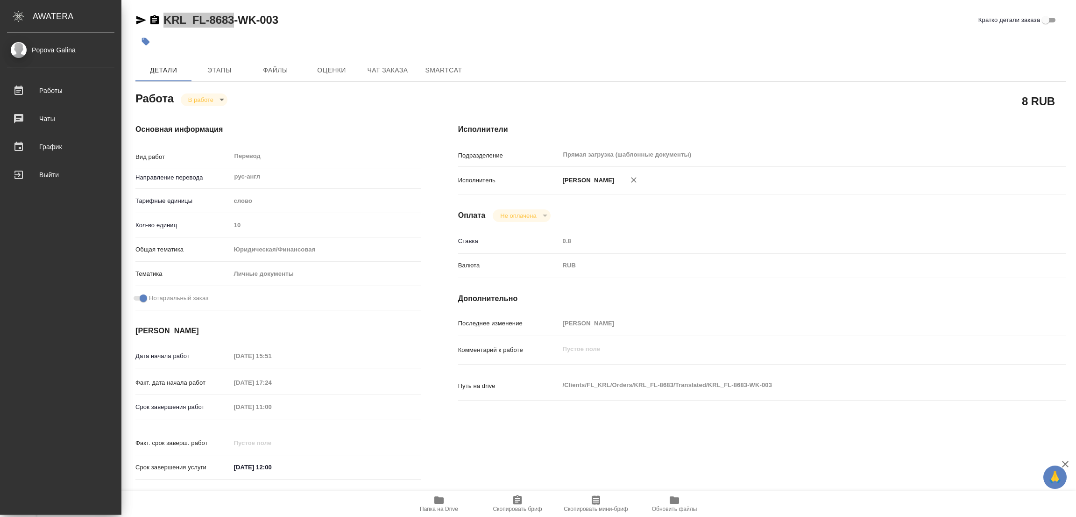
type textarea "x"
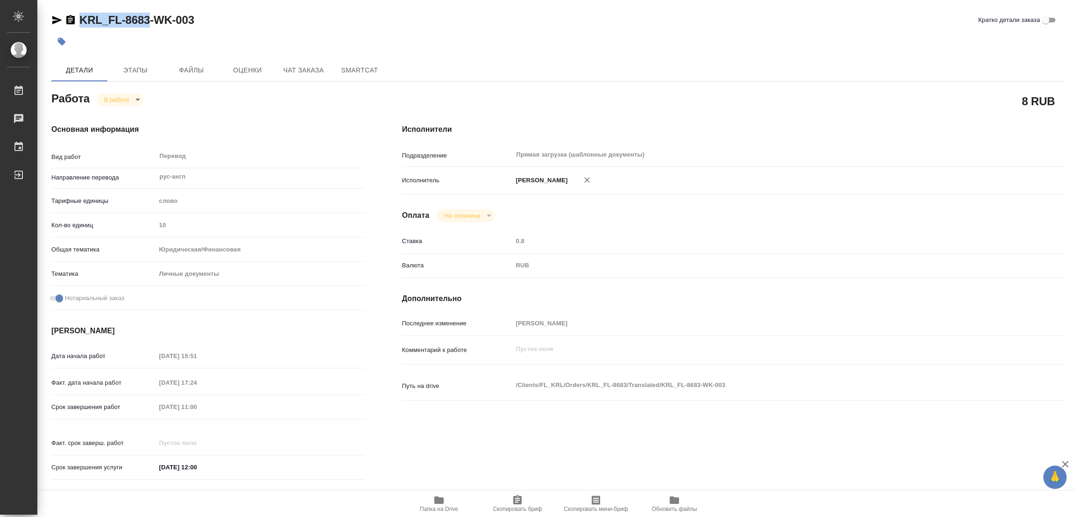
click at [510, 513] on button "Скопировать бриф" at bounding box center [517, 503] width 78 height 26
click at [574, 82] on div "8 RUB" at bounding box center [733, 101] width 701 height 61
click at [141, 396] on div "Дата начала работ [DATE] 15:51 Факт. дата начала работ [DATE] 17:24 Срок заверш…" at bounding box center [207, 417] width 313 height 138
drag, startPoint x: 308, startPoint y: 40, endPoint x: 333, endPoint y: 37, distance: 25.4
click at [309, 40] on div at bounding box center [389, 41] width 676 height 21
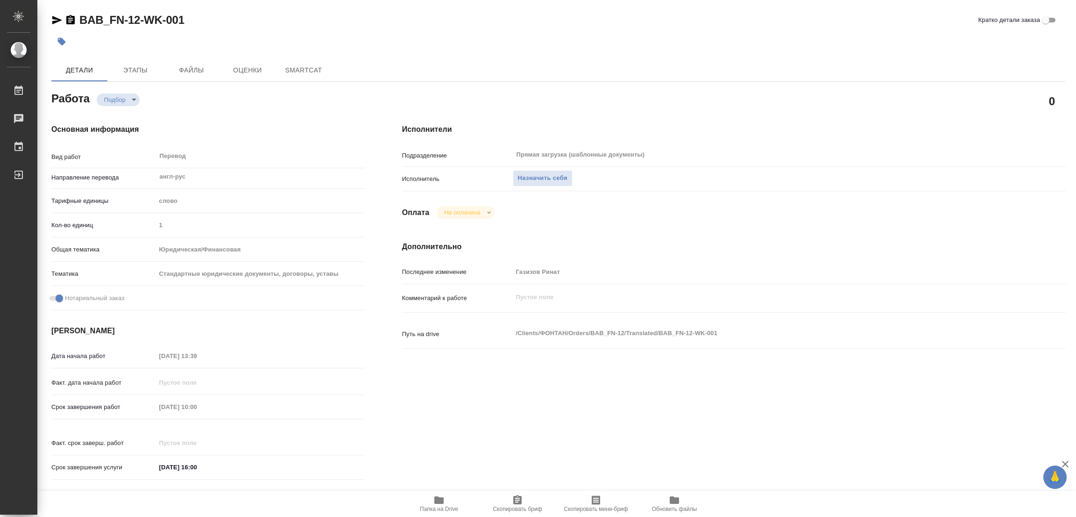
type textarea "x"
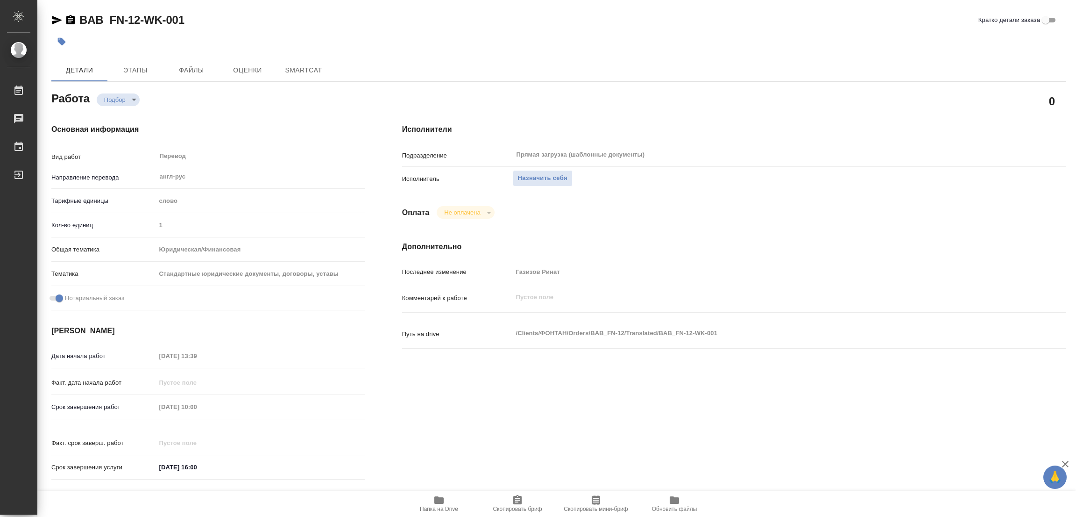
type textarea "x"
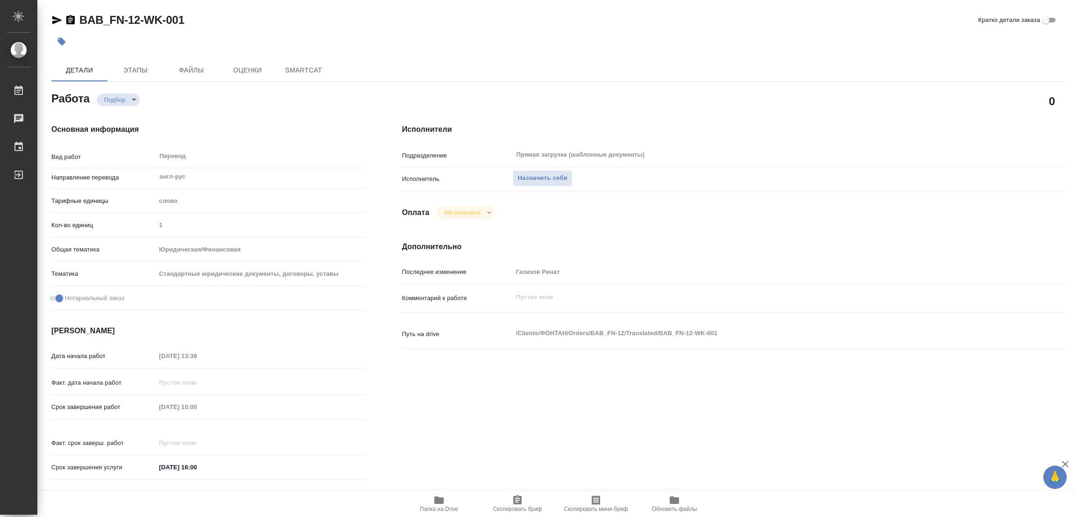
type textarea "x"
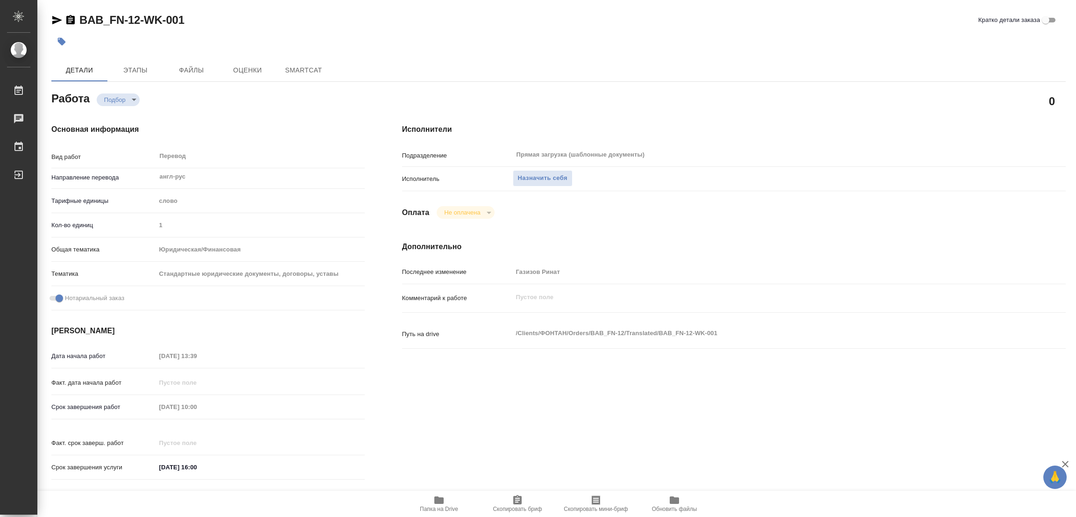
type textarea "x"
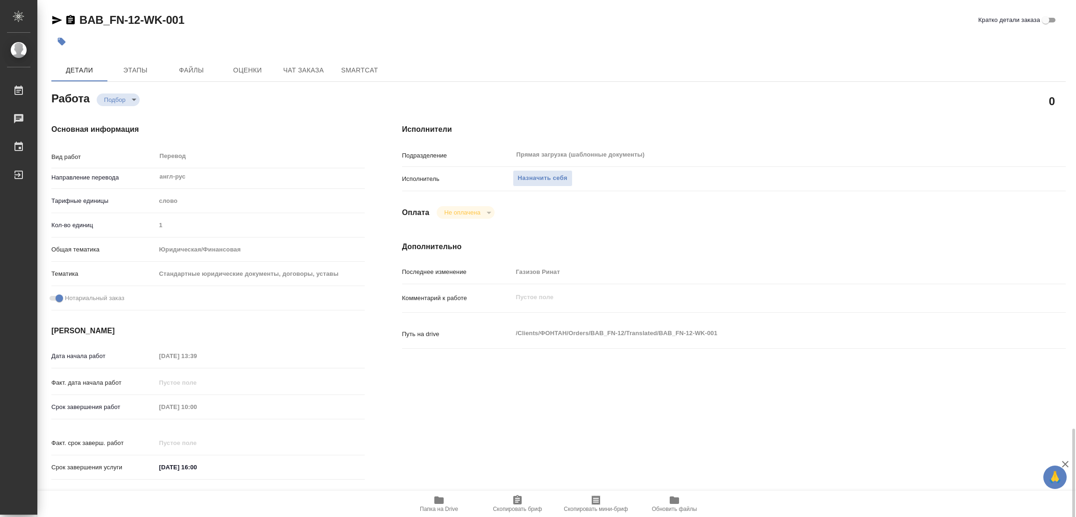
scroll to position [257, 0]
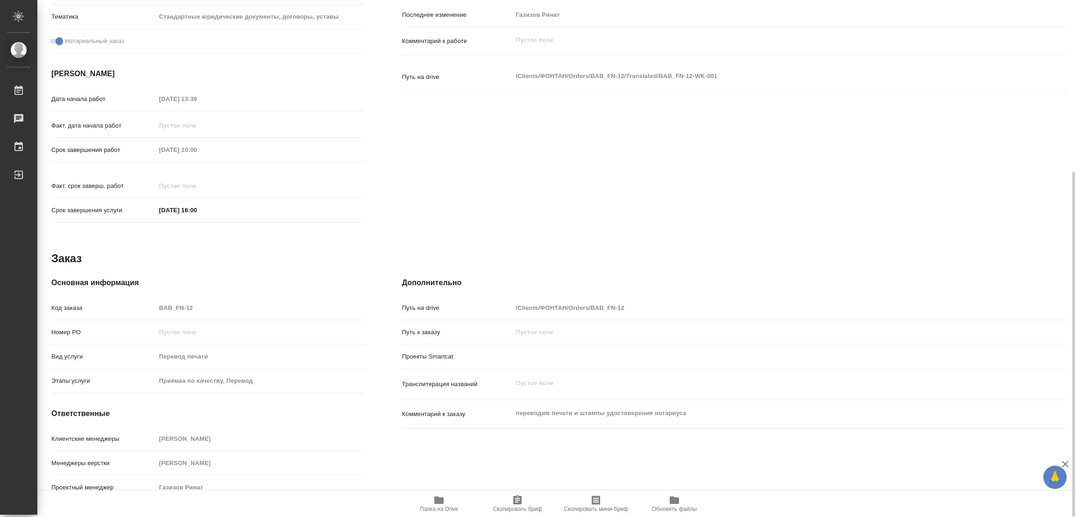
type textarea "x"
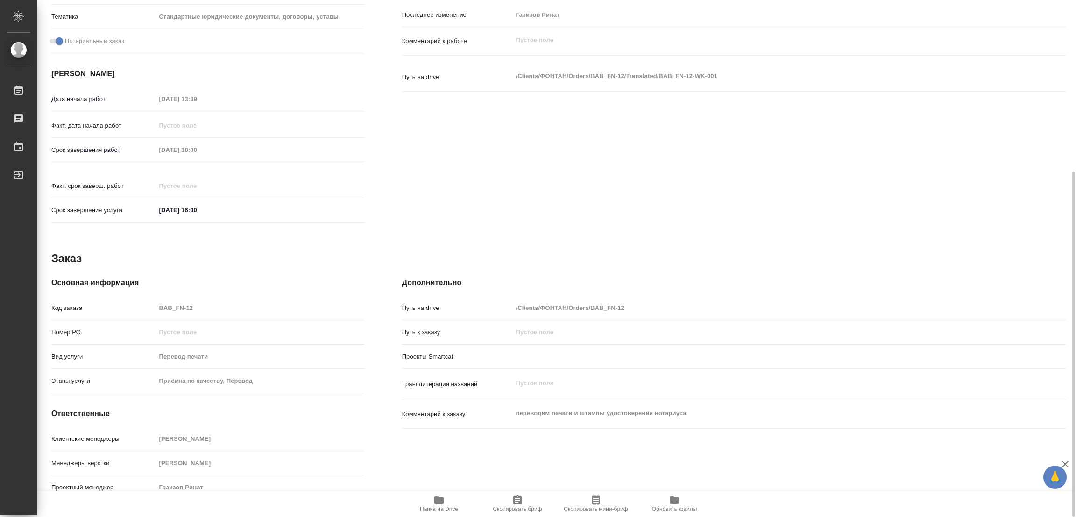
type textarea "x"
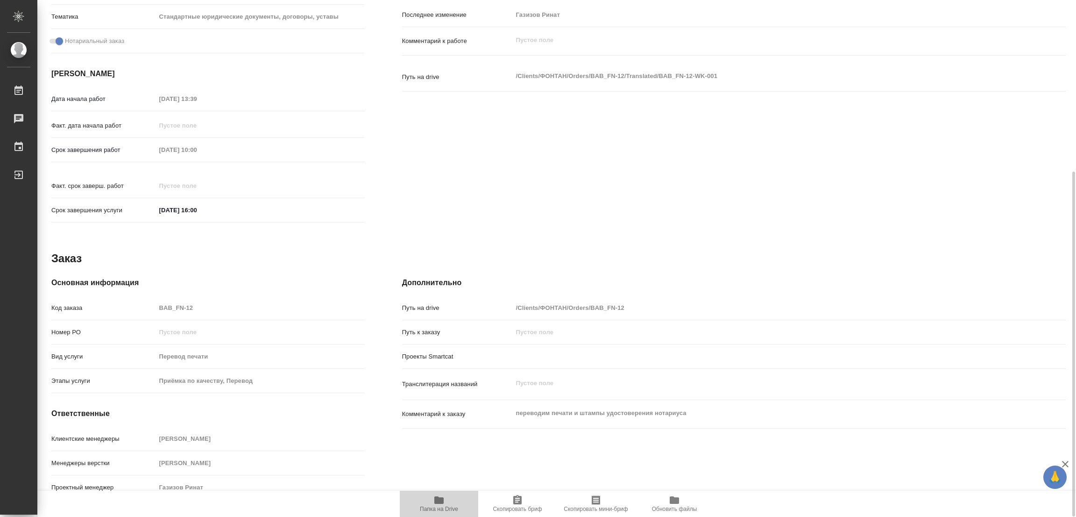
click at [435, 501] on icon "button" at bounding box center [438, 499] width 9 height 7
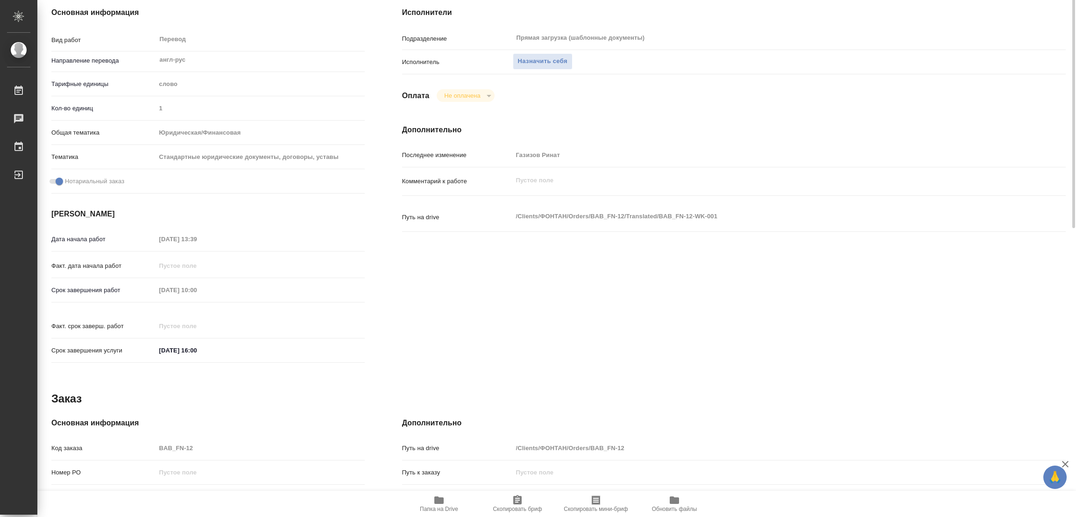
scroll to position [0, 0]
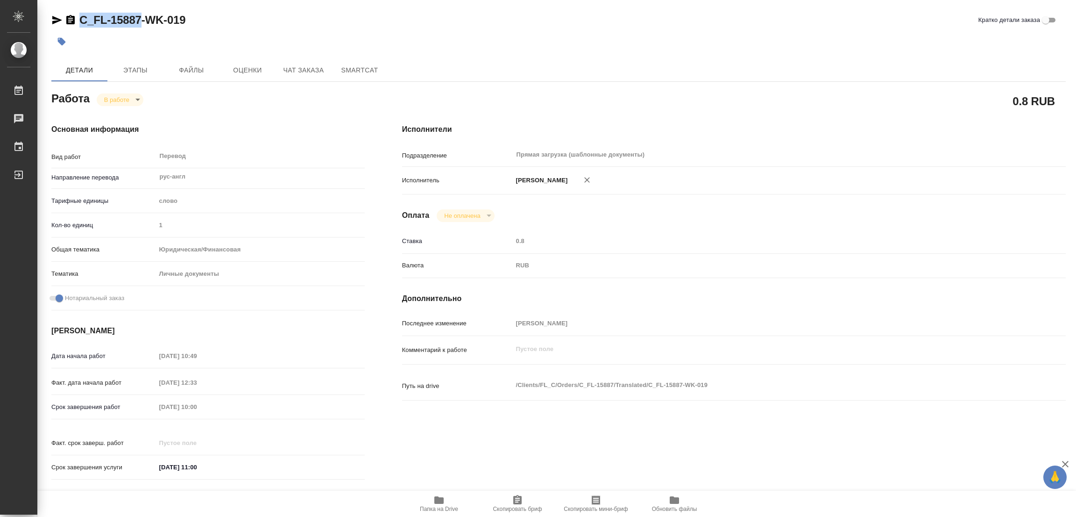
drag, startPoint x: 76, startPoint y: 11, endPoint x: 141, endPoint y: 22, distance: 65.8
click at [142, 27] on div "C_FL-15887-WK-019 Кратко детали заказа Детали Этапы Файлы Оценки Чат заказа Sma…" at bounding box center [558, 392] width 1025 height 784
copy link "C_FL-15887"
drag, startPoint x: 515, startPoint y: 503, endPoint x: 503, endPoint y: 502, distance: 11.7
click at [513, 502] on icon "button" at bounding box center [517, 499] width 8 height 9
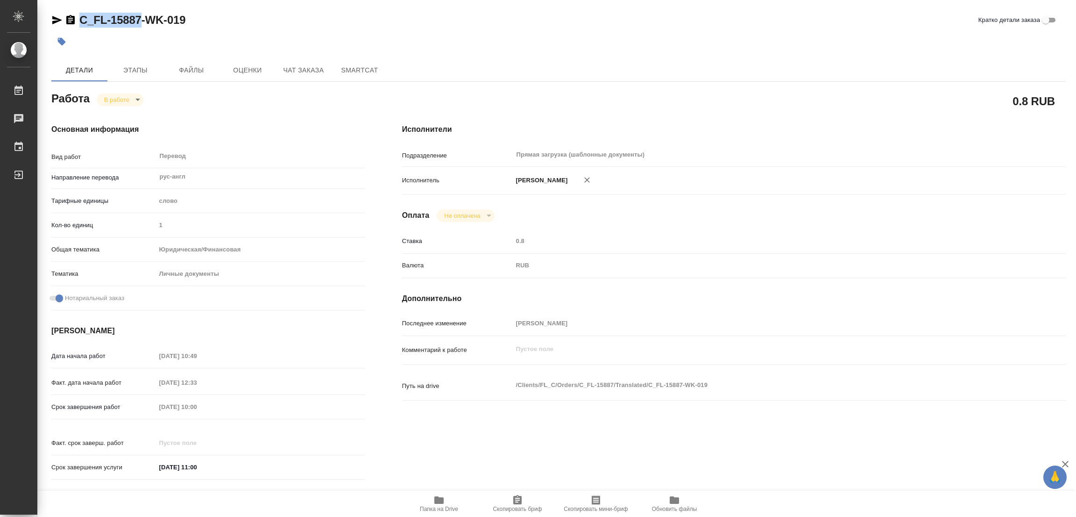
copy link "C_FL-15887"
click at [577, 441] on div "Исполнители Подразделение Прямая загрузка (шаблонные документы) ​ Исполнитель П…" at bounding box center [733, 304] width 701 height 399
drag, startPoint x: 213, startPoint y: 398, endPoint x: 127, endPoint y: 398, distance: 86.4
click at [127, 398] on div "Срок завершения работ [DATE] 10:00" at bounding box center [207, 406] width 313 height 16
drag, startPoint x: 355, startPoint y: 30, endPoint x: 504, endPoint y: 34, distance: 148.1
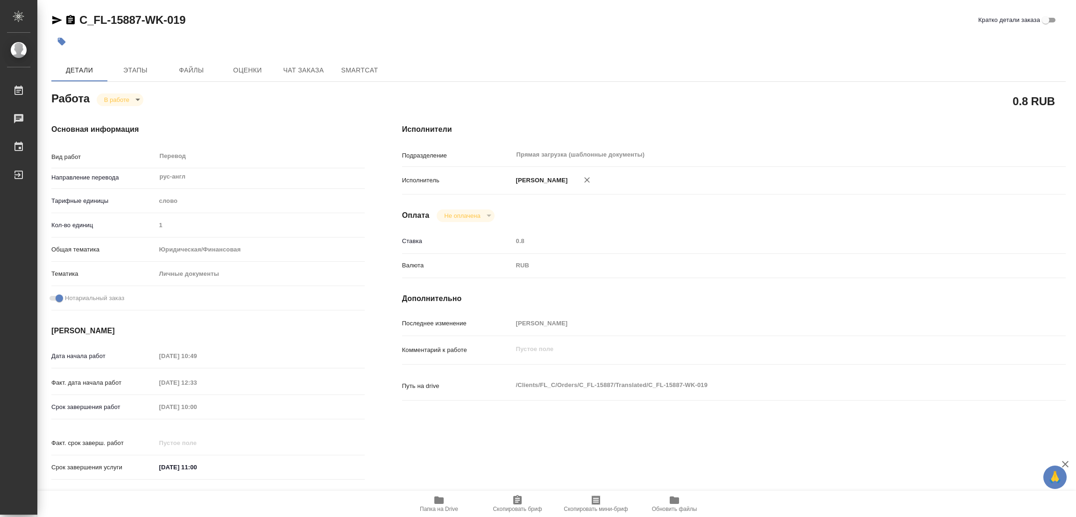
click at [356, 31] on div "C_FL-15887-WK-019 Кратко детали заказа" at bounding box center [558, 32] width 1014 height 39
type textarea "x"
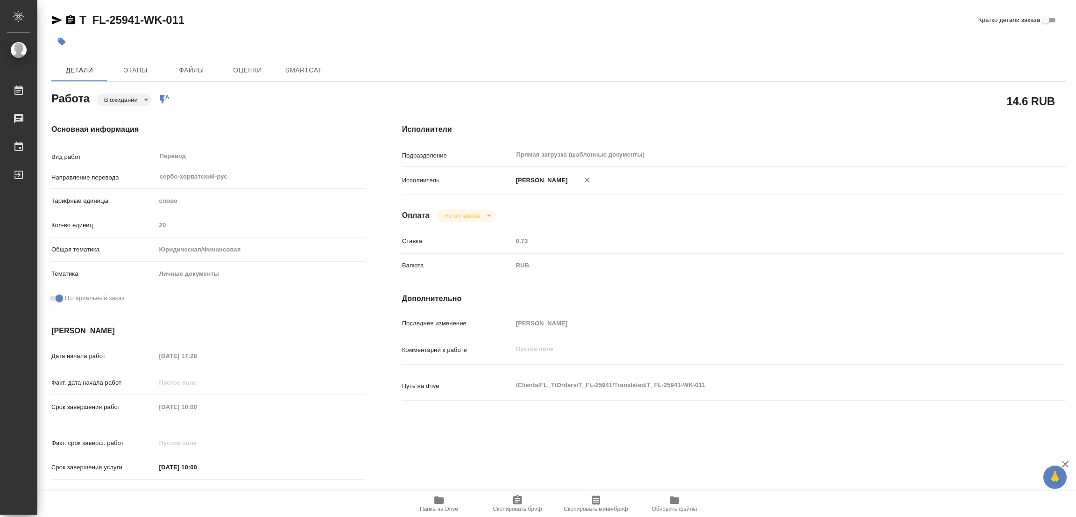
type textarea "x"
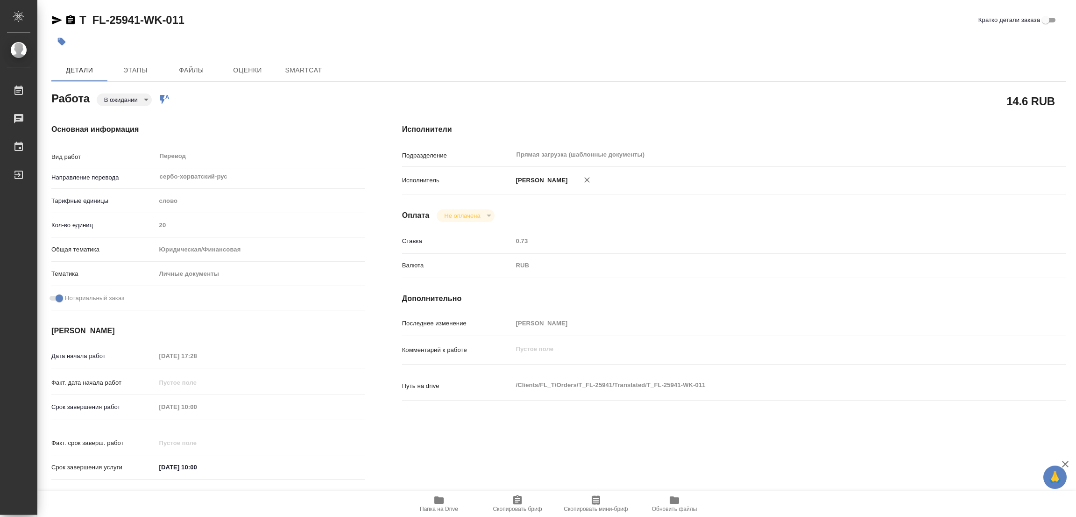
type textarea "x"
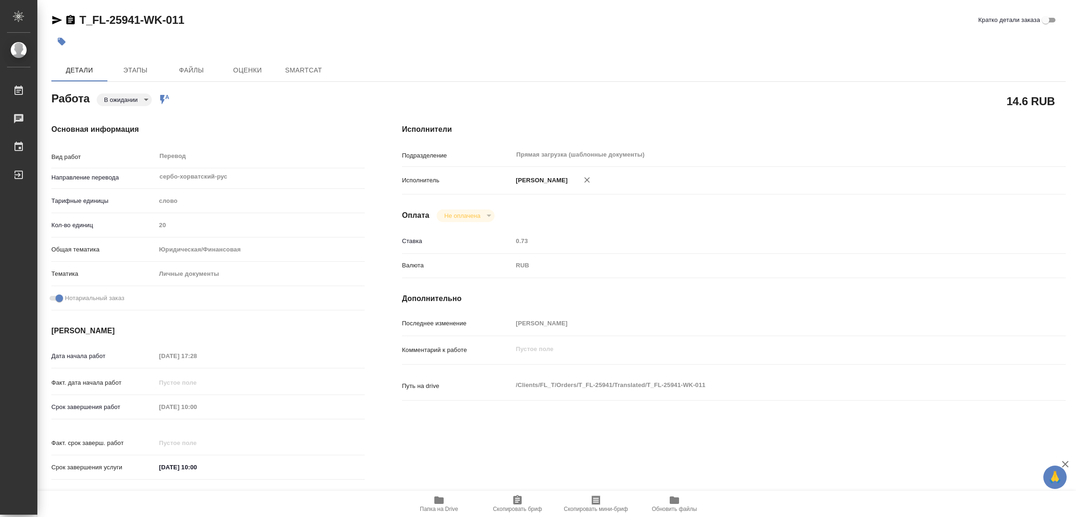
type textarea "x"
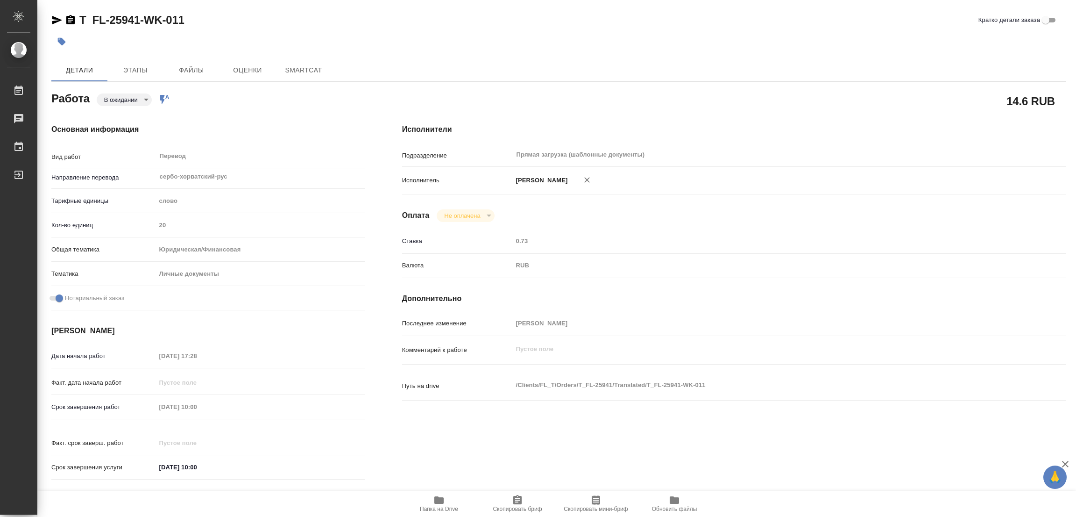
type textarea "x"
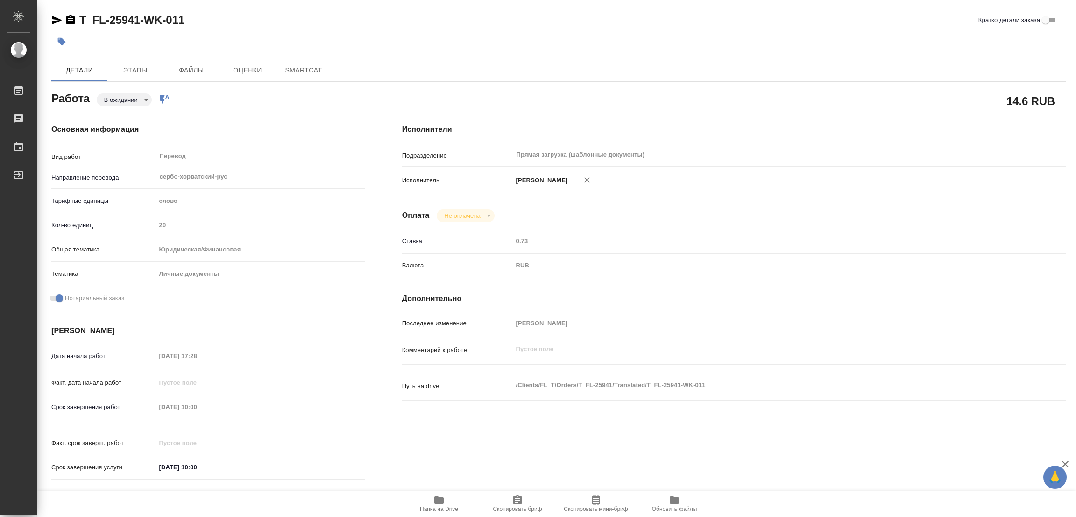
type textarea "x"
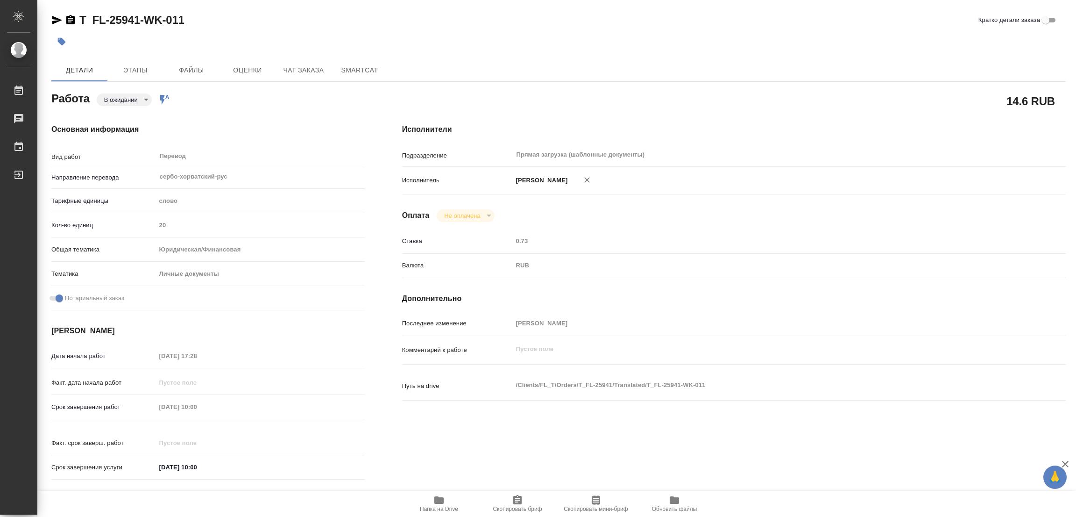
type textarea "x"
click at [111, 96] on body "🙏 .cls-1 fill:#fff; AWATERA Popova Galina Работы Чаты График Выйти T_FL-25941-W…" at bounding box center [538, 258] width 1076 height 517
click at [111, 96] on button "В работе" at bounding box center [119, 99] width 31 height 10
type textarea "x"
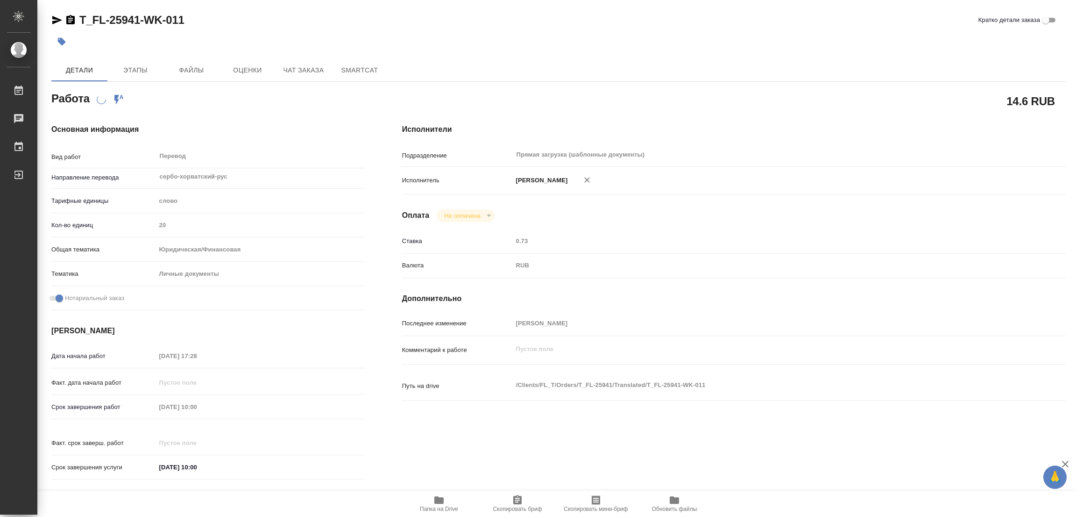
type textarea "x"
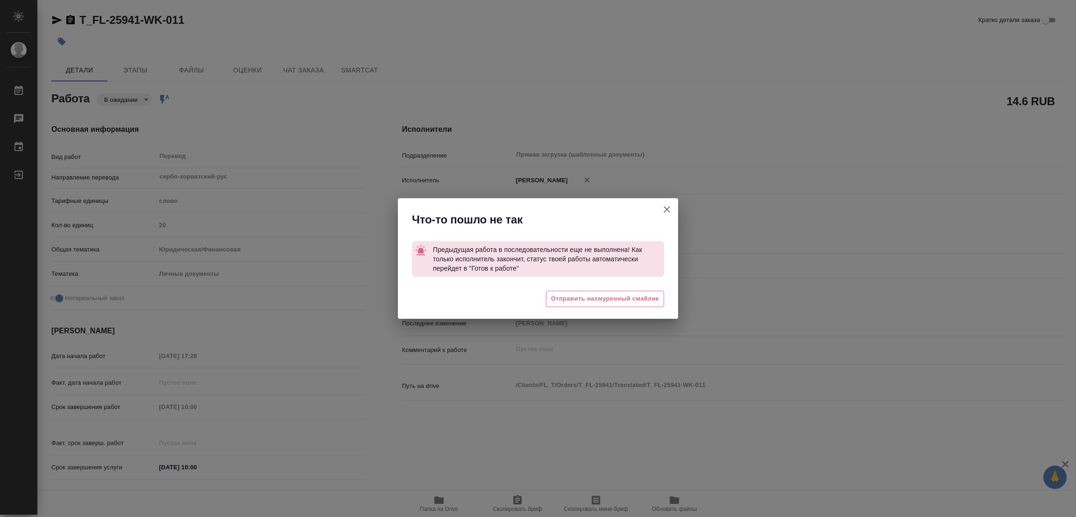
type textarea "x"
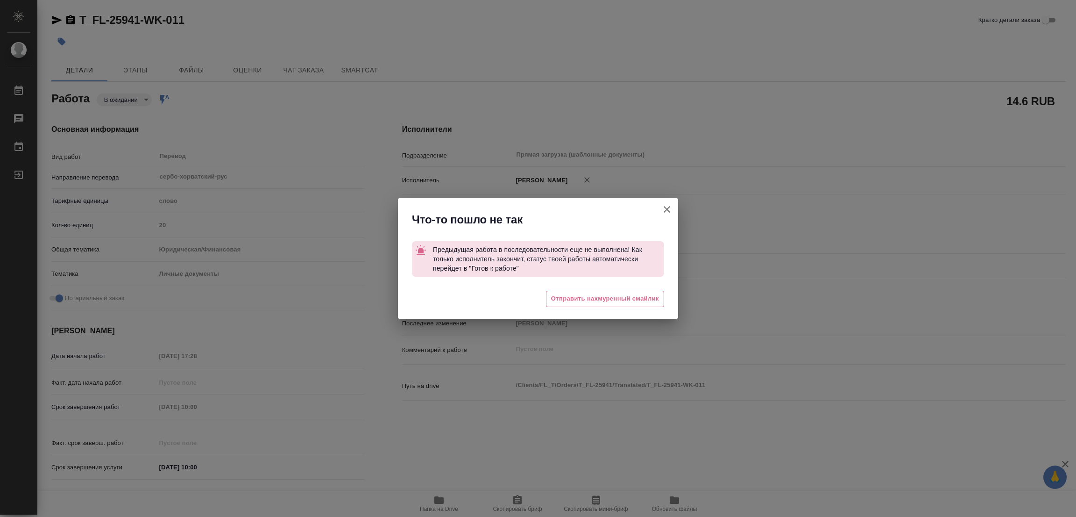
type textarea "x"
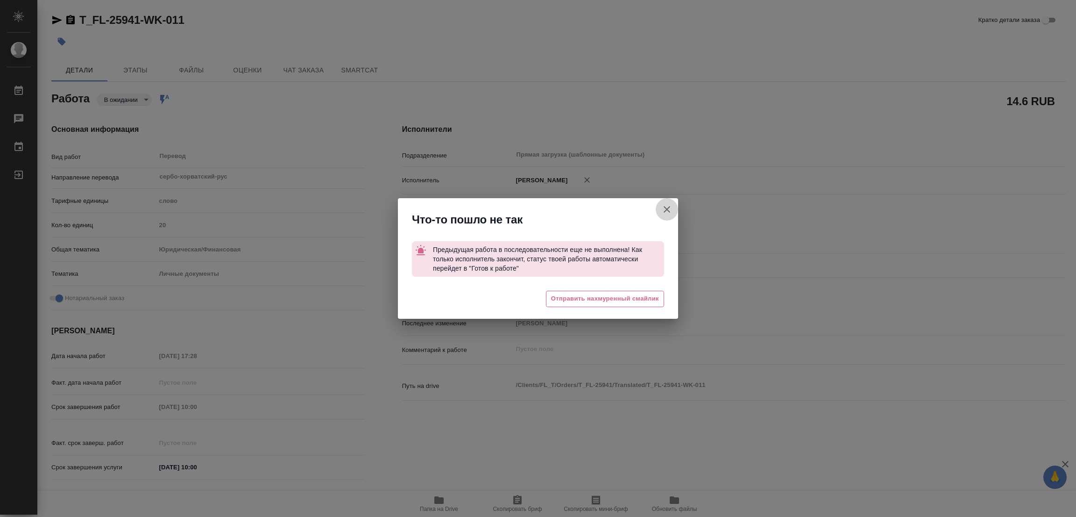
click at [672, 205] on button "Кратко детали заказа" at bounding box center [667, 209] width 22 height 22
type textarea "x"
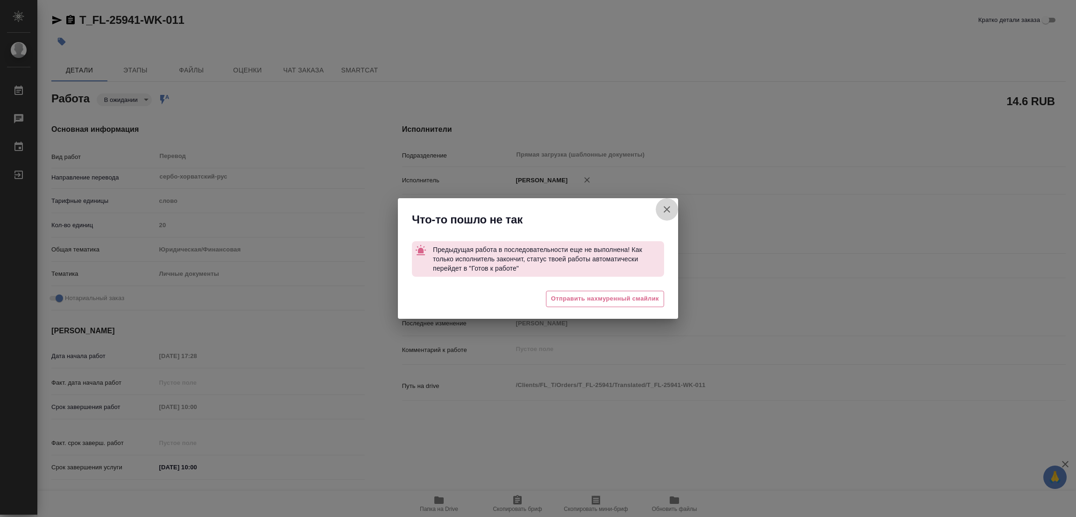
type textarea "x"
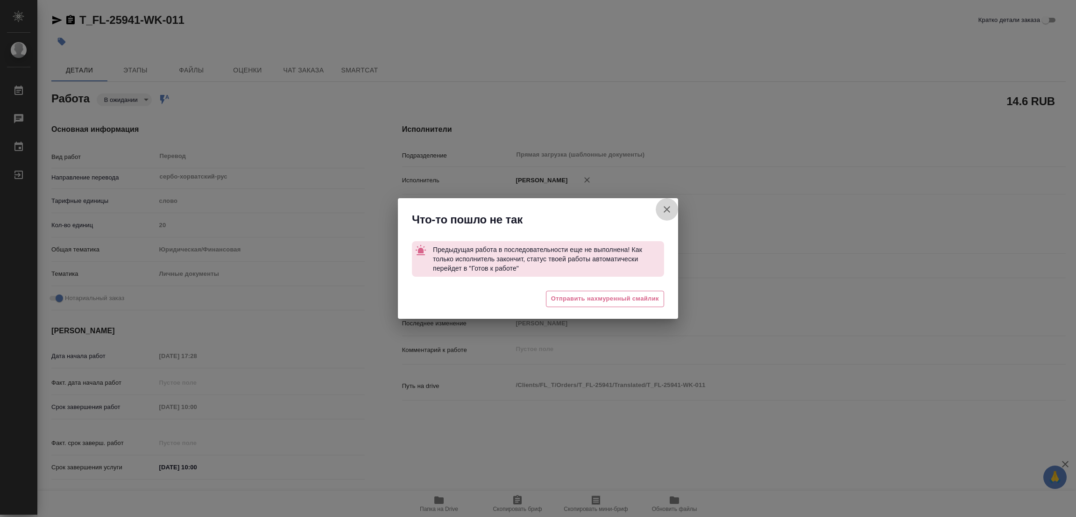
type textarea "x"
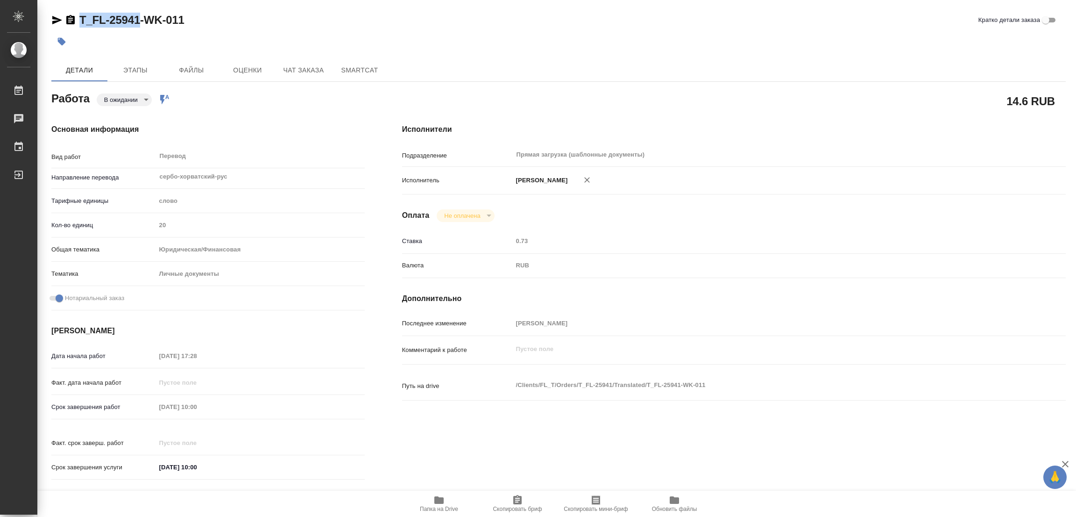
drag, startPoint x: 78, startPoint y: 8, endPoint x: 140, endPoint y: 18, distance: 62.8
click at [140, 18] on div "T_FL-25941-WK-011 Кратко детали заказа Детали Этапы Файлы Оценки Чат заказа Sma…" at bounding box center [558, 392] width 1025 height 784
copy link "T_FL-25941"
drag, startPoint x: 518, startPoint y: 503, endPoint x: 501, endPoint y: 508, distance: 17.6
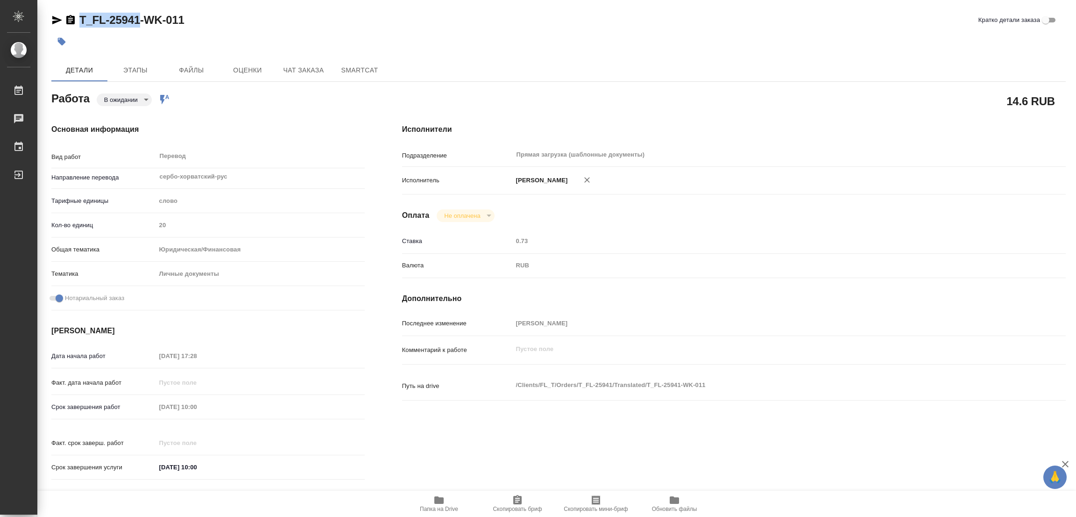
click at [517, 503] on icon "button" at bounding box center [517, 499] width 8 height 9
copy link "T_FL-25941"
click at [808, 41] on div at bounding box center [558, 41] width 1014 height 21
click at [129, 406] on div "Срок завершения работ 10.09.2025 10:00" at bounding box center [207, 406] width 313 height 16
click at [424, 33] on div "T_FL-25941-WK-011 Кратко детали заказа" at bounding box center [558, 32] width 1014 height 39
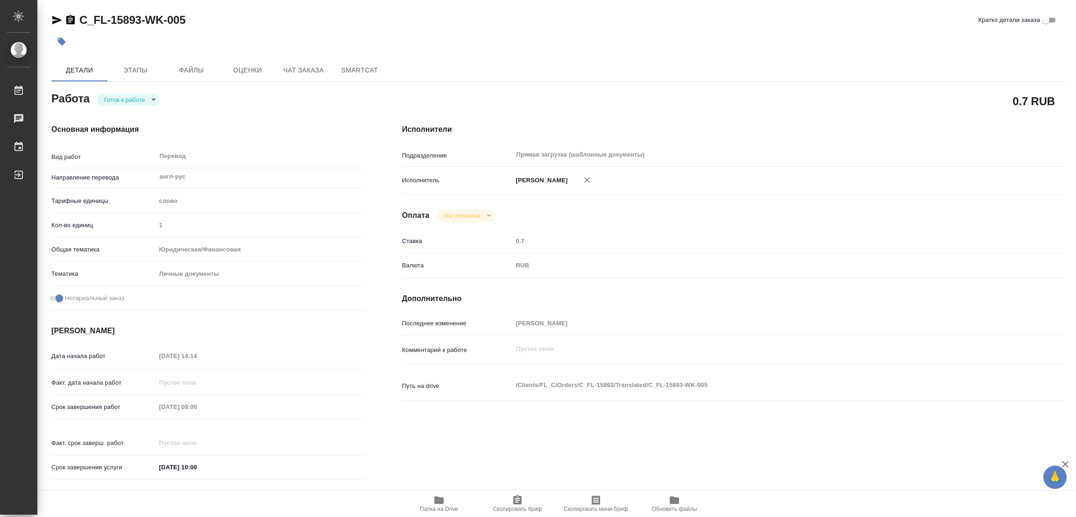
type textarea "x"
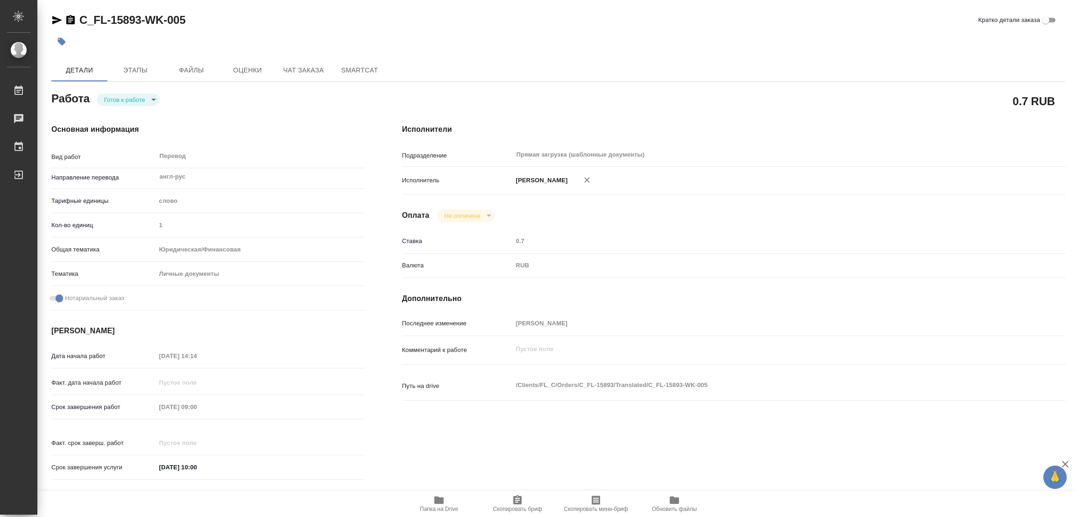
type textarea "x"
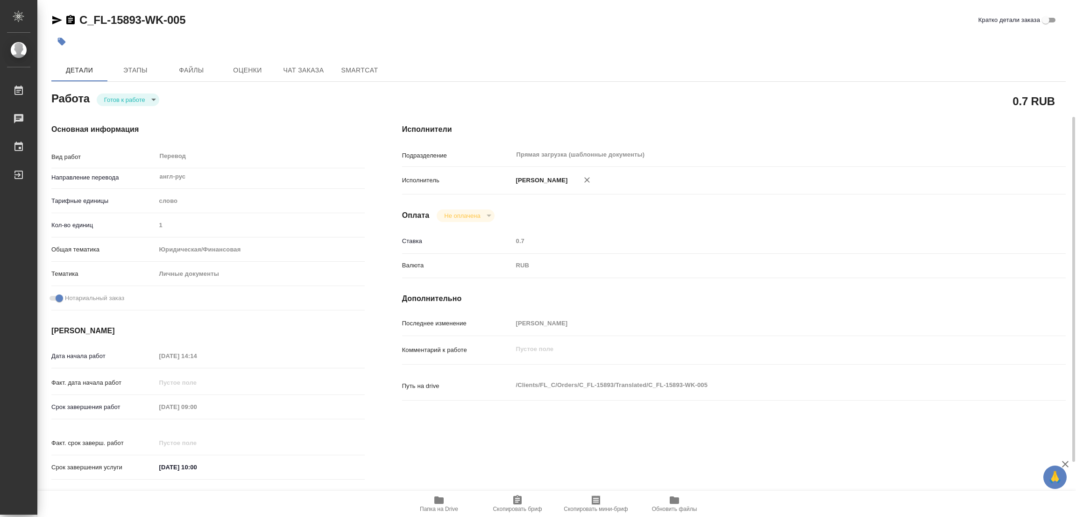
type textarea "x"
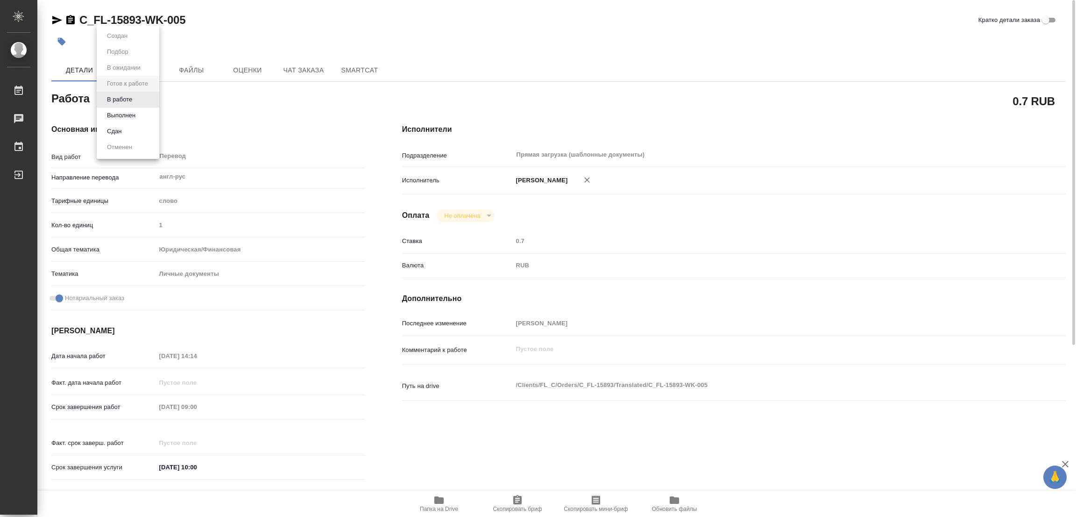
click at [109, 95] on body "🙏 .cls-1 fill:#fff; AWATERA [PERSON_NAME] Работы Чаты График Выйти C_FL-15893-W…" at bounding box center [538, 258] width 1076 height 517
click at [109, 95] on button "В работе" at bounding box center [119, 99] width 31 height 10
type textarea "x"
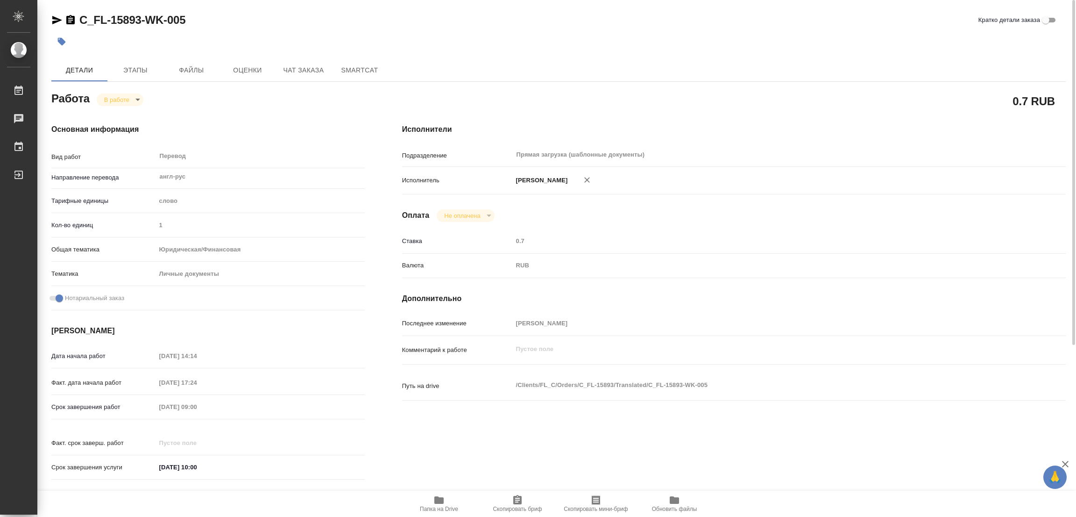
type textarea "x"
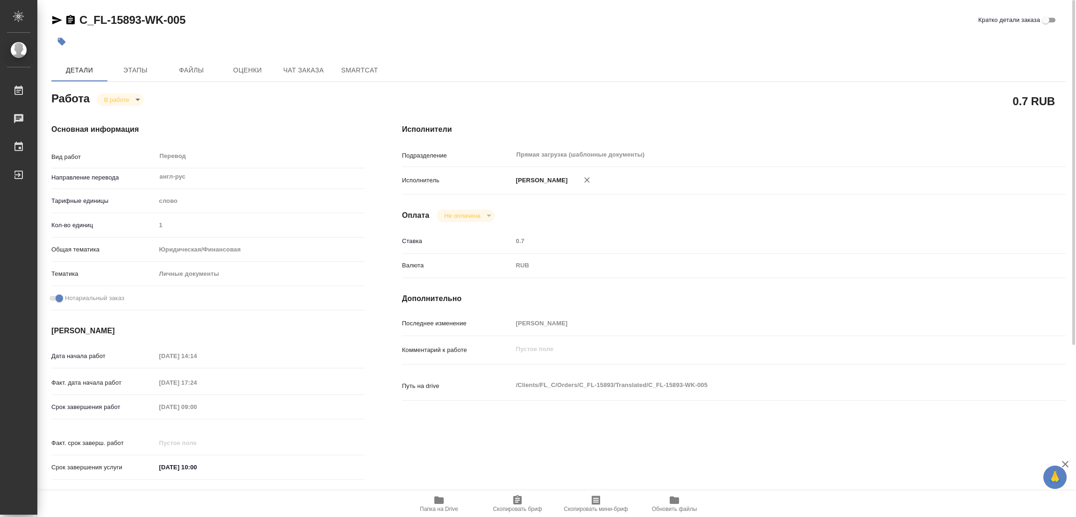
type textarea "x"
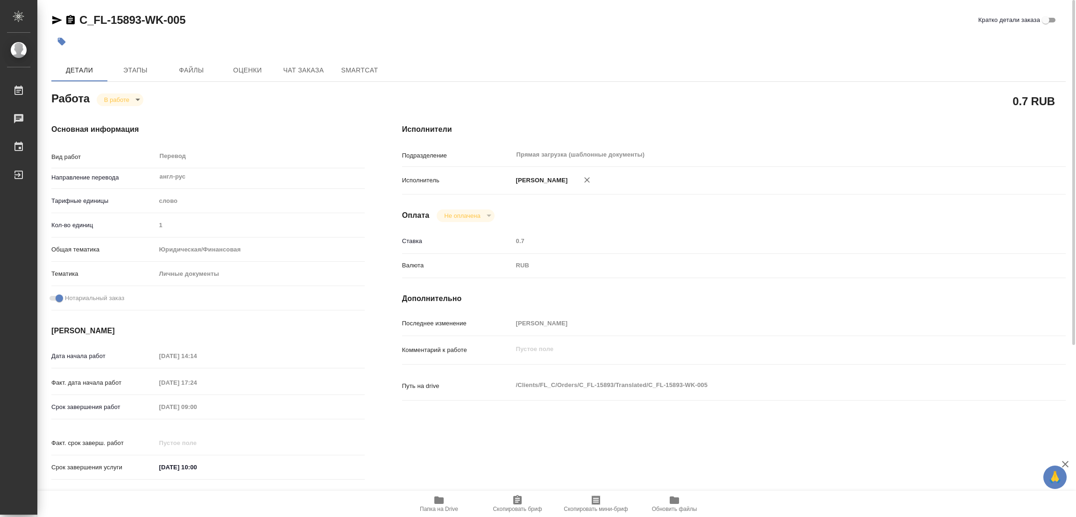
type textarea "x"
click at [290, 1] on div "C_FL-15893-WK-005 Кратко детали заказа Детали Этапы Файлы Оценки Чат заказа Sma…" at bounding box center [558, 392] width 1025 height 784
drag, startPoint x: 75, startPoint y: 12, endPoint x: 142, endPoint y: 15, distance: 66.9
click at [142, 15] on div "C_FL-15893-WK-005 Кратко детали заказа Детали Этапы Файлы Оценки Чат заказа Sma…" at bounding box center [558, 392] width 1025 height 784
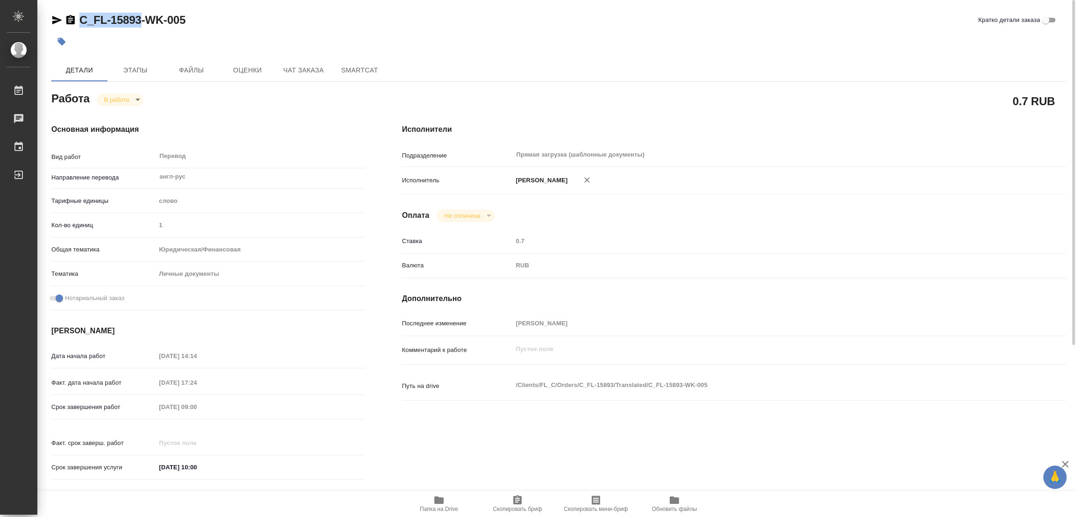
copy link "C_FL-15893"
click at [518, 499] on icon "button" at bounding box center [517, 499] width 8 height 9
copy link "C_FL-15893"
click at [722, 116] on div "Исполнители Подразделение Прямая загрузка (шаблонные документы) ​ Исполнитель П…" at bounding box center [733, 304] width 701 height 399
click at [134, 410] on div "Срок завершения работ 10.09.2025 09:00" at bounding box center [207, 406] width 313 height 16
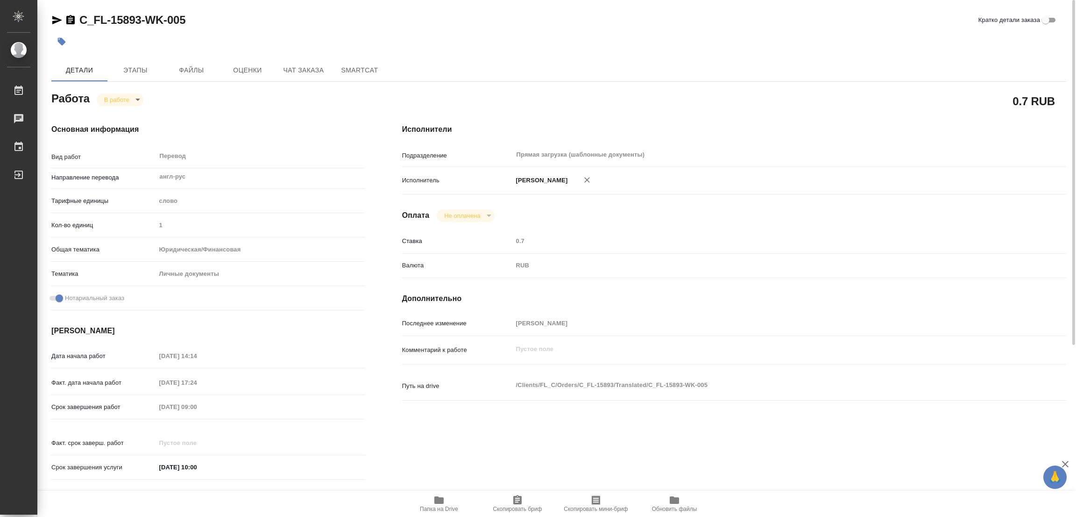
click at [413, 28] on div "C_FL-15893-WK-005 Кратко детали заказа" at bounding box center [558, 22] width 1014 height 19
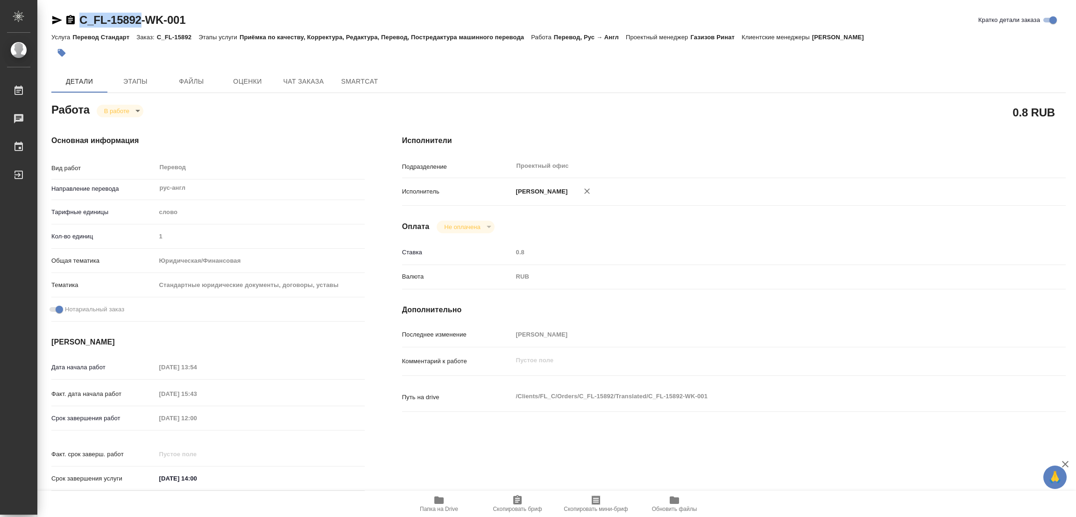
drag, startPoint x: 79, startPoint y: 11, endPoint x: 135, endPoint y: 22, distance: 57.5
click at [141, 21] on div "C_FL-15892-WK-001 Кратко детали заказа Услуга Перевод Стандарт Заказ: C_FL-1589…" at bounding box center [558, 397] width 1025 height 795
copy link "C_FL-15892"
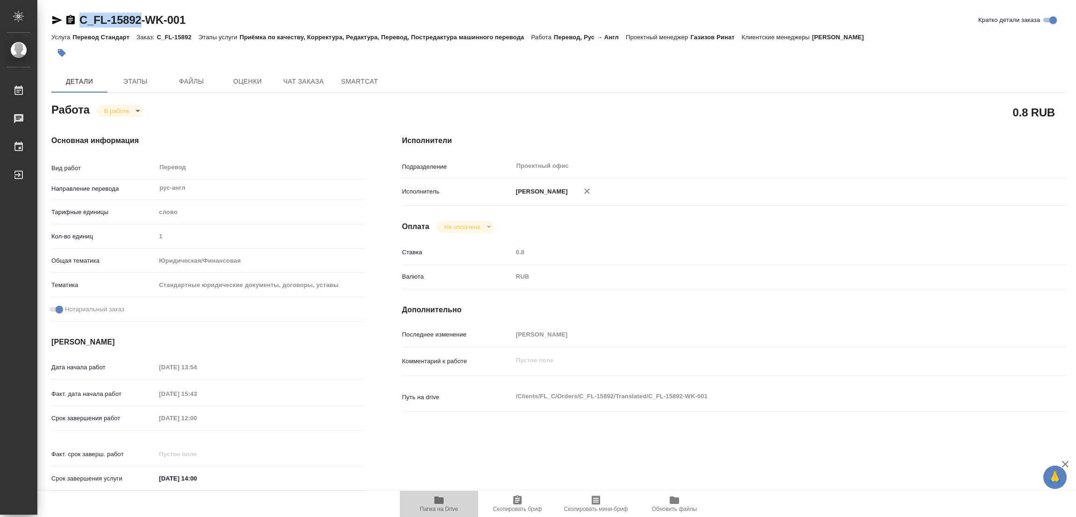
click at [439, 500] on icon "button" at bounding box center [438, 499] width 9 height 7
click at [517, 497] on icon "button" at bounding box center [517, 499] width 8 height 9
copy link "C_FL-15892"
click at [125, 416] on div "Срок завершения работ 10.09.2025 12:00" at bounding box center [207, 418] width 313 height 16
drag, startPoint x: 420, startPoint y: 70, endPoint x: 435, endPoint y: 60, distance: 18.3
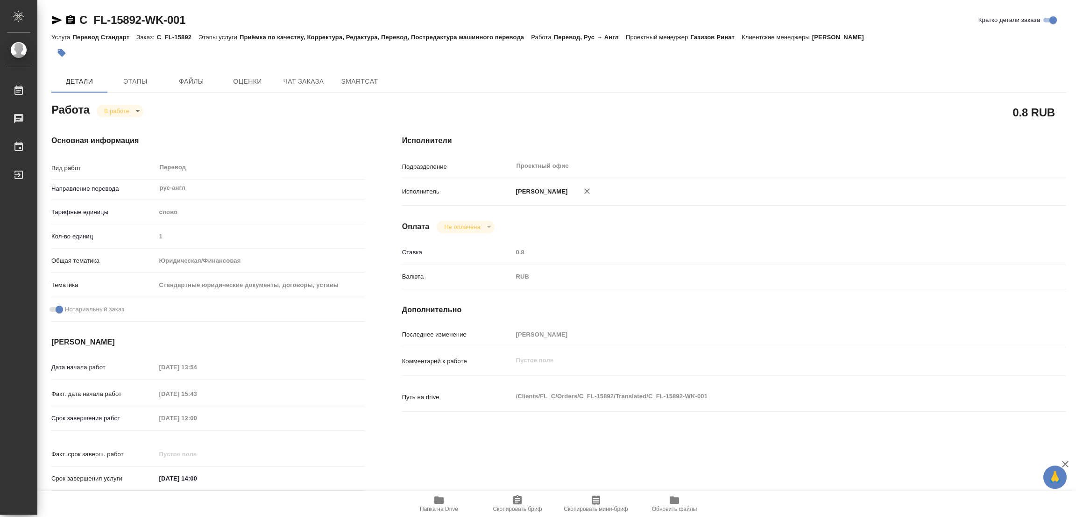
click at [420, 70] on div "Детали Этапы Файлы Оценки Чат заказа SmartCat" at bounding box center [558, 81] width 1014 height 22
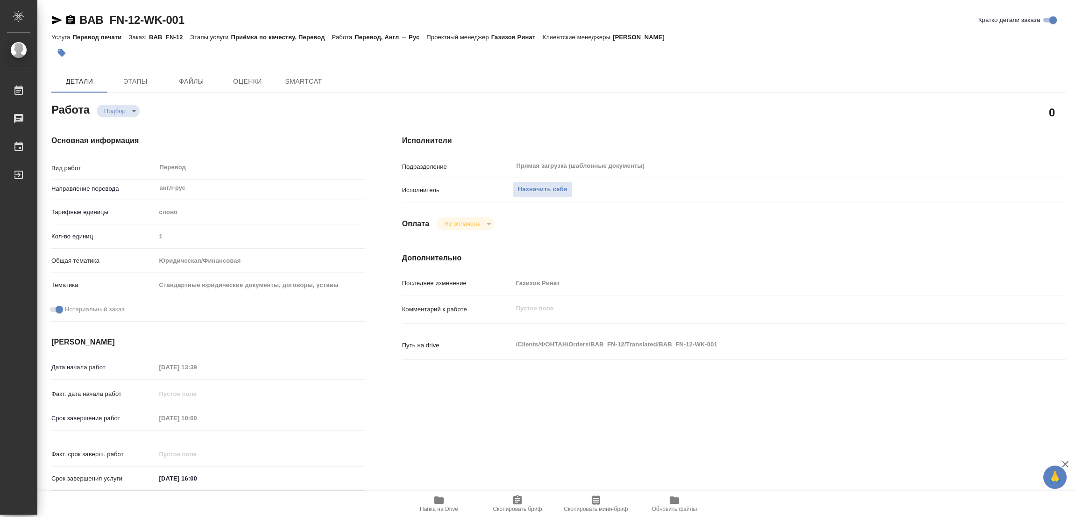
type textarea "x"
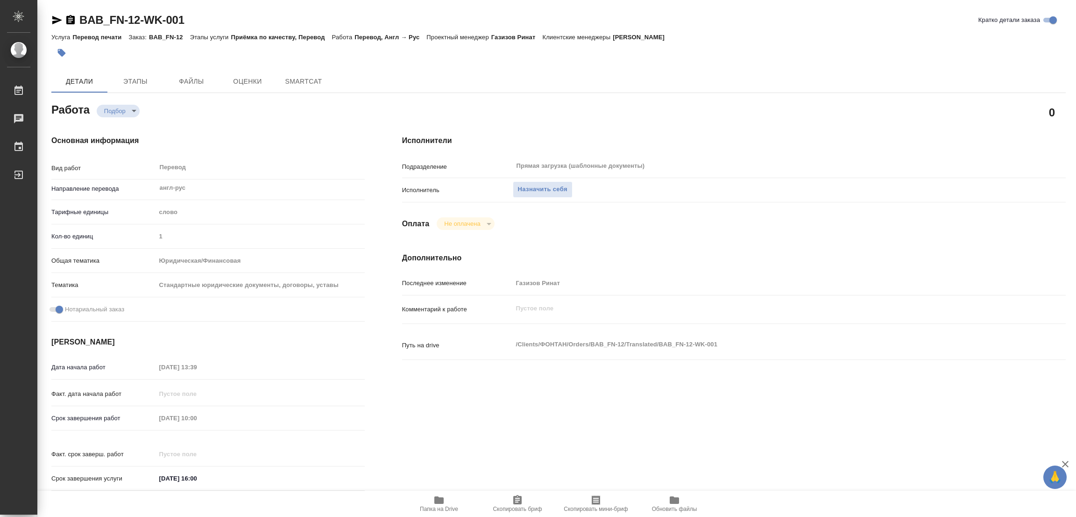
type textarea "x"
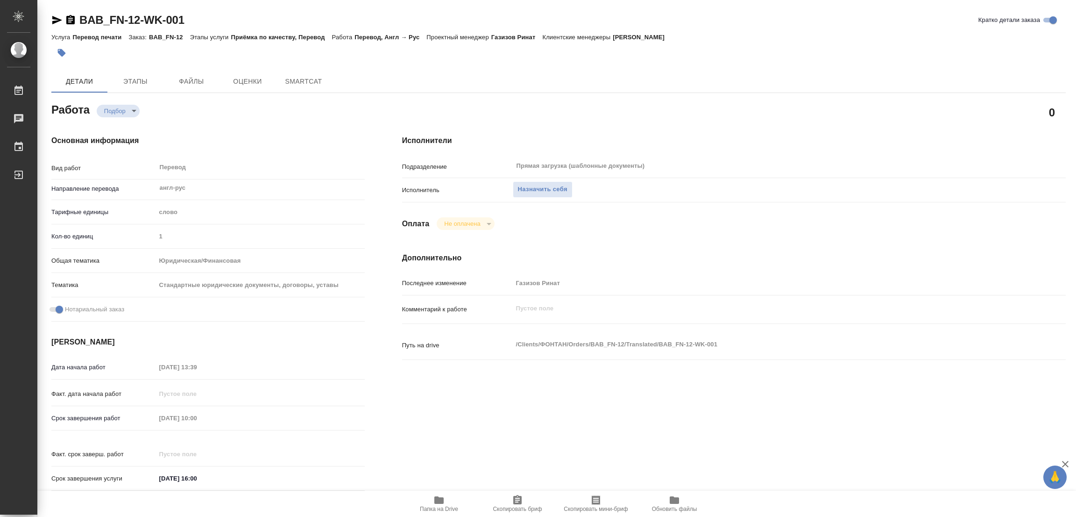
type textarea "x"
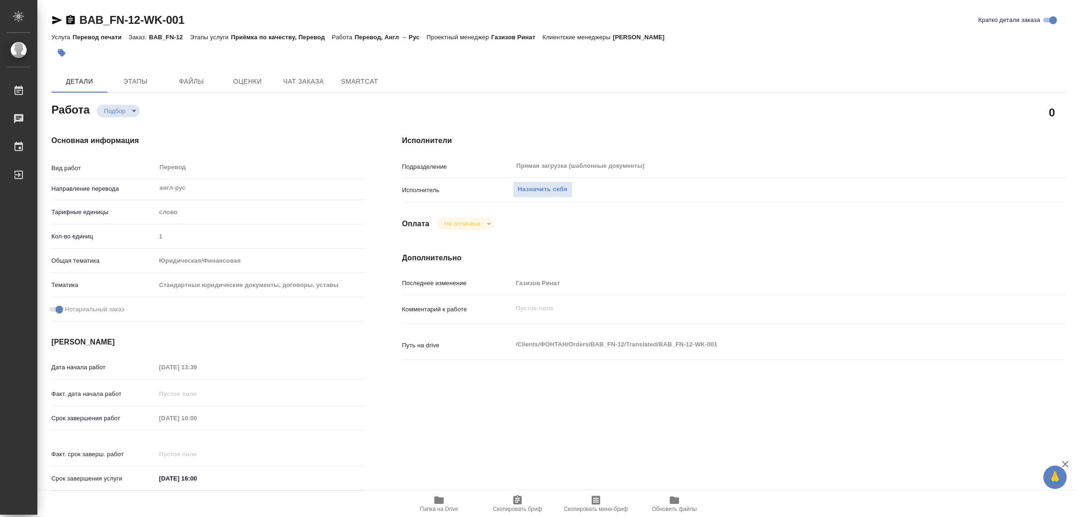
type textarea "x"
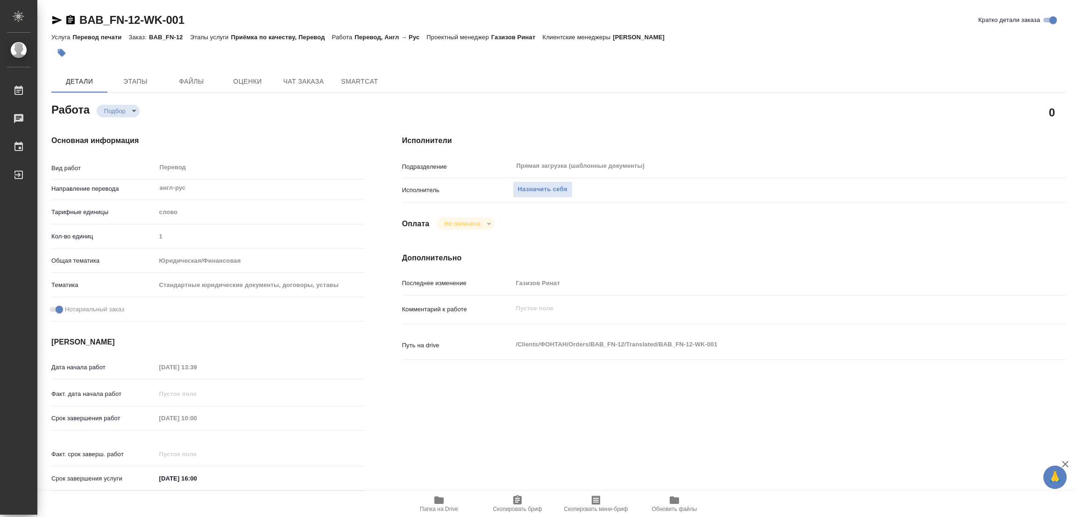
type textarea "x"
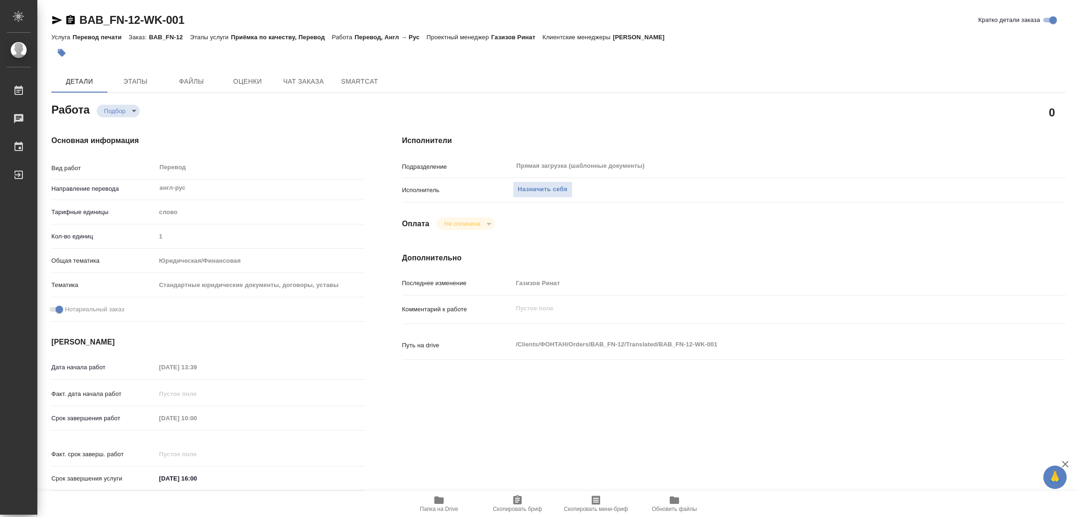
type textarea "x"
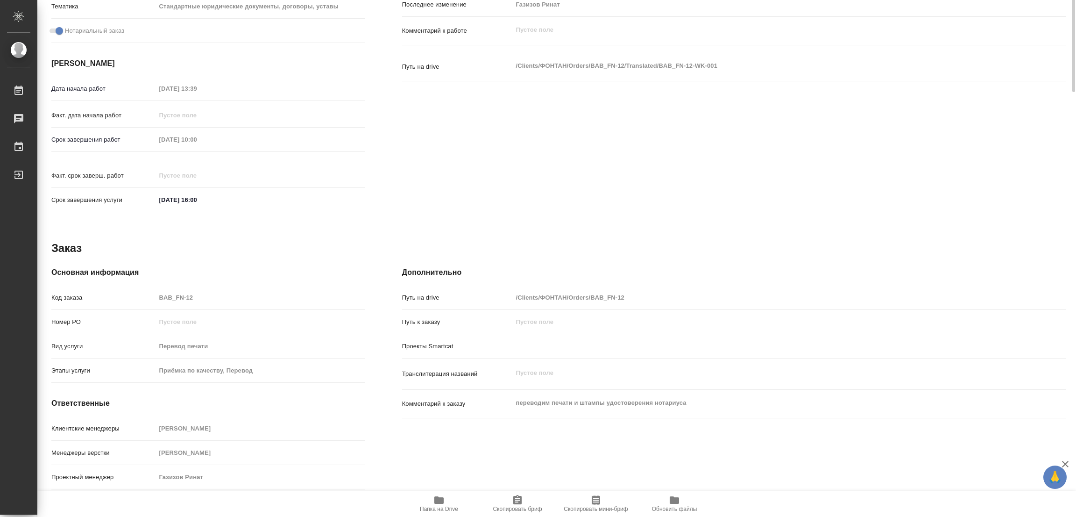
scroll to position [19, 0]
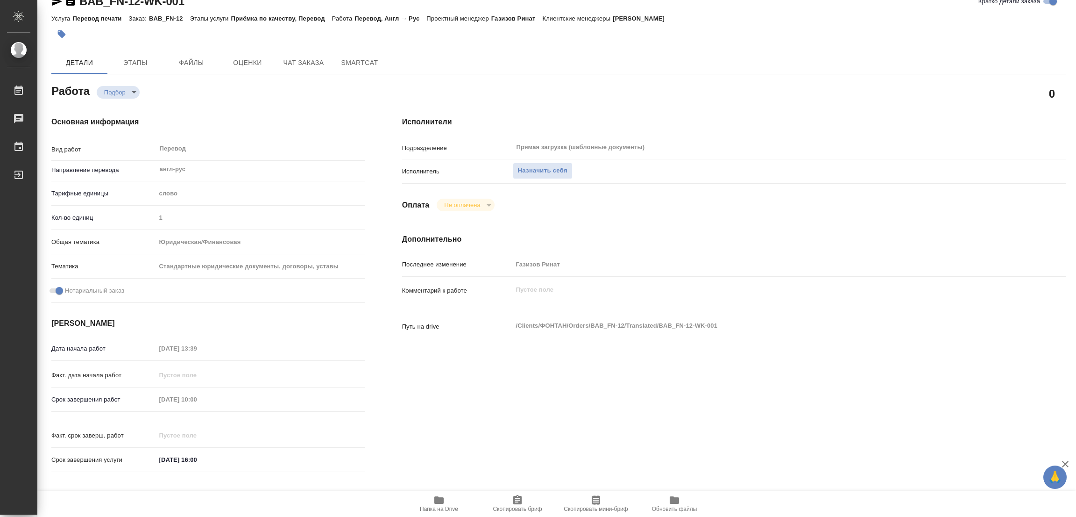
type textarea "x"
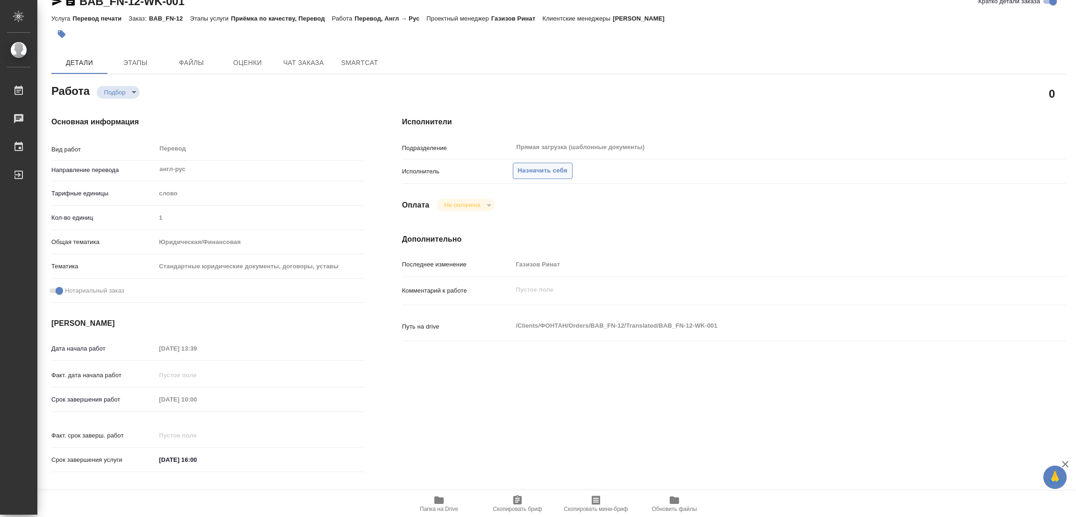
click at [540, 168] on button "Назначить себя" at bounding box center [543, 171] width 60 height 16
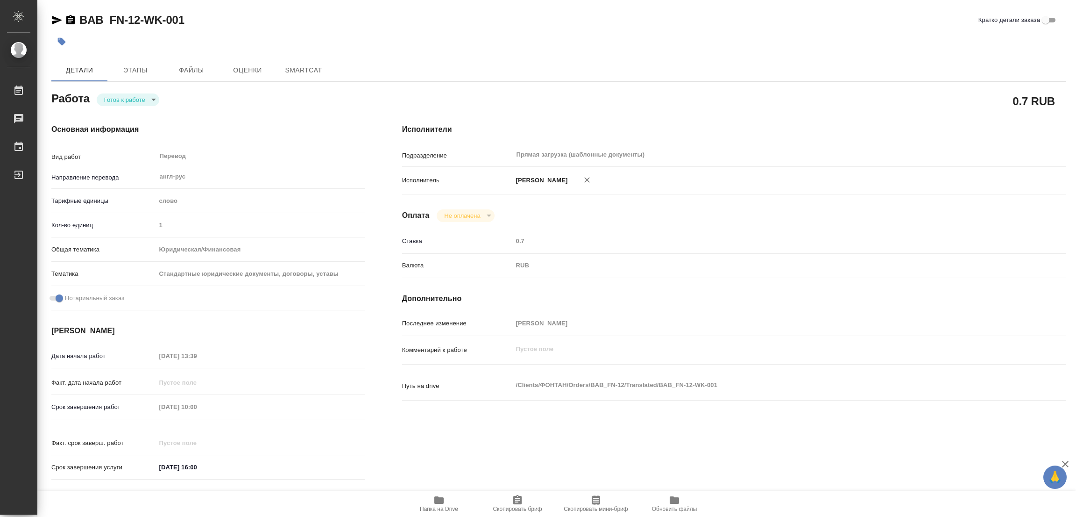
type textarea "x"
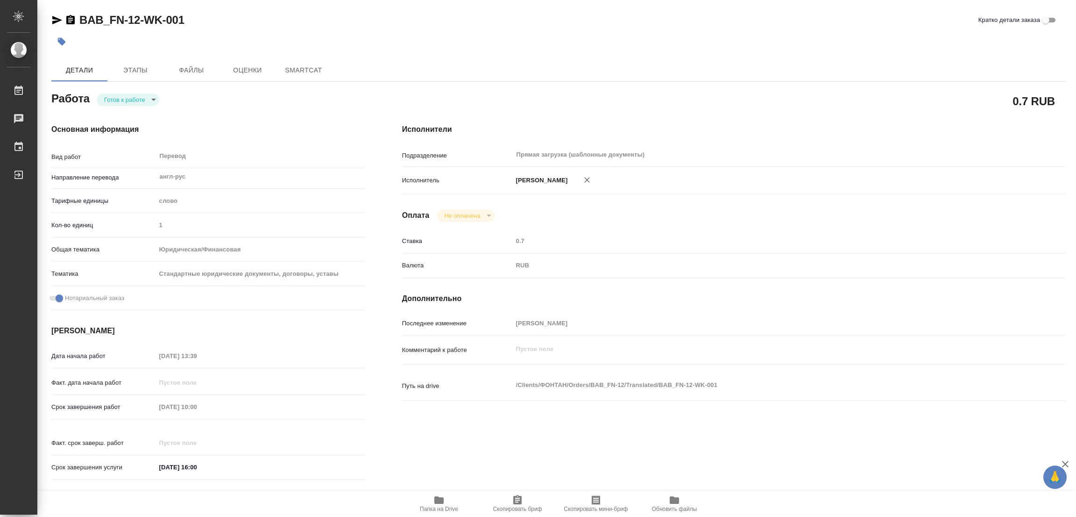
type textarea "x"
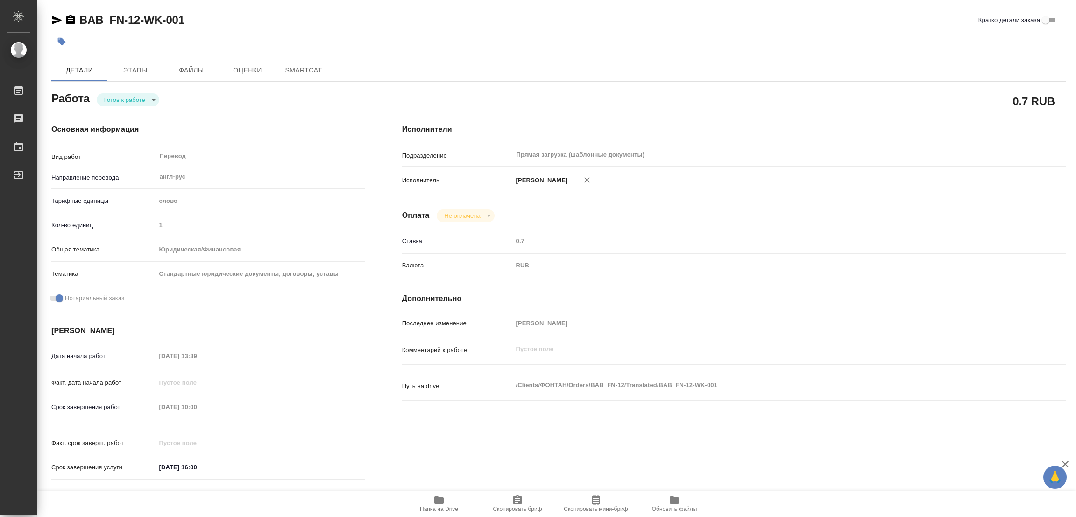
type textarea "x"
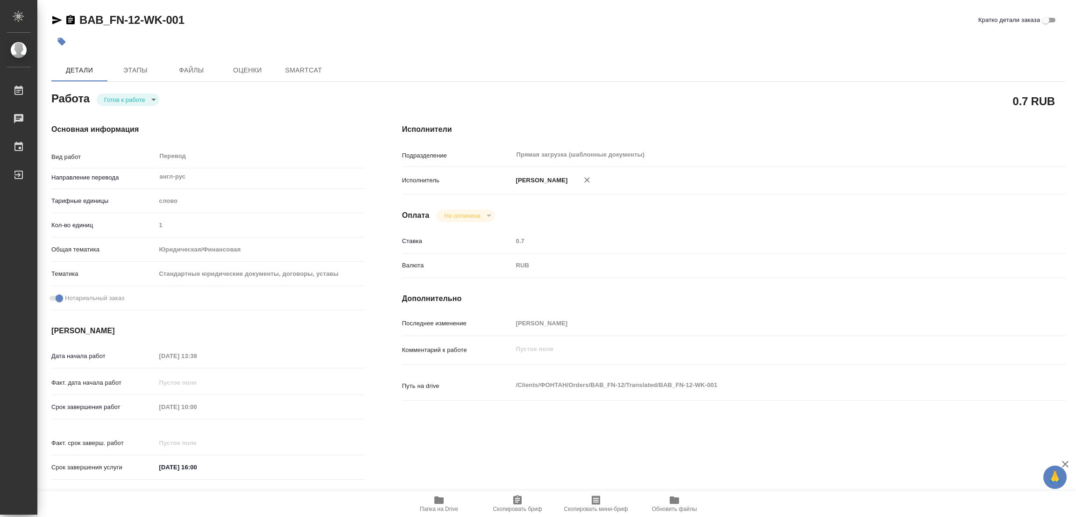
type textarea "x"
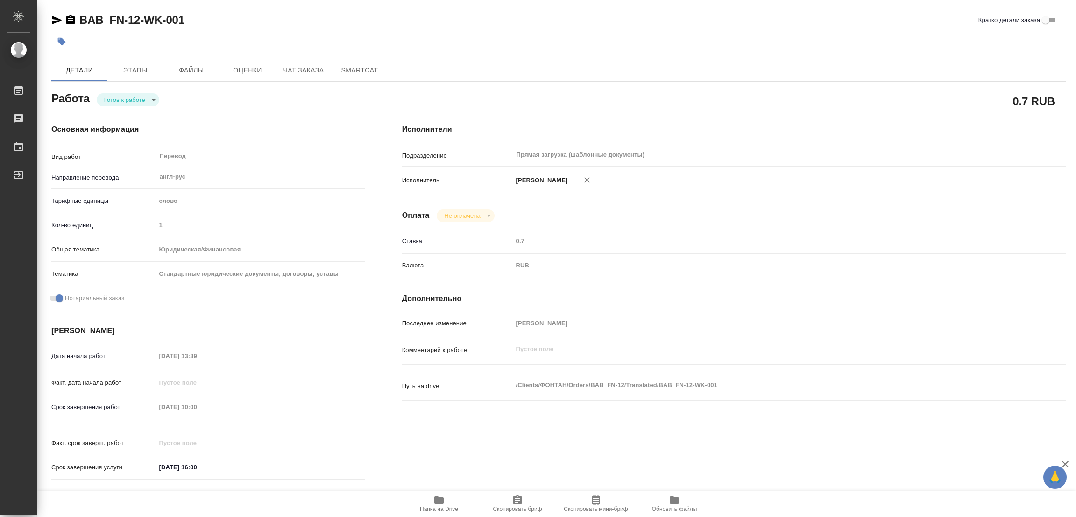
type textarea "x"
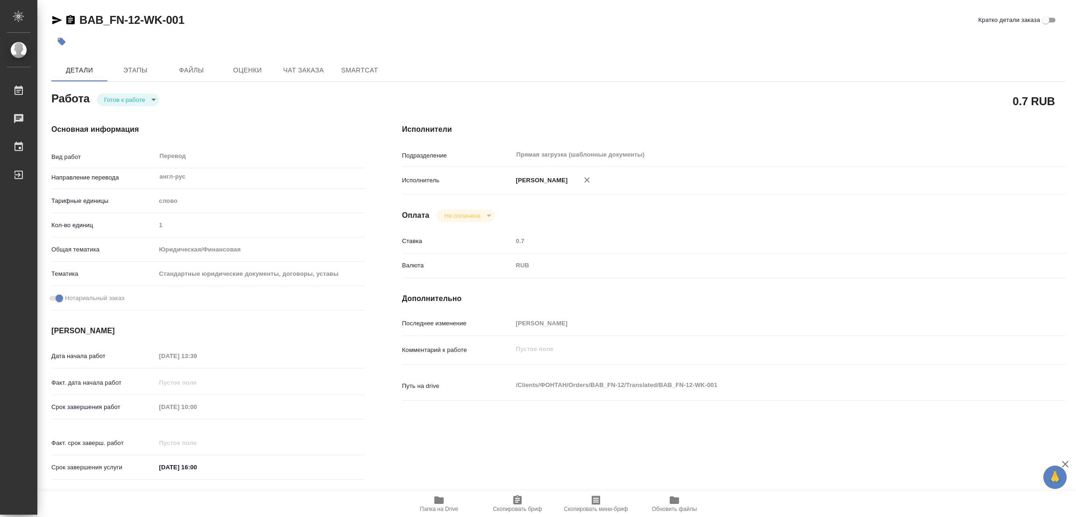
type textarea "x"
